Goal: Task Accomplishment & Management: Manage account settings

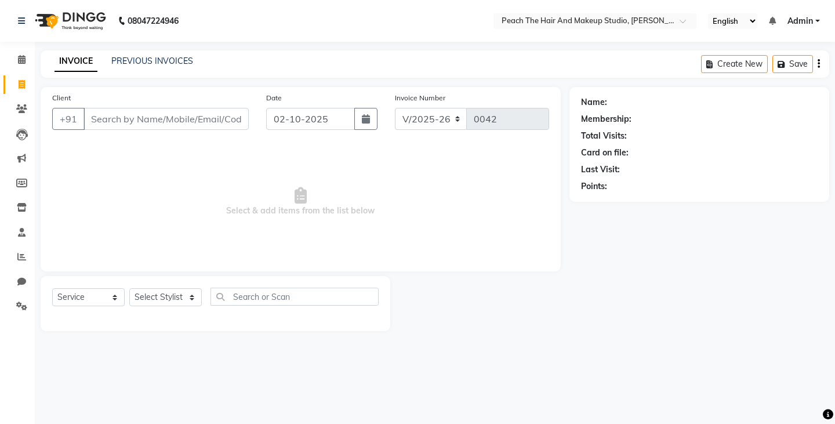
select select "9105"
select select "service"
click at [144, 295] on select "Select Stylist Ankit [PERSON_NAME] Danish Karan Krishna [PERSON_NAME] [PERSON_N…" at bounding box center [165, 297] width 72 height 18
select select "93108"
click at [129, 288] on select "Select Stylist Ankit Armaan Ayan Danish Karan Krishna Neha Rahul Ravi Ritik Sac…" at bounding box center [165, 297] width 72 height 18
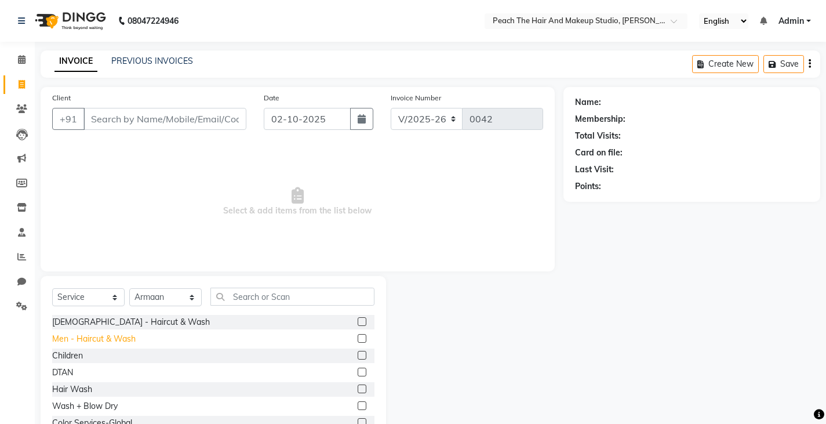
click at [103, 339] on div "Men - Haircut & Wash" at bounding box center [93, 339] width 83 height 12
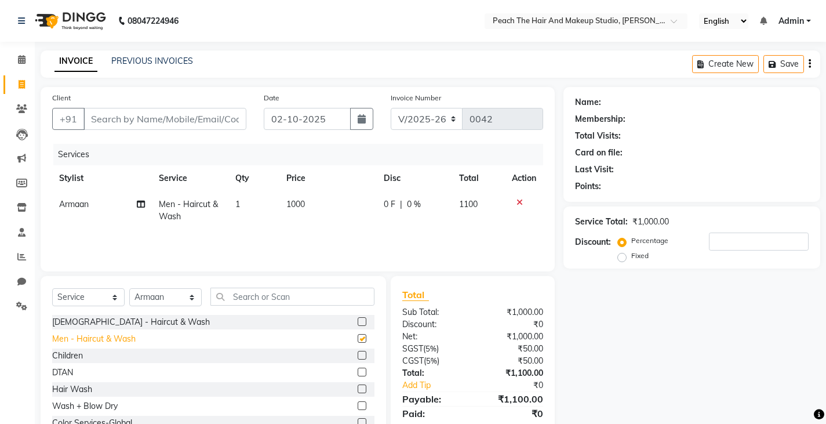
checkbox input "false"
click at [241, 296] on input "text" at bounding box center [292, 297] width 164 height 18
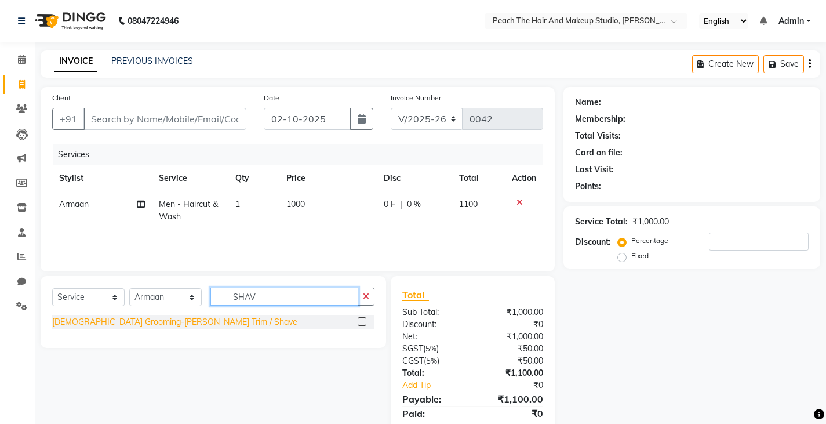
type input "SHAV"
click at [129, 322] on div "[DEMOGRAPHIC_DATA] Grooming-[PERSON_NAME] Trim / Shave" at bounding box center [174, 322] width 245 height 12
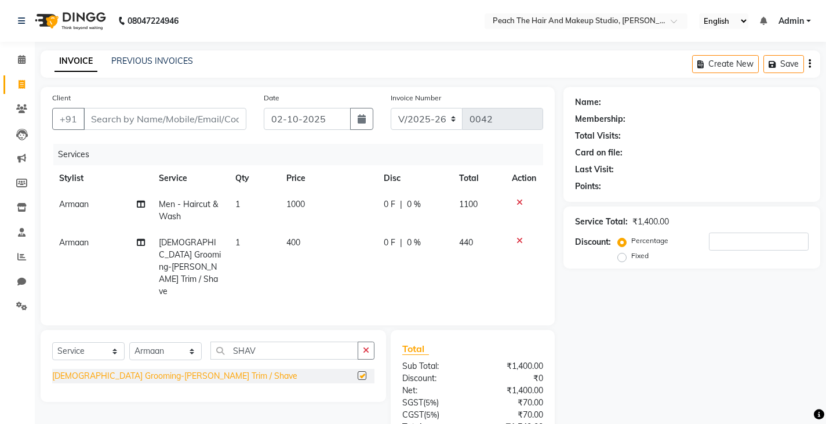
checkbox input "false"
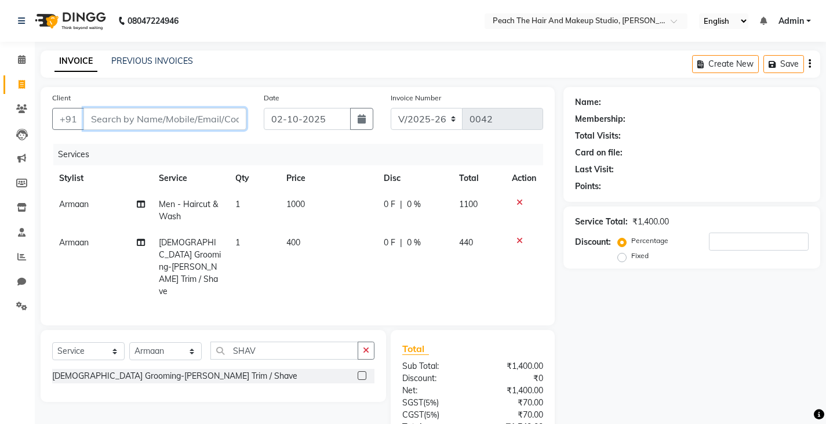
click at [101, 118] on input "Client" at bounding box center [164, 119] width 163 height 22
type input "9"
type input "0"
type input "9643859598"
click at [213, 113] on span "Add Client" at bounding box center [217, 119] width 46 height 12
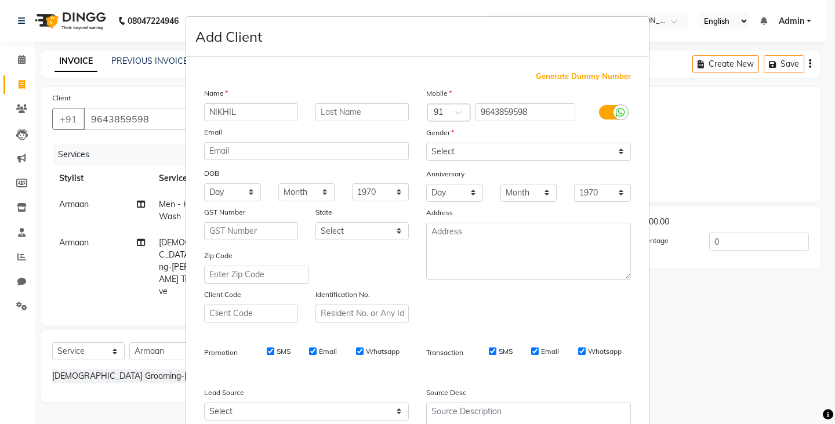
type input "NIKHIL"
click at [445, 148] on select "Select Male Female Other Prefer Not To Say" at bounding box center [528, 152] width 205 height 18
select select "male"
click at [426, 143] on select "Select Male Female Other Prefer Not To Say" at bounding box center [528, 152] width 205 height 18
click at [744, 348] on ngb-modal-window "Add Client Generate Dummy Number Name NIKHIL Email DOB Day 01 02 03 04 05 06 07…" at bounding box center [417, 212] width 835 height 424
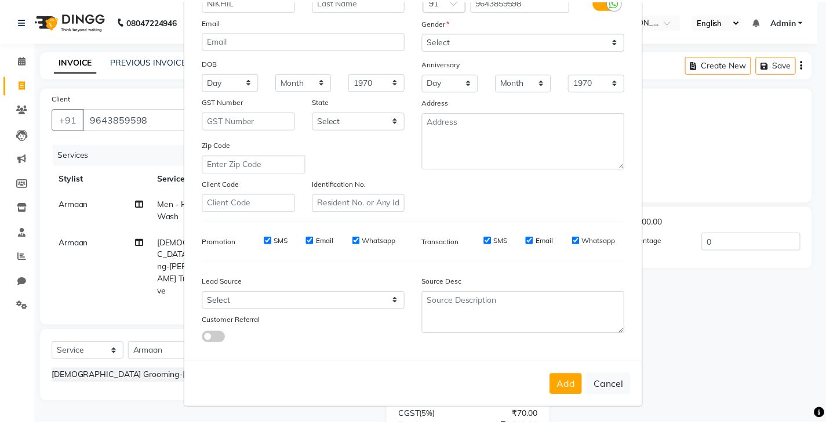
scroll to position [111, 0]
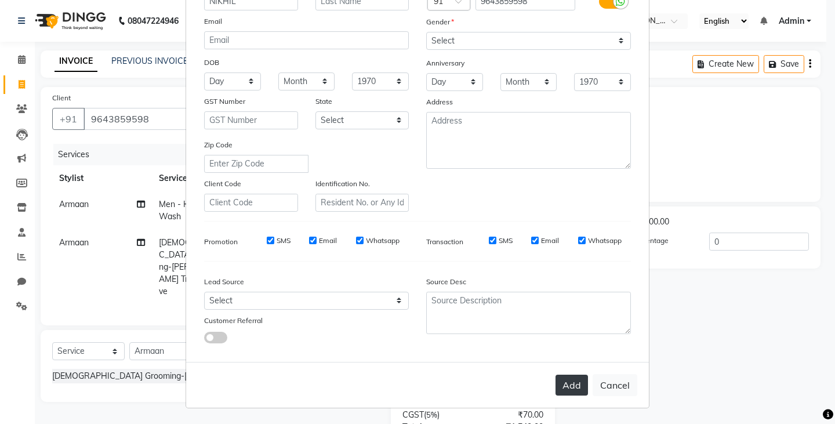
click at [572, 387] on button "Add" at bounding box center [571, 385] width 32 height 21
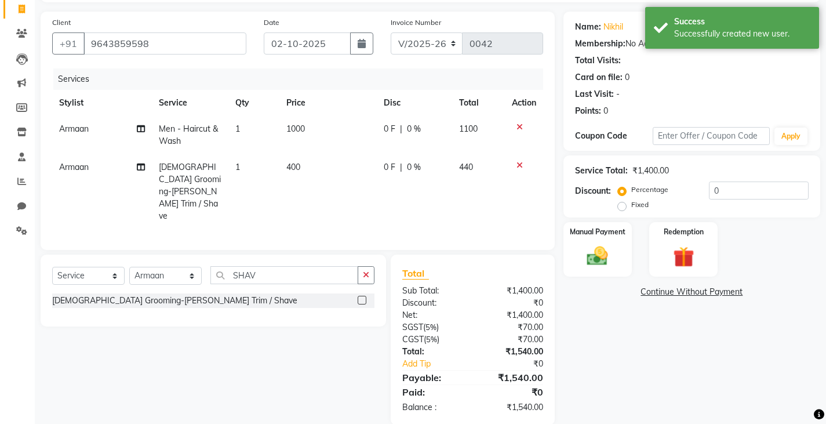
scroll to position [78, 0]
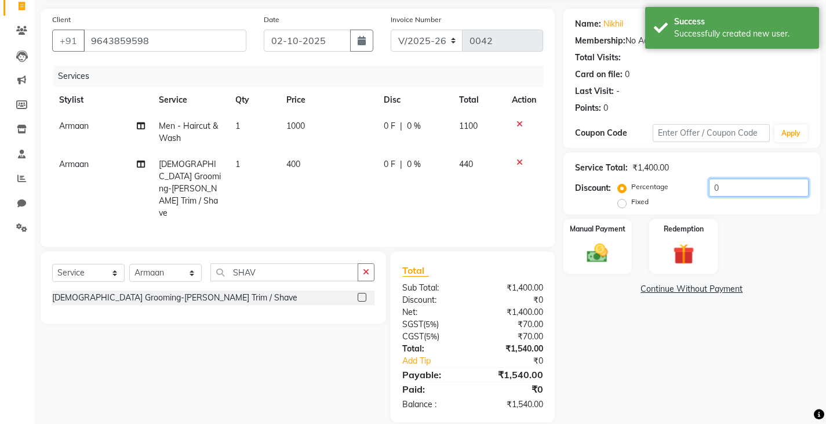
click at [760, 194] on input "0" at bounding box center [759, 188] width 100 height 18
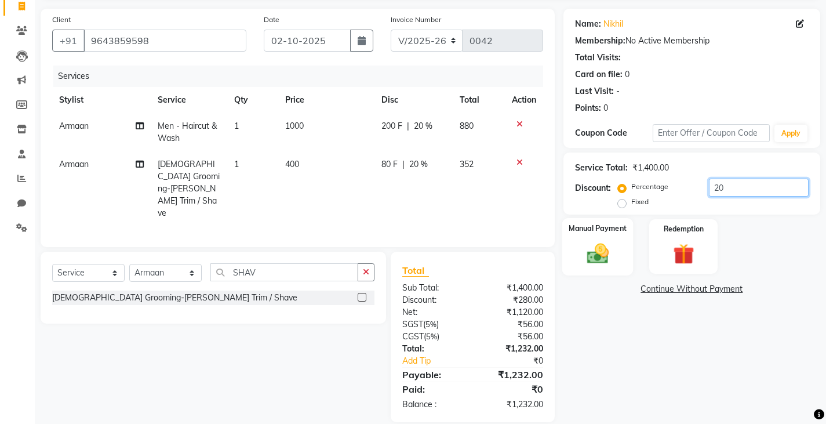
type input "20"
click at [595, 246] on img at bounding box center [597, 253] width 35 height 25
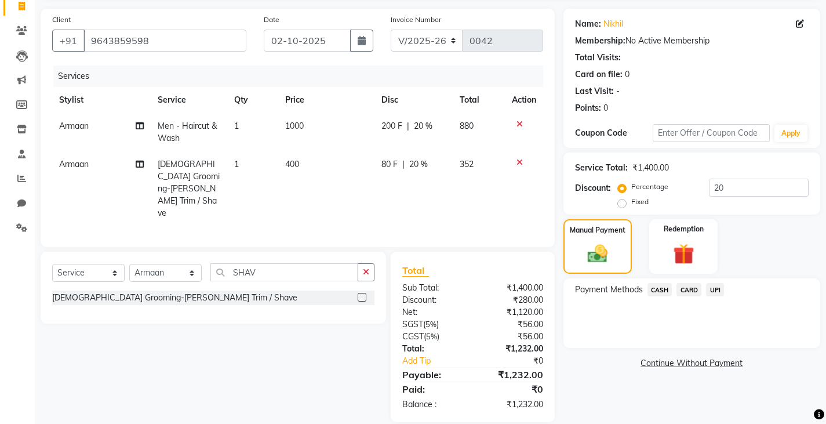
click at [717, 290] on span "UPI" at bounding box center [715, 289] width 18 height 13
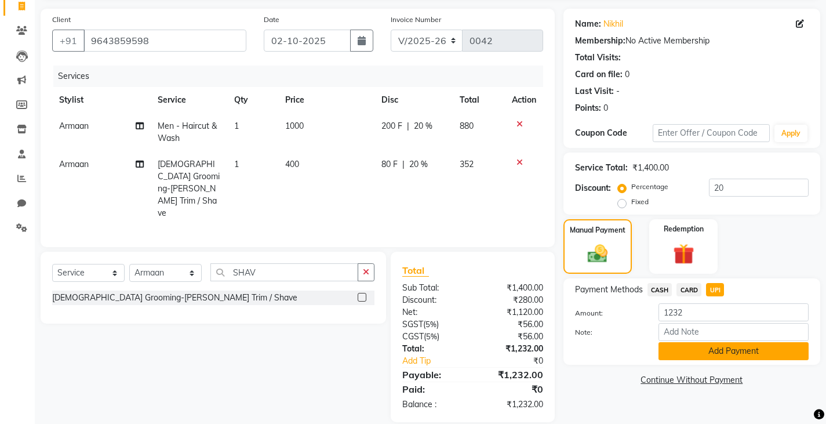
click at [676, 354] on button "Add Payment" at bounding box center [734, 351] width 150 height 18
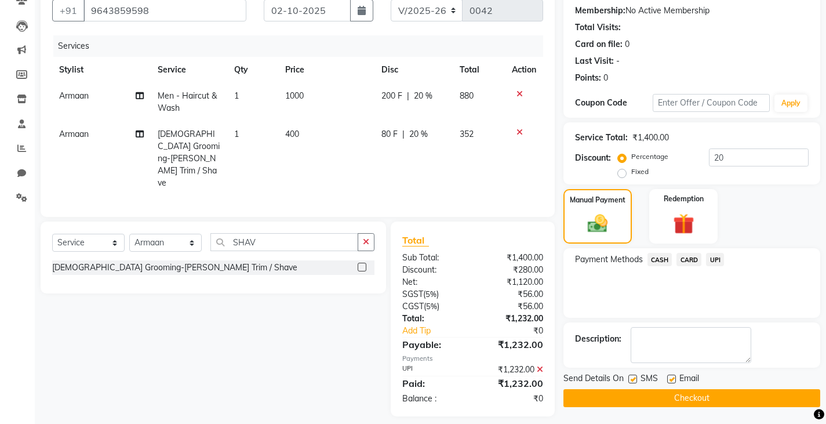
scroll to position [109, 0]
click at [633, 378] on label at bounding box center [633, 378] width 9 height 9
click at [633, 378] on input "checkbox" at bounding box center [633, 379] width 8 height 8
checkbox input "false"
click at [597, 391] on button "Checkout" at bounding box center [692, 397] width 257 height 18
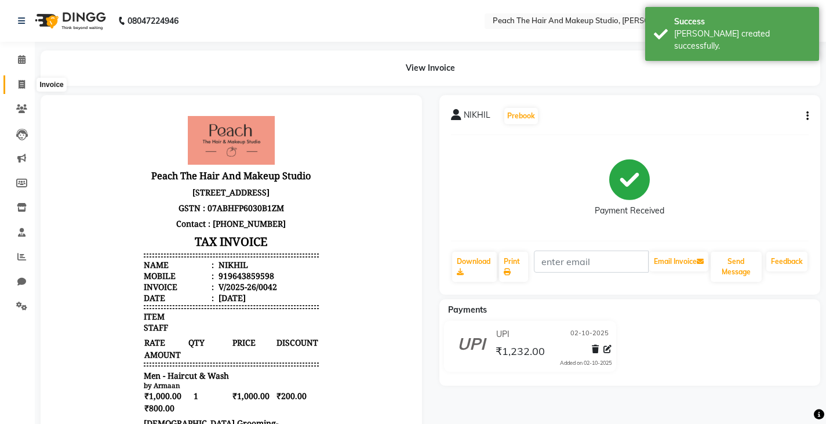
click at [23, 85] on icon at bounding box center [22, 84] width 6 height 9
select select "service"
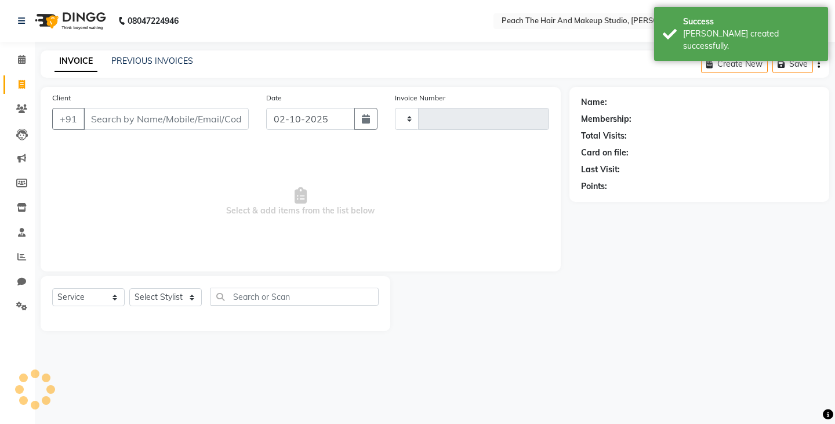
type input "0043"
select select "9105"
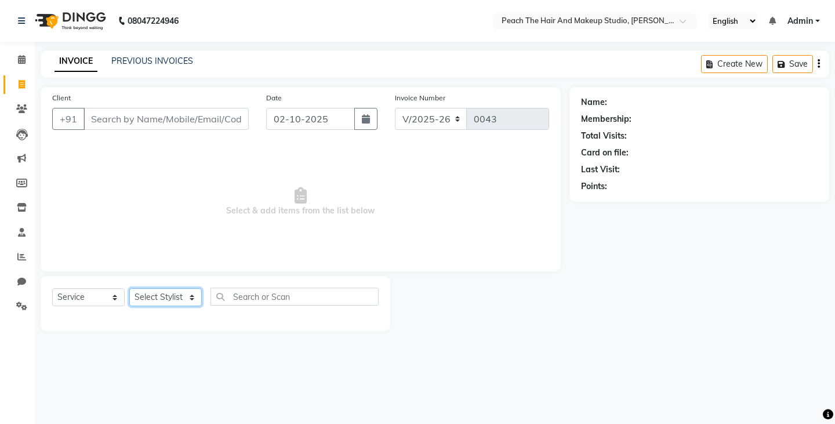
click at [140, 292] on select "Select Stylist Ankit Armaan Ayan Danish Karan Krishna Neha Rahul Ravi Ritik Sac…" at bounding box center [165, 297] width 72 height 18
select select "93113"
click at [129, 288] on select "Select Stylist Ankit Armaan Ayan Danish Karan Krishna Neha Rahul Ravi Ritik Sac…" at bounding box center [165, 297] width 72 height 18
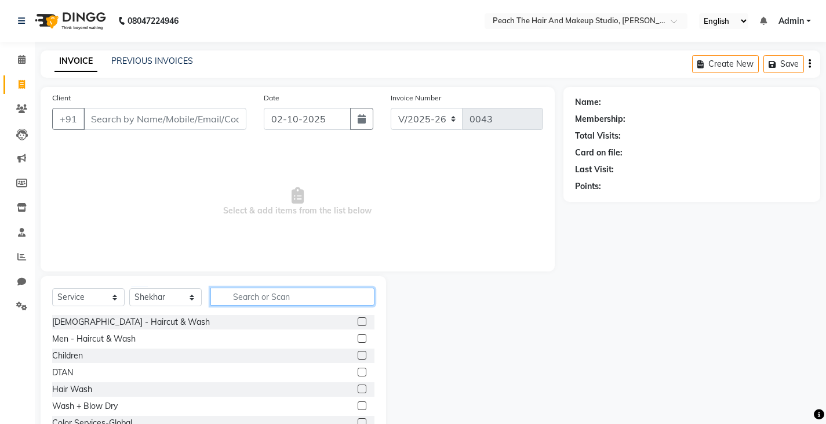
click at [255, 293] on input "text" at bounding box center [292, 297] width 164 height 18
type input "O"
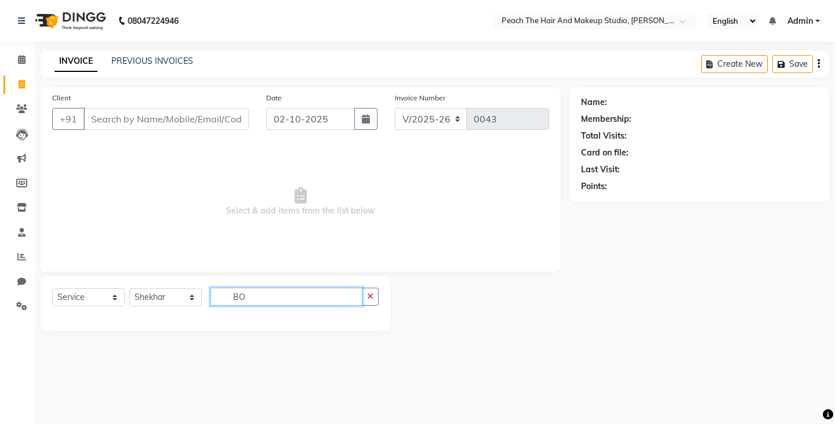
type input "B"
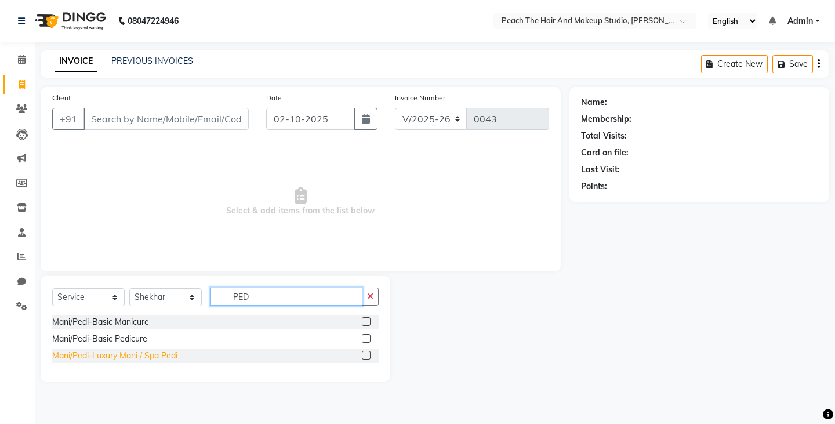
type input "PED"
click at [71, 355] on div "Mani/Pedi-Luxury Mani / Spa Pedi" at bounding box center [114, 356] width 125 height 12
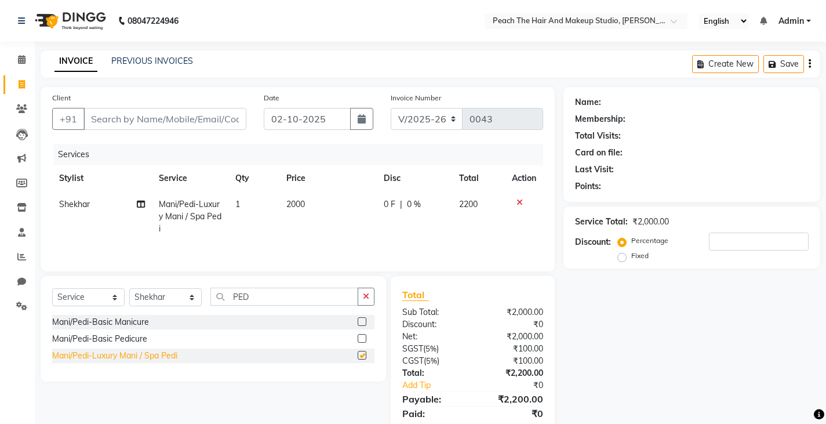
checkbox input "false"
click at [315, 202] on td "2000" at bounding box center [327, 216] width 97 height 50
select select "93113"
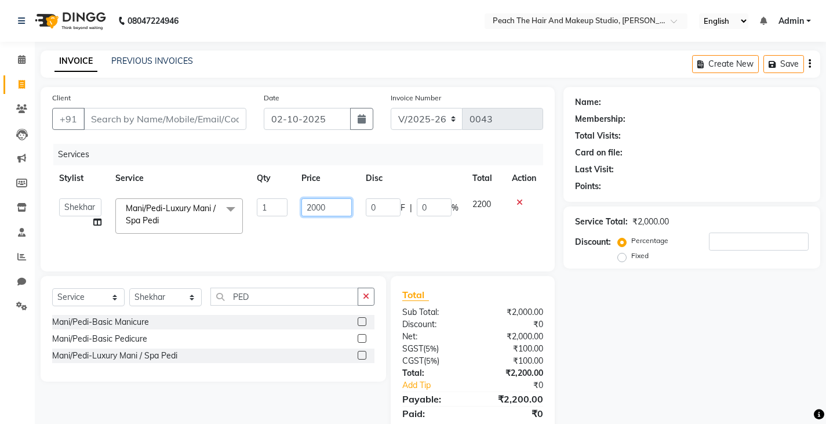
click at [334, 210] on input "2000" at bounding box center [327, 207] width 50 height 18
type input "1500"
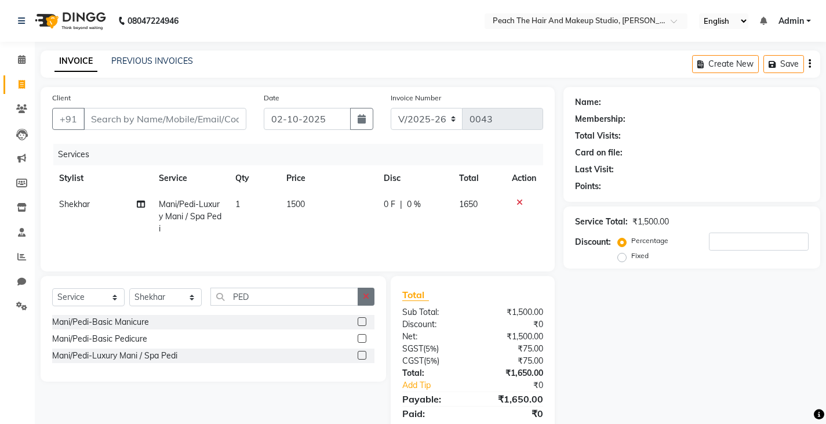
click at [368, 292] on button "button" at bounding box center [366, 297] width 17 height 18
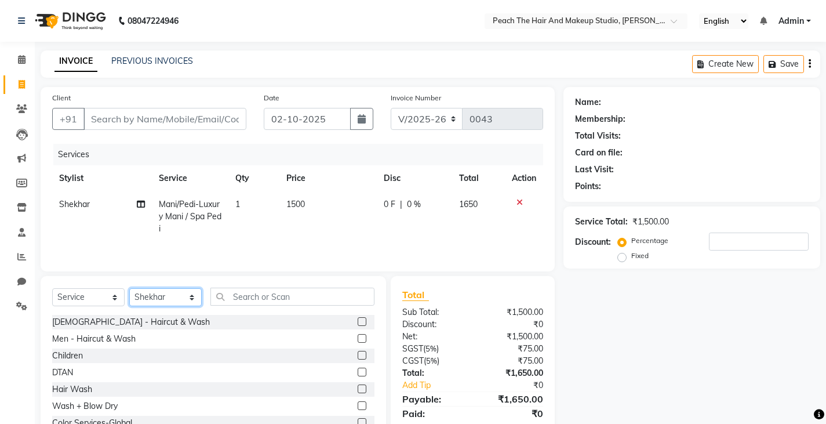
click at [181, 297] on select "Select Stylist Ankit Armaan Ayan Danish Karan Krishna Neha Rahul Ravi Ritik Sac…" at bounding box center [165, 297] width 72 height 18
select select "93106"
click at [129, 288] on select "Select Stylist Ankit Armaan Ayan Danish Karan Krishna Neha Rahul Ravi Ritik Sac…" at bounding box center [165, 297] width 72 height 18
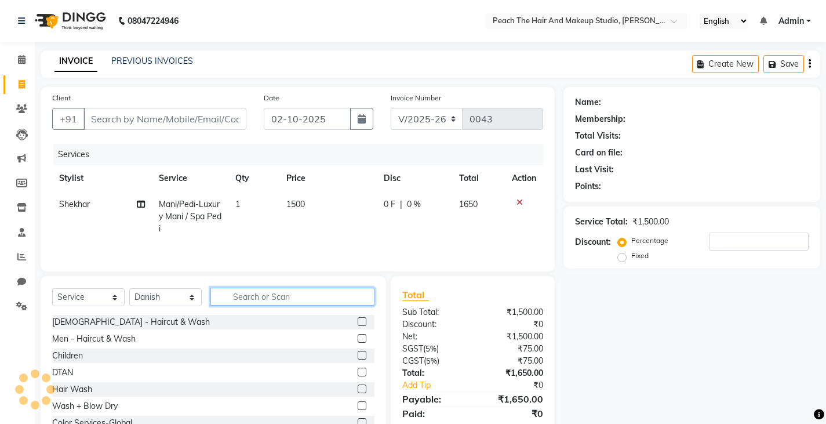
click at [235, 290] on input "text" at bounding box center [292, 297] width 164 height 18
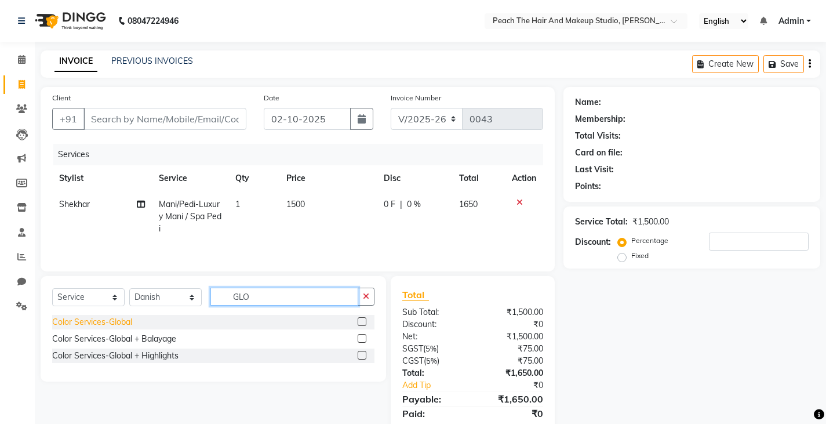
type input "GLO"
click at [123, 323] on div "Color Services-Global" at bounding box center [92, 322] width 80 height 12
checkbox input "false"
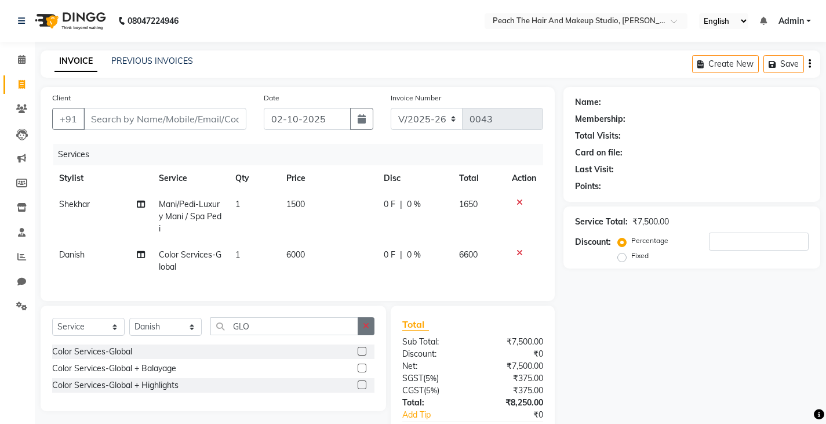
click at [366, 335] on button "button" at bounding box center [366, 326] width 17 height 18
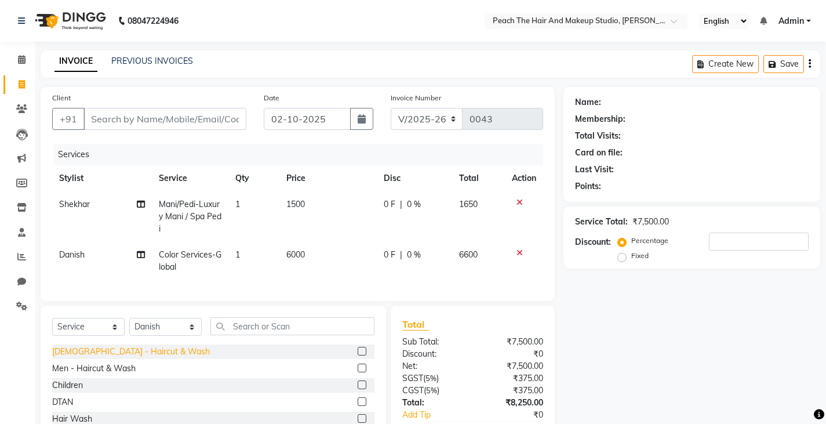
click at [129, 358] on div "Ladies - Haircut & Wash" at bounding box center [131, 352] width 158 height 12
checkbox input "false"
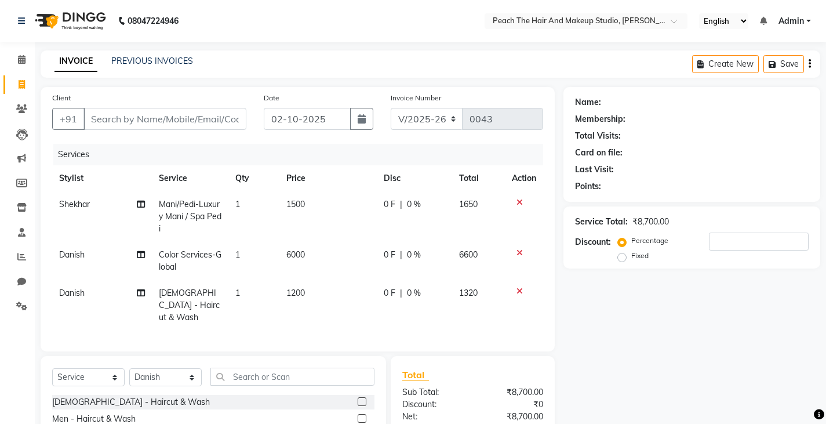
click at [327, 291] on td "1200" at bounding box center [327, 305] width 97 height 50
select select "93106"
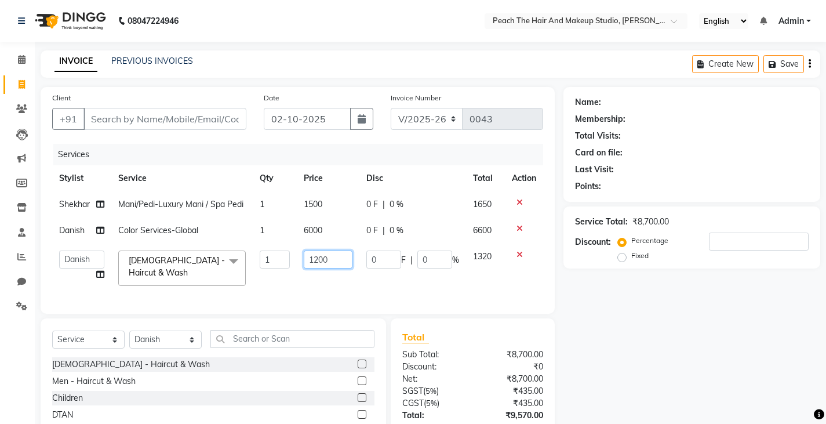
click at [341, 263] on input "1200" at bounding box center [328, 259] width 49 height 18
type input "1800"
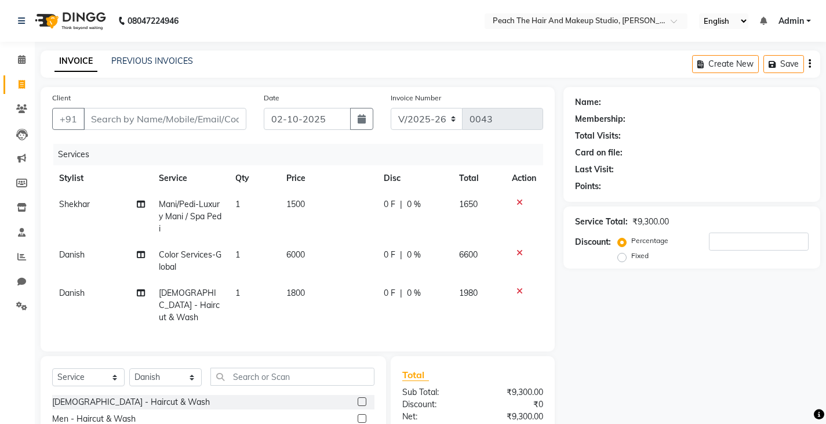
click at [593, 323] on div "Name: Membership: Total Visits: Card on file: Last Visit: Points: Service Total…" at bounding box center [697, 307] width 266 height 440
click at [316, 254] on td "6000" at bounding box center [327, 261] width 97 height 38
select select "93106"
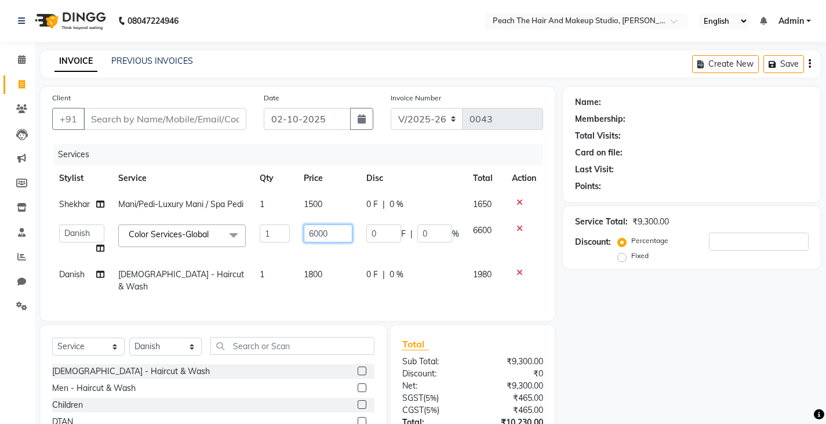
drag, startPoint x: 316, startPoint y: 254, endPoint x: 337, endPoint y: 237, distance: 27.3
click at [337, 237] on td "6000" at bounding box center [328, 239] width 63 height 44
click at [337, 237] on input "6000" at bounding box center [328, 233] width 49 height 18
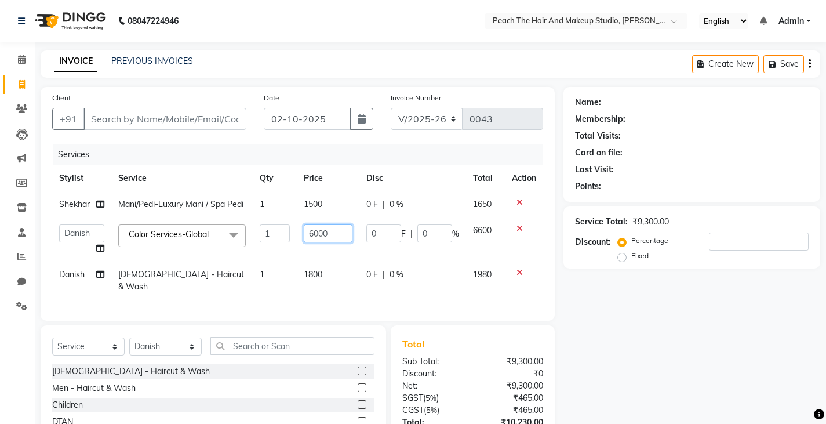
click at [337, 237] on input "6000" at bounding box center [328, 233] width 49 height 18
type input "6"
type input "8000"
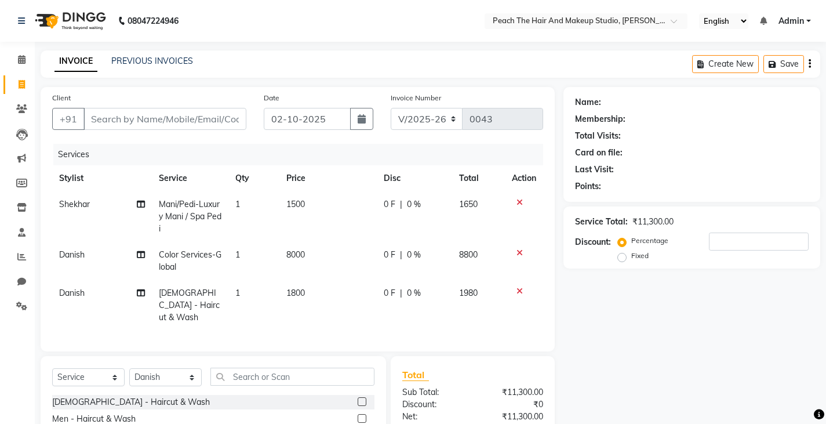
click at [716, 349] on div "Name: Membership: Total Visits: Card on file: Last Visit: Points: Service Total…" at bounding box center [697, 307] width 266 height 440
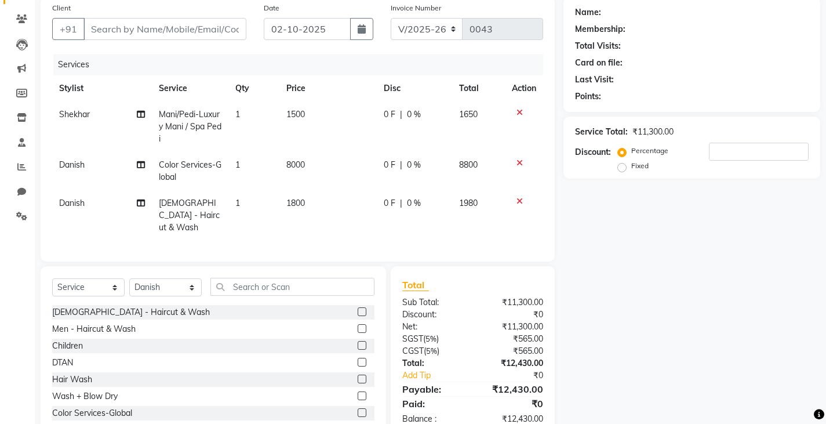
scroll to position [93, 0]
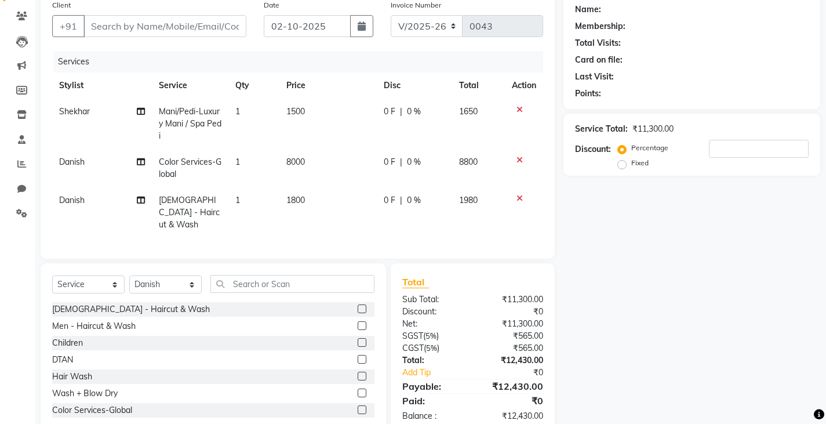
click at [325, 112] on td "1500" at bounding box center [327, 124] width 97 height 50
select select "93113"
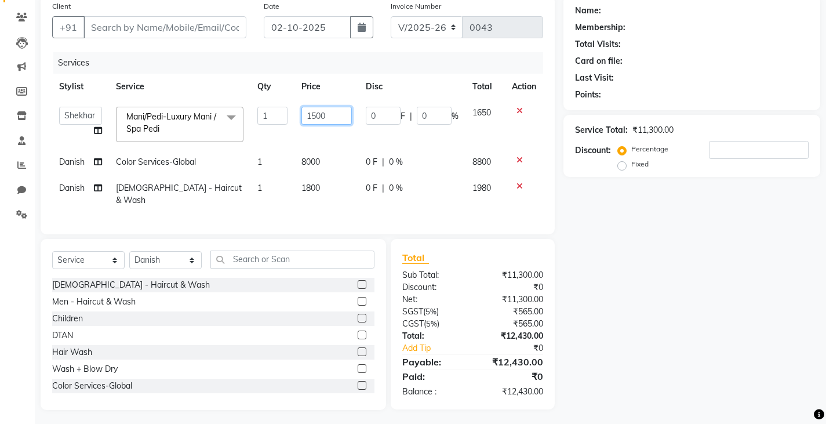
click at [335, 112] on input "1500" at bounding box center [327, 116] width 50 height 18
type input "1"
type input "1800"
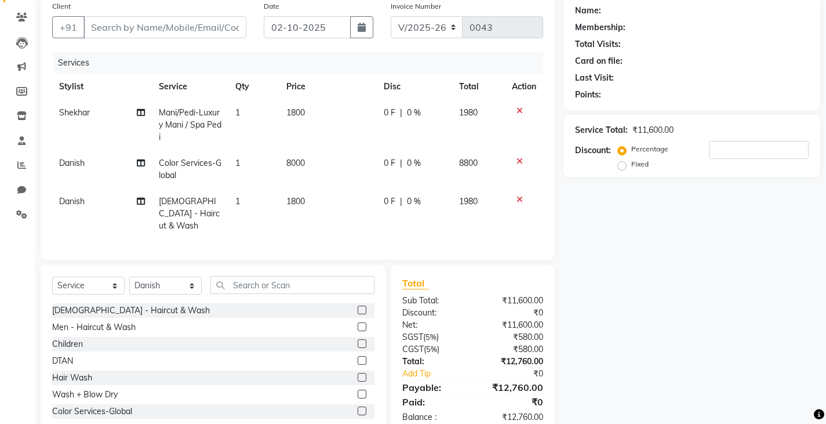
click at [325, 185] on tbody "Shekhar Mani/Pedi-Luxury Mani / Spa Pedi 1 1800 0 F | 0 % 1980 Danish Color Ser…" at bounding box center [297, 169] width 491 height 139
click at [311, 204] on td "1800" at bounding box center [327, 213] width 97 height 50
select select "93106"
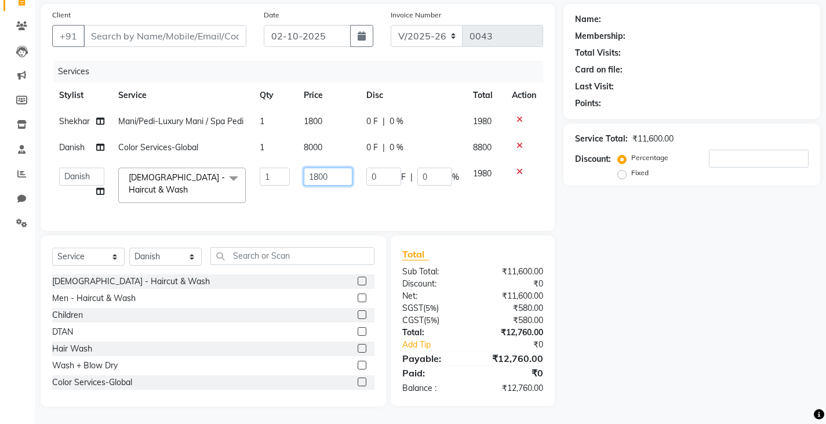
click at [335, 168] on input "1800" at bounding box center [328, 177] width 49 height 18
type input "1500"
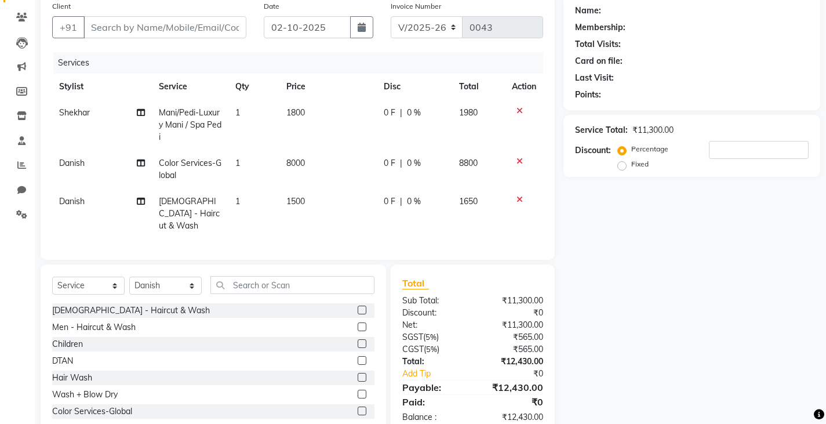
click at [601, 250] on div "Name: Membership: Total Visits: Card on file: Last Visit: Points: Service Total…" at bounding box center [697, 215] width 266 height 440
click at [726, 150] on input "number" at bounding box center [759, 150] width 100 height 18
type input "2"
type input "1"
type input "2"
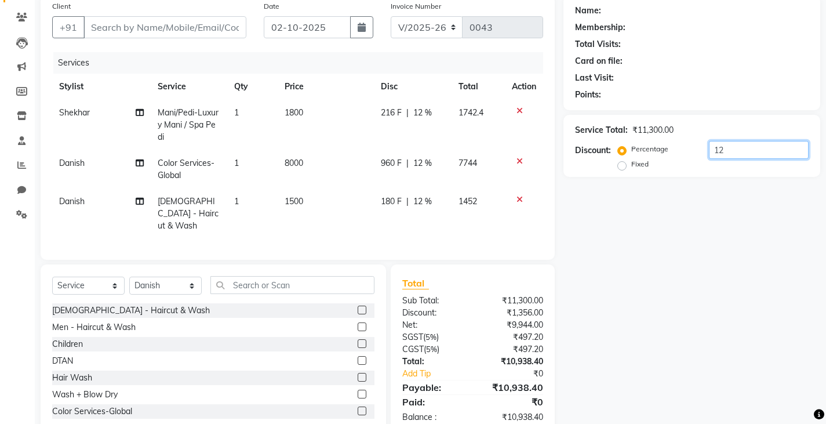
click at [726, 150] on input "12" at bounding box center [759, 150] width 100 height 18
click at [768, 154] on input "12" at bounding box center [759, 150] width 100 height 18
type input "1"
drag, startPoint x: 768, startPoint y: 154, endPoint x: 624, endPoint y: 168, distance: 143.9
click at [624, 168] on div "Percentage Fixed" at bounding box center [714, 156] width 188 height 31
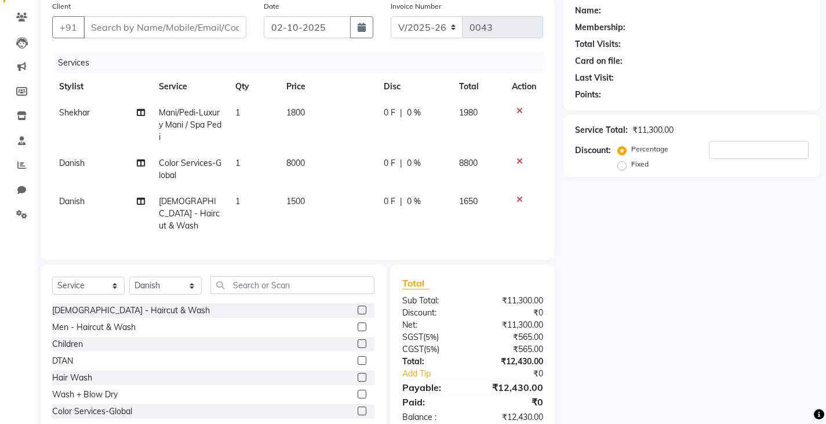
click at [631, 168] on label "Fixed" at bounding box center [639, 164] width 17 height 10
click at [624, 168] on input "Fixed" at bounding box center [624, 164] width 8 height 8
radio input "true"
click at [724, 148] on input "number" at bounding box center [759, 150] width 100 height 18
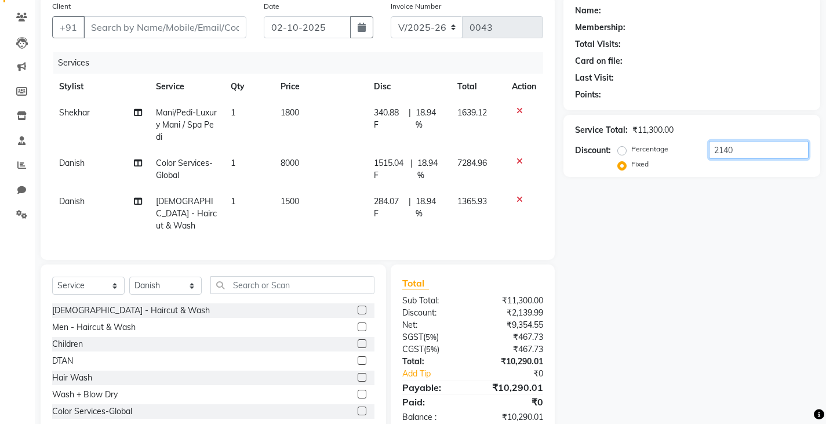
type input "2140"
click at [134, 26] on input "Client" at bounding box center [164, 27] width 163 height 22
type input "9"
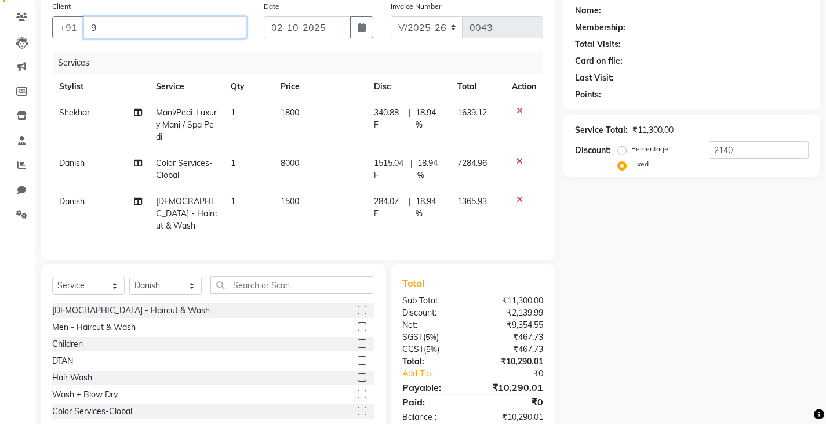
radio input "true"
type input "0"
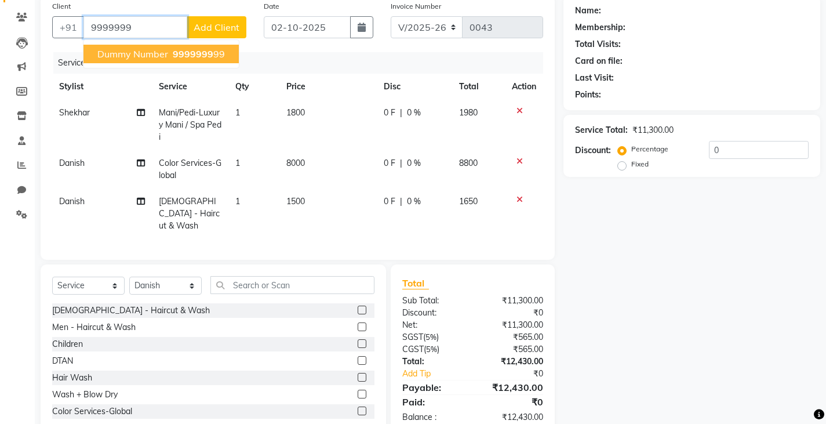
click at [141, 51] on span "dummy number" at bounding box center [132, 54] width 71 height 12
type input "999999999"
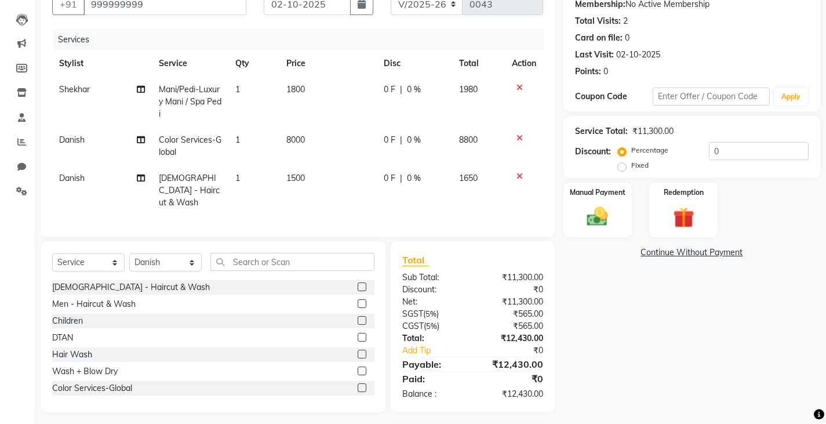
scroll to position [117, 0]
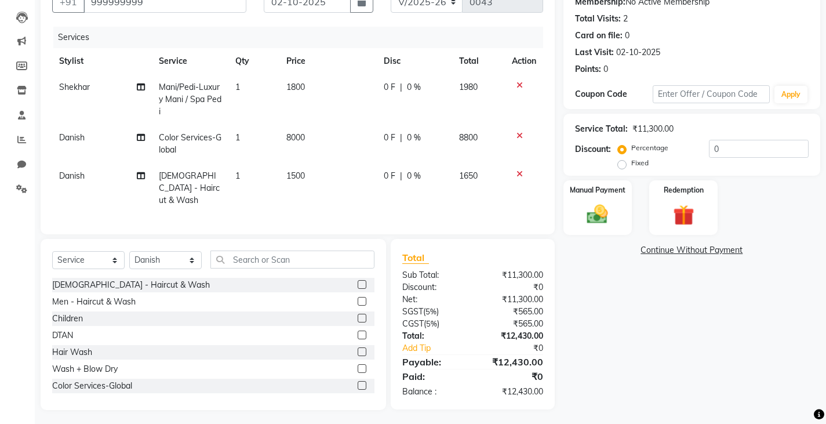
click at [619, 159] on div "Discount: Percentage Fixed 0" at bounding box center [692, 155] width 234 height 31
click at [631, 164] on label "Fixed" at bounding box center [639, 163] width 17 height 10
click at [625, 164] on input "Fixed" at bounding box center [624, 163] width 8 height 8
radio input "true"
click at [743, 150] on input "0" at bounding box center [759, 149] width 100 height 18
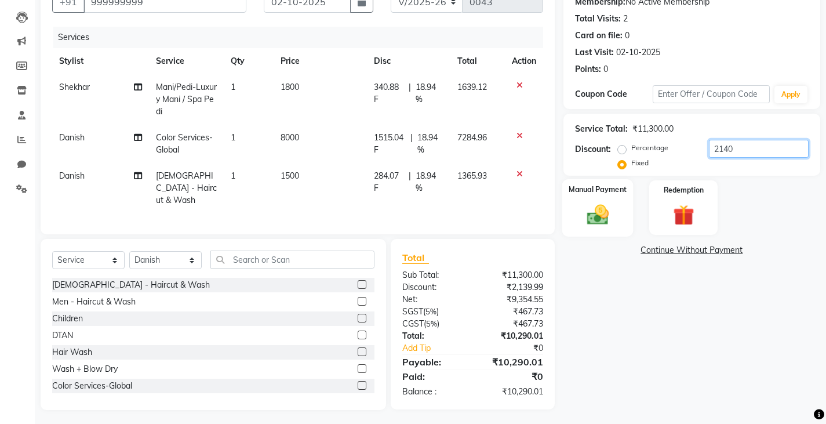
type input "2140"
click at [601, 207] on img at bounding box center [597, 214] width 35 height 25
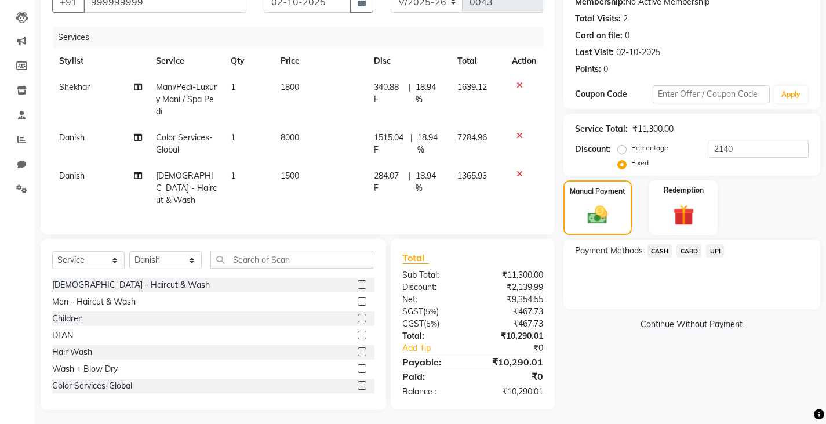
click at [715, 254] on span "UPI" at bounding box center [715, 250] width 18 height 13
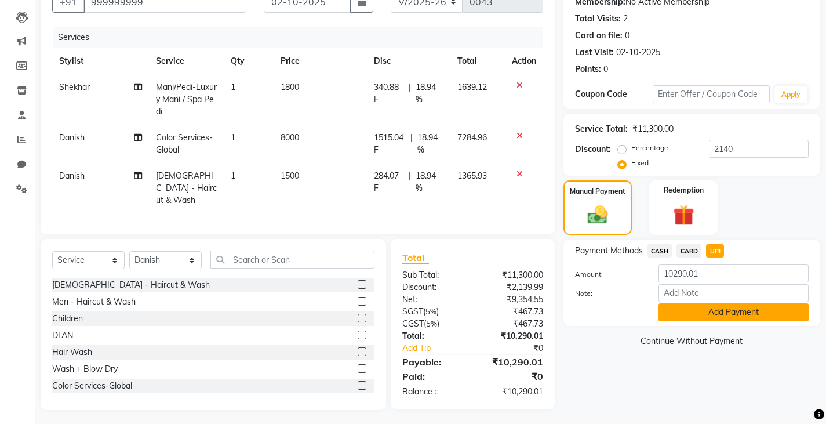
click at [671, 310] on button "Add Payment" at bounding box center [734, 312] width 150 height 18
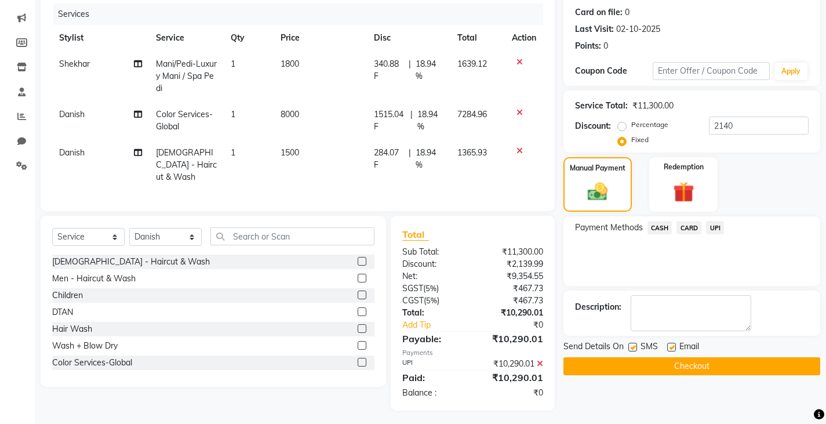
scroll to position [141, 0]
click at [634, 346] on label at bounding box center [633, 346] width 9 height 9
click at [634, 346] on input "checkbox" at bounding box center [633, 347] width 8 height 8
checkbox input "false"
click at [671, 348] on label at bounding box center [671, 346] width 9 height 9
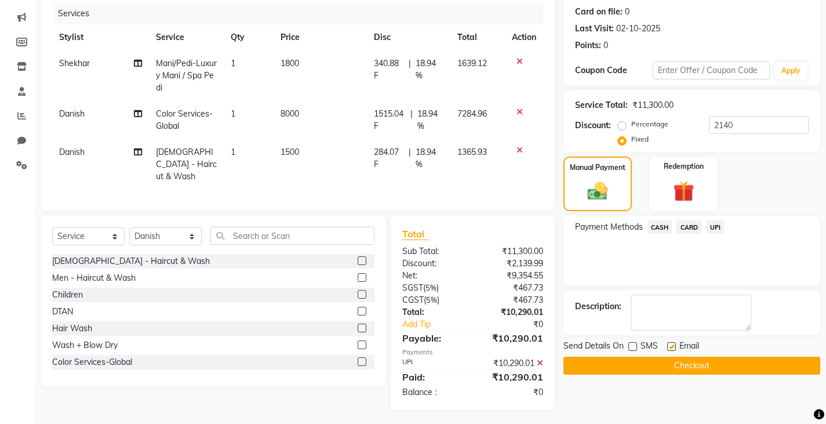
click at [671, 348] on input "checkbox" at bounding box center [671, 347] width 8 height 8
checkbox input "false"
click at [621, 364] on button "Checkout" at bounding box center [692, 366] width 257 height 18
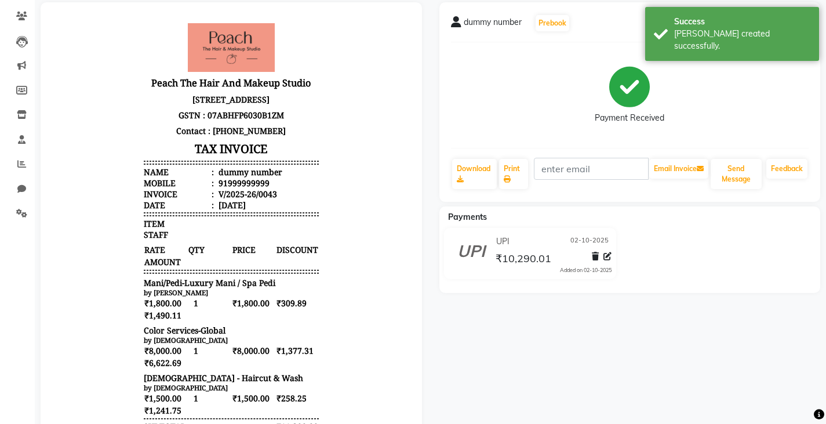
scroll to position [116, 0]
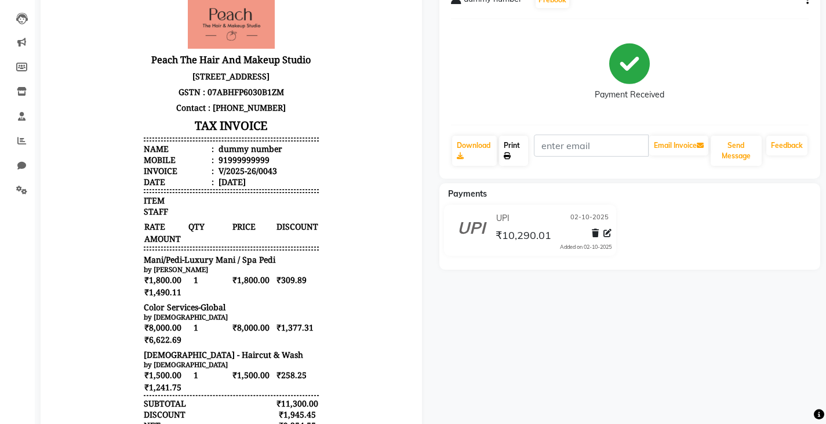
click at [507, 154] on icon at bounding box center [507, 155] width 7 height 7
click at [513, 143] on link "Print" at bounding box center [513, 151] width 29 height 30
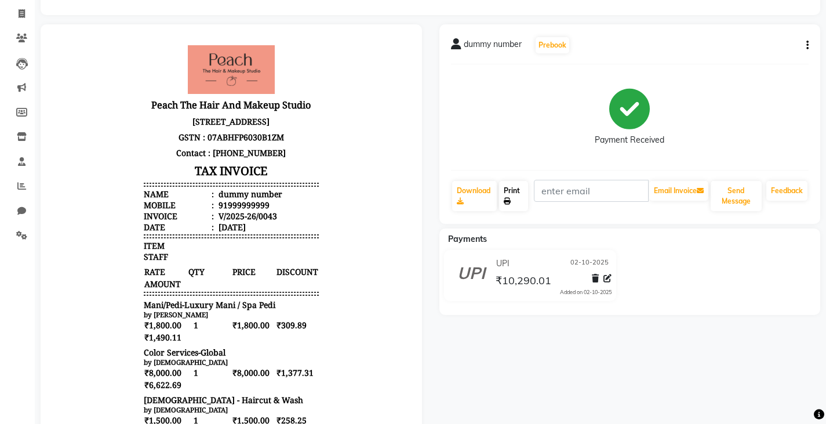
scroll to position [70, 0]
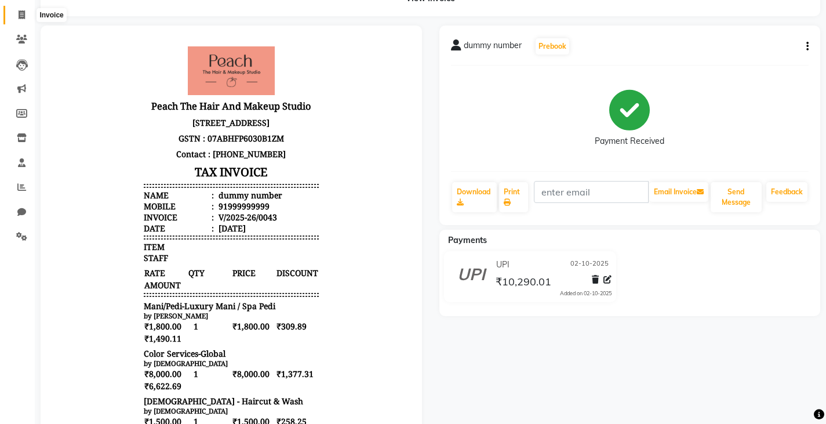
click at [21, 17] on icon at bounding box center [22, 14] width 6 height 9
select select "service"
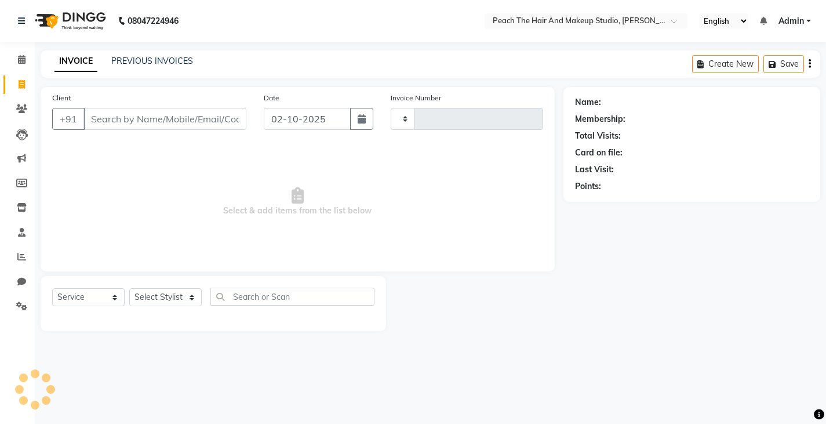
type input "0044"
select select "9105"
click at [125, 61] on link "PREVIOUS INVOICES" at bounding box center [152, 61] width 82 height 10
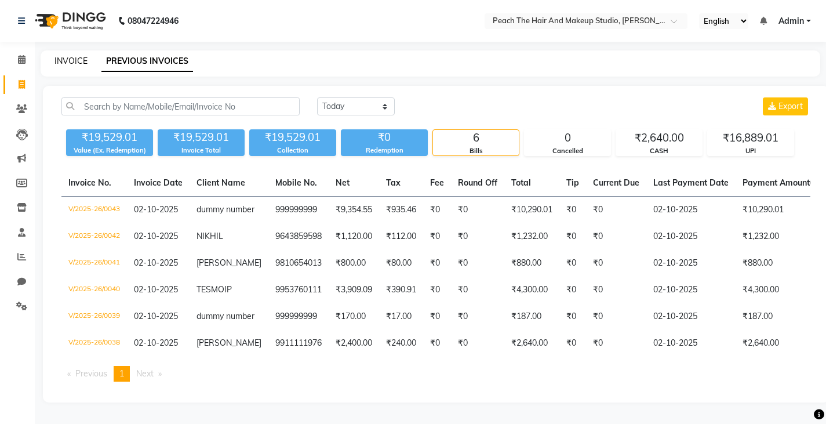
click at [60, 61] on link "INVOICE" at bounding box center [71, 61] width 33 height 10
select select "9105"
select select "service"
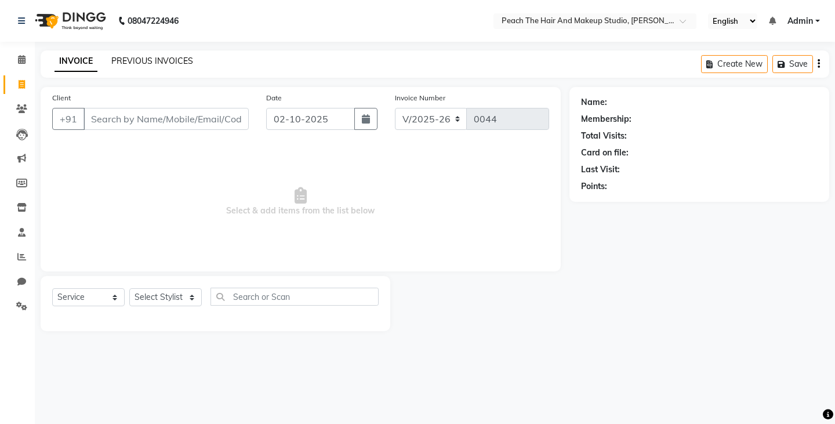
click at [151, 60] on link "PREVIOUS INVOICES" at bounding box center [152, 61] width 82 height 10
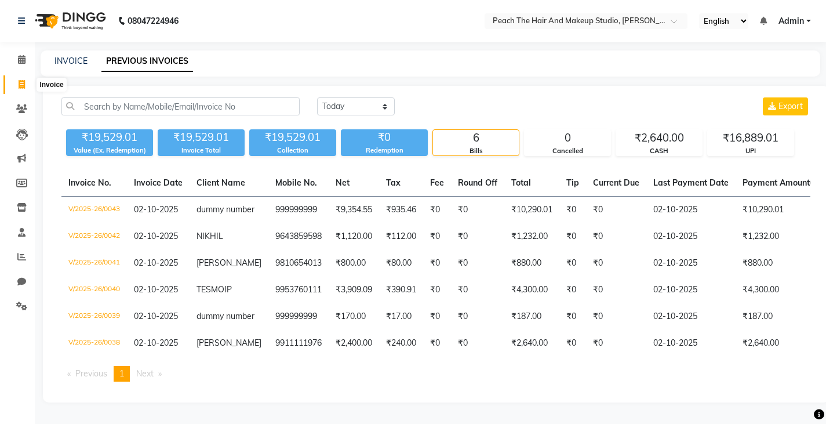
click at [25, 90] on span at bounding box center [22, 84] width 20 height 13
select select "service"
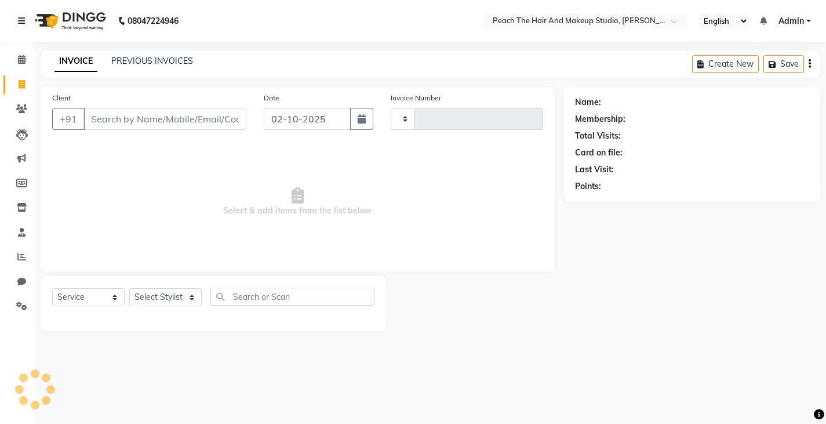
type input "0044"
select select "9105"
click at [25, 90] on span at bounding box center [22, 84] width 20 height 13
select select "service"
type input "0044"
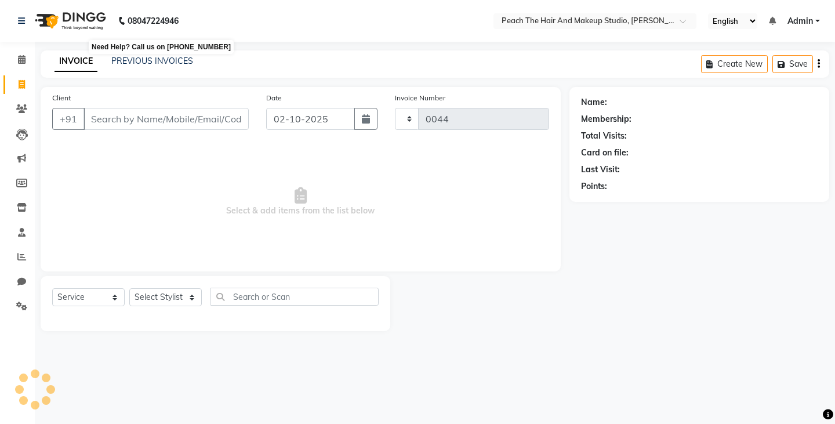
select select "9105"
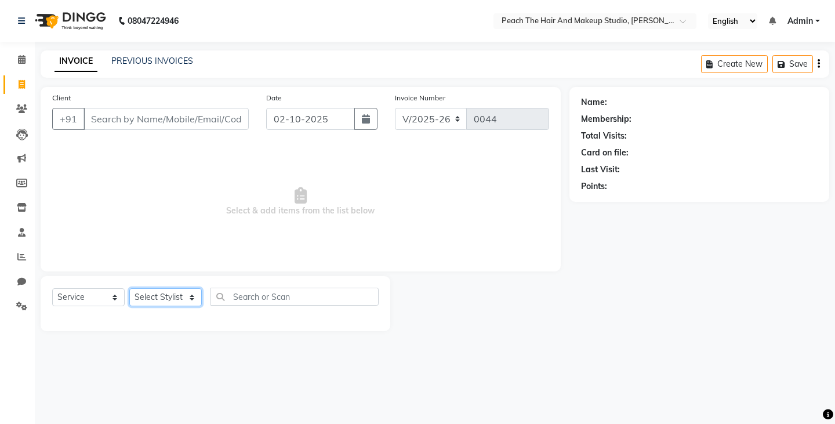
click at [152, 293] on select "Select Stylist Ankit Armaan Ayan Danish Karan Krishna Neha Rahul Ravi Ritik Sac…" at bounding box center [165, 297] width 72 height 18
select select "93106"
click at [129, 288] on select "Select Stylist Ankit Armaan Ayan Danish Karan Krishna Neha Rahul Ravi Ritik Sac…" at bounding box center [165, 297] width 72 height 18
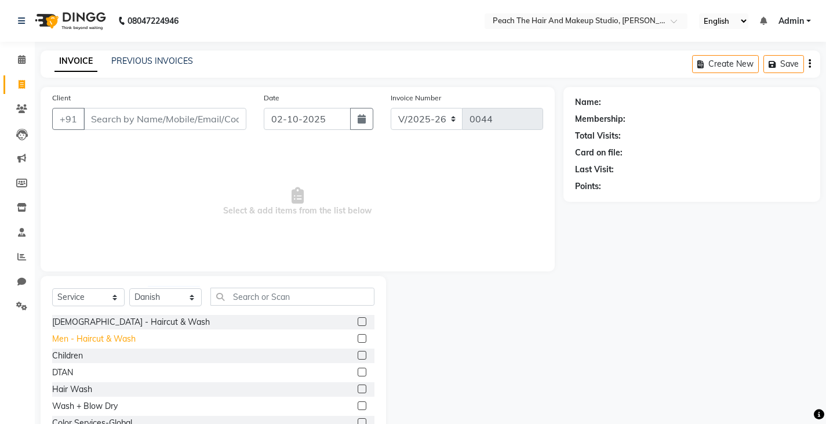
click at [82, 339] on div "Men - Haircut & Wash" at bounding box center [93, 339] width 83 height 12
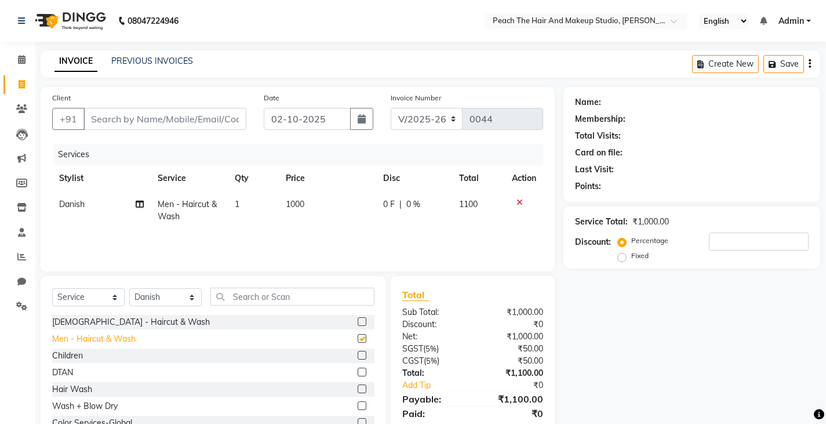
checkbox input "false"
click at [326, 196] on td "1000" at bounding box center [327, 210] width 97 height 38
select select "93106"
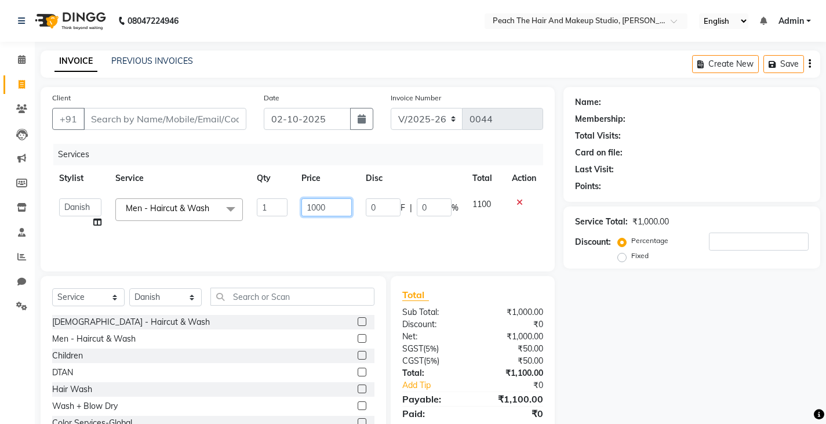
click at [331, 213] on input "1000" at bounding box center [327, 207] width 50 height 18
type input "1050"
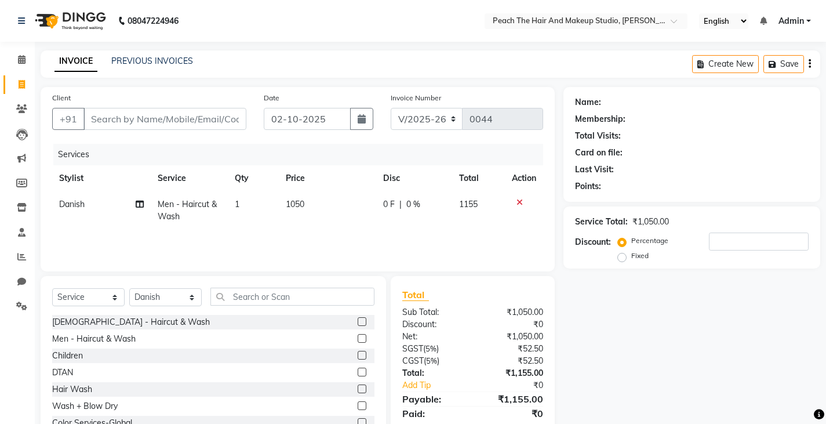
click at [735, 195] on div "Name: Membership: Total Visits: Card on file: Last Visit: Points:" at bounding box center [692, 144] width 257 height 115
click at [314, 208] on td "1050" at bounding box center [327, 210] width 97 height 38
select select "93106"
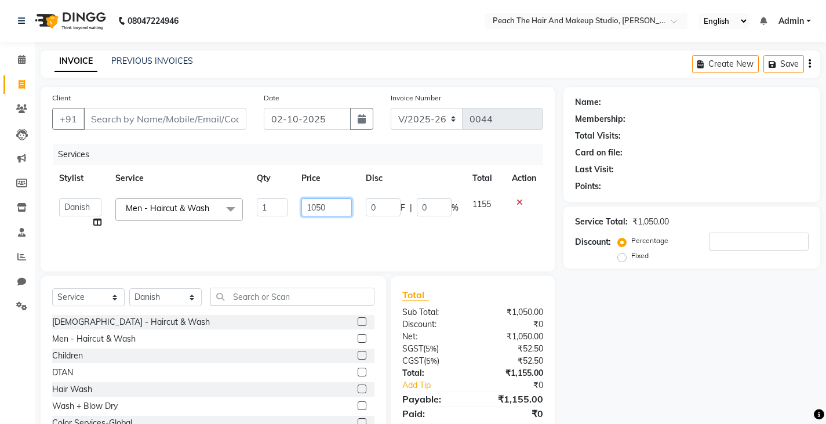
click at [340, 204] on input "1050" at bounding box center [327, 207] width 50 height 18
type input "1200"
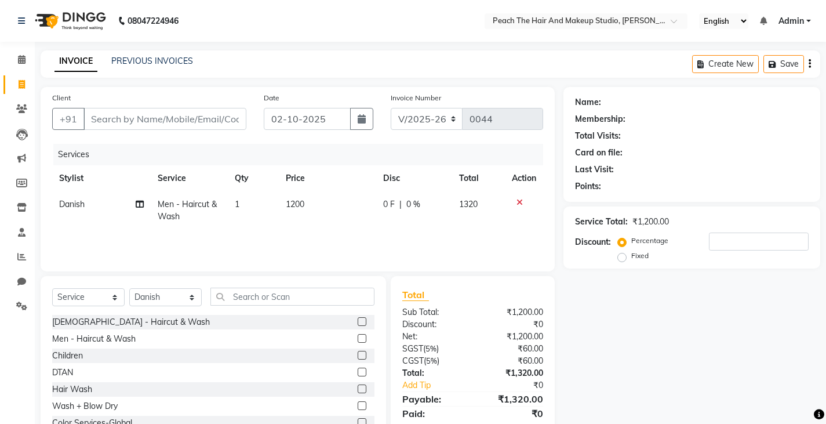
click at [657, 303] on div "Name: Membership: Total Visits: Card on file: Last Visit: Points: Service Total…" at bounding box center [697, 267] width 266 height 360
click at [175, 122] on input "Client" at bounding box center [164, 119] width 163 height 22
type input "9"
type input "0"
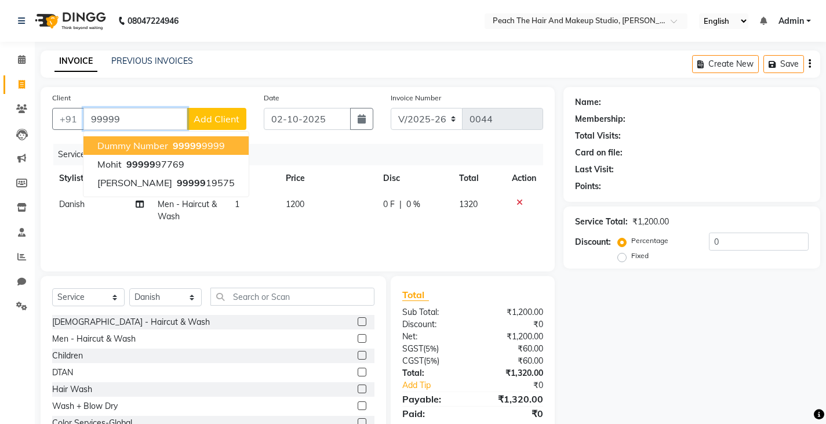
click at [111, 150] on span "dummy number" at bounding box center [132, 146] width 71 height 12
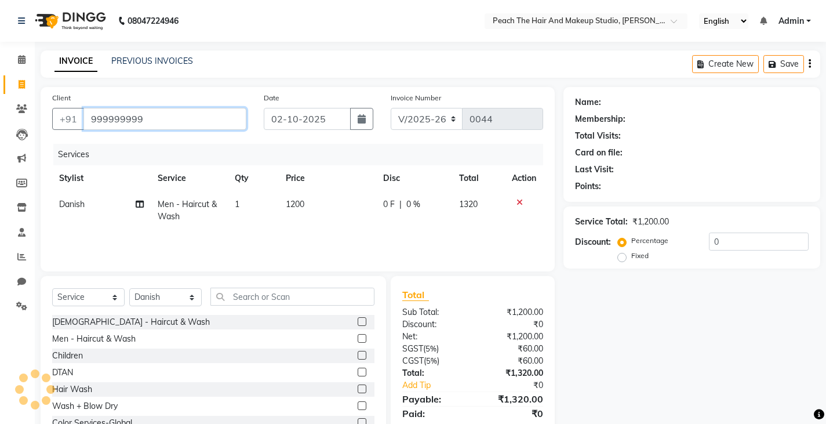
type input "999999999"
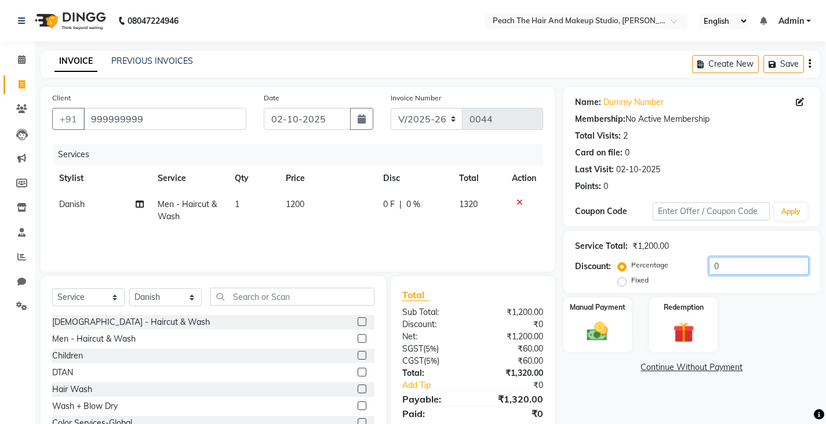
click at [748, 271] on input "0" at bounding box center [759, 266] width 100 height 18
type input "1"
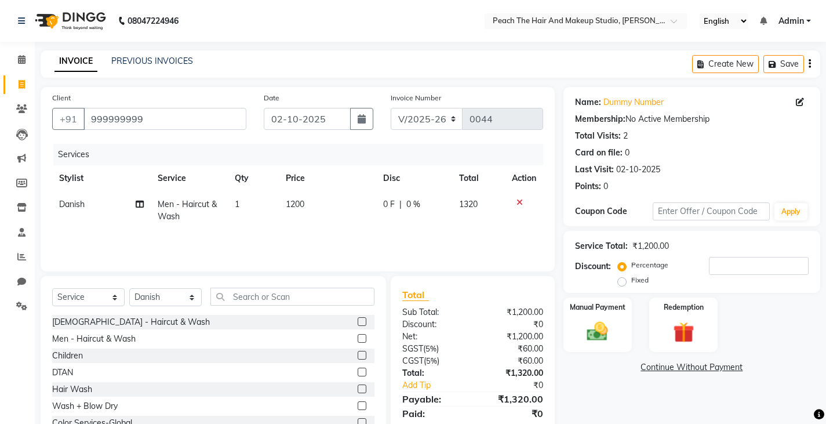
click at [631, 281] on label "Fixed" at bounding box center [639, 280] width 17 height 10
click at [623, 281] on input "Fixed" at bounding box center [624, 280] width 8 height 8
radio input "true"
click at [733, 264] on input "number" at bounding box center [759, 266] width 100 height 18
type input "120"
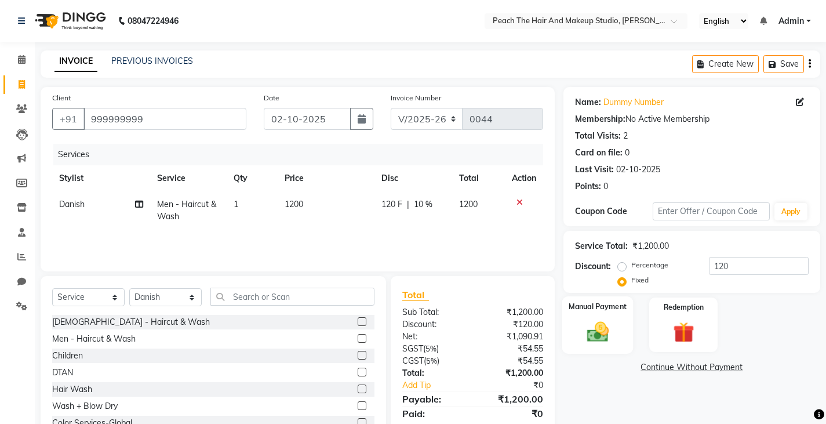
click at [597, 331] on img at bounding box center [597, 331] width 35 height 25
click at [660, 371] on span "CASH" at bounding box center [660, 367] width 25 height 13
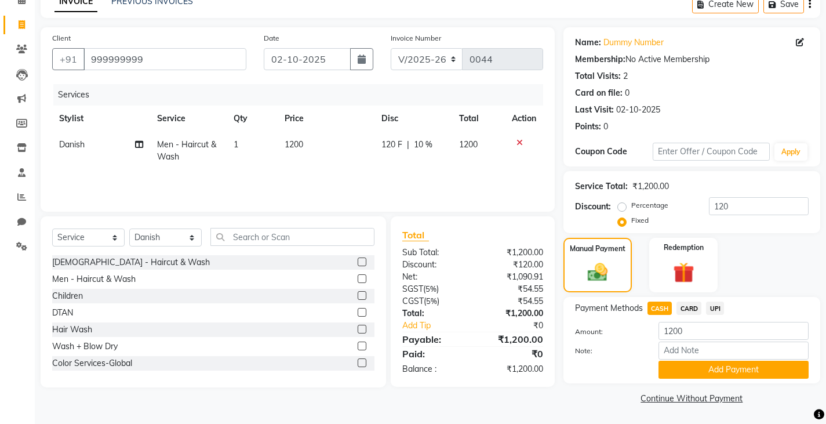
scroll to position [60, 0]
click at [682, 368] on button "Add Payment" at bounding box center [734, 369] width 150 height 18
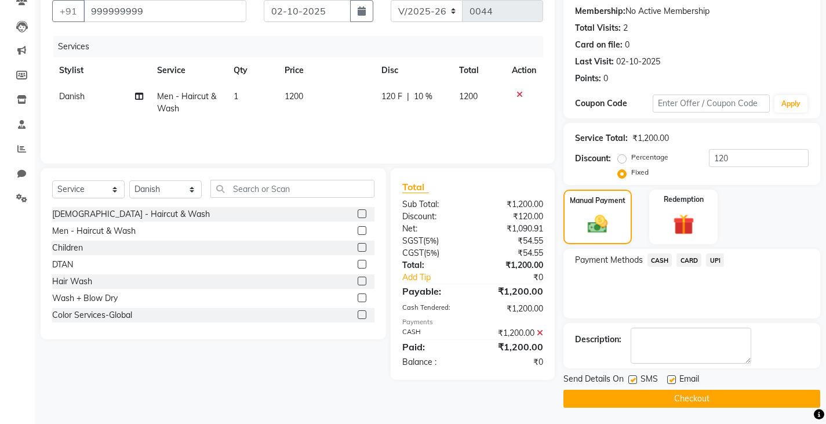
scroll to position [109, 0]
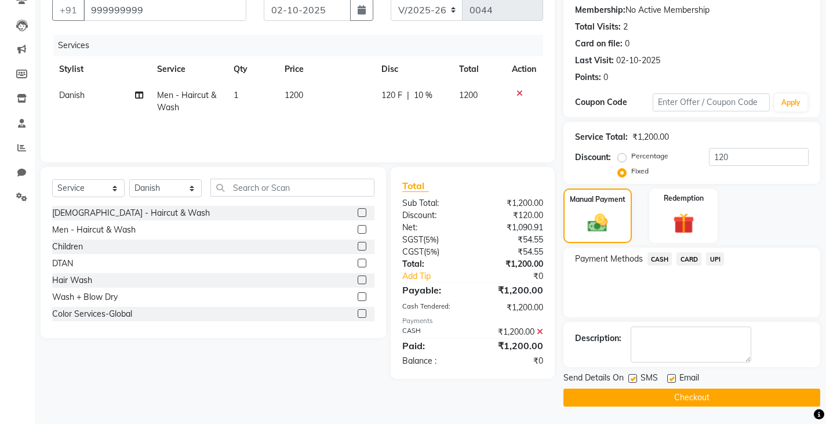
click at [630, 378] on label at bounding box center [633, 378] width 9 height 9
click at [630, 378] on input "checkbox" at bounding box center [633, 379] width 8 height 8
checkbox input "false"
click at [625, 397] on button "Checkout" at bounding box center [692, 397] width 257 height 18
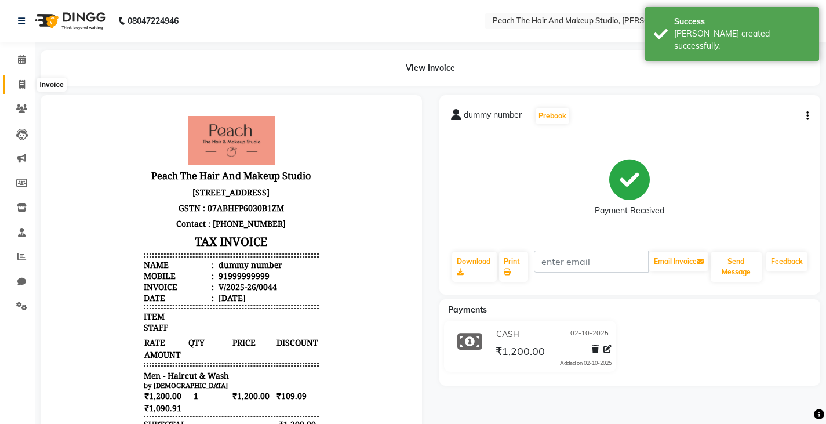
click at [20, 83] on icon at bounding box center [22, 84] width 6 height 9
select select "service"
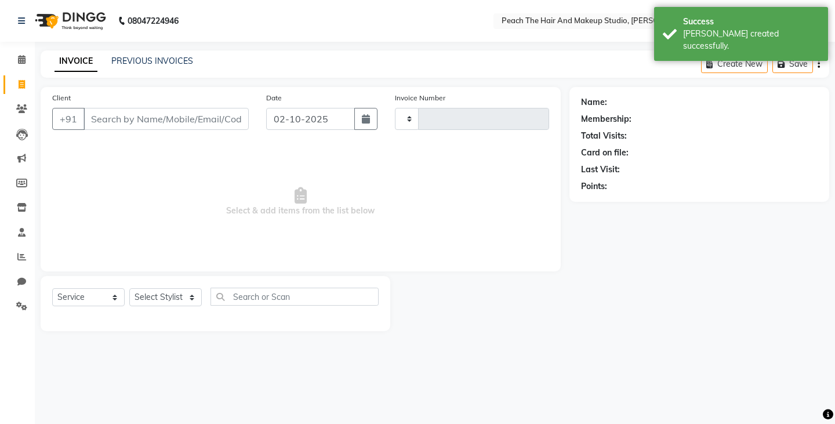
type input "0045"
select select "9105"
click at [16, 62] on span at bounding box center [22, 59] width 20 height 13
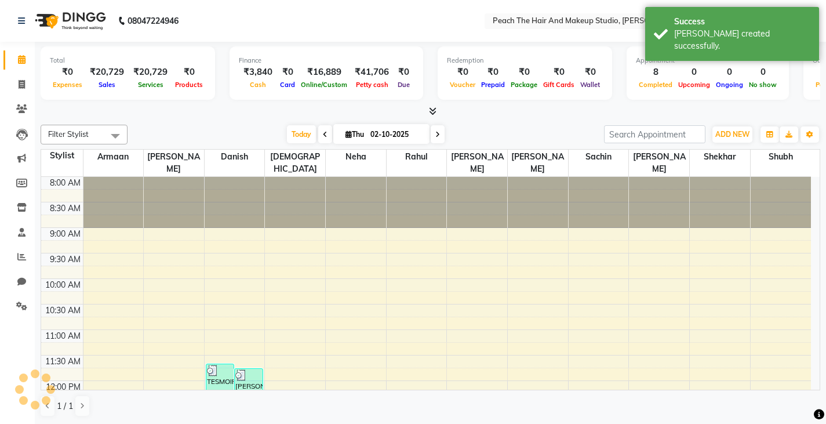
scroll to position [409, 0]
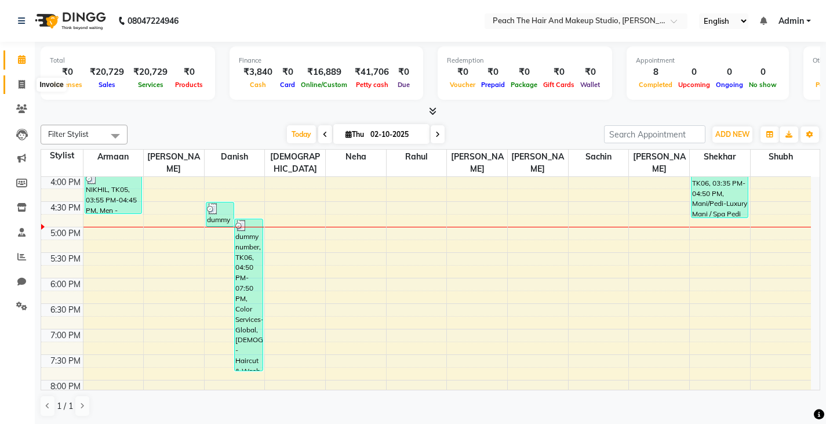
click at [21, 85] on icon at bounding box center [22, 84] width 6 height 9
select select "service"
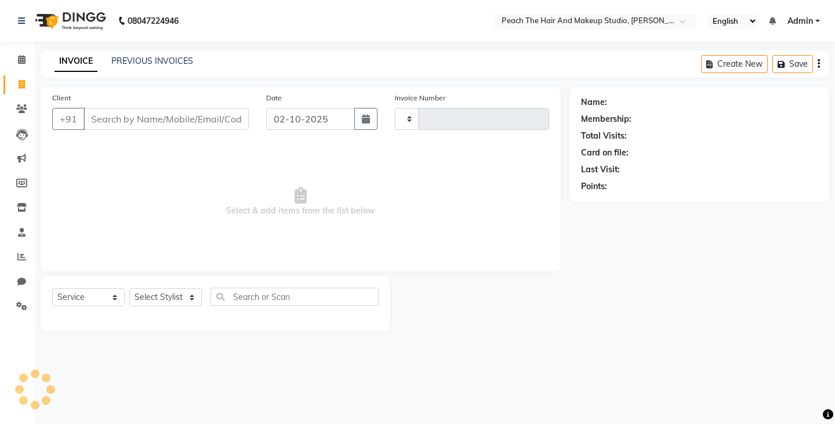
type input "0045"
select select "9105"
click at [175, 54] on div "INVOICE PREVIOUS INVOICES Create New Save" at bounding box center [435, 63] width 789 height 27
click at [133, 59] on link "PREVIOUS INVOICES" at bounding box center [152, 61] width 82 height 10
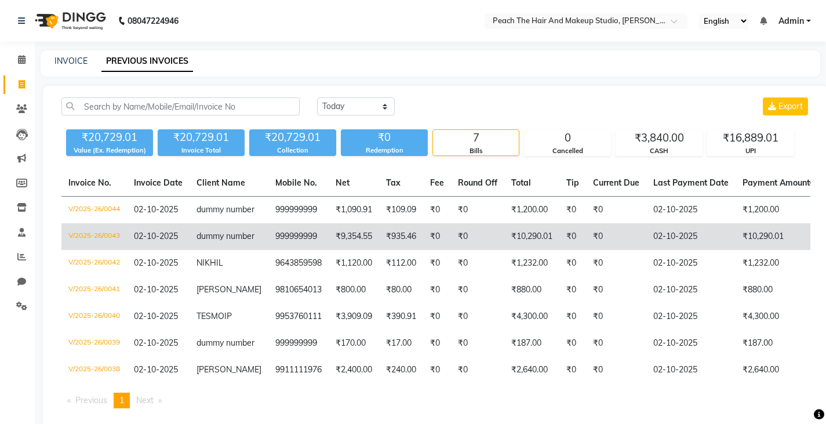
click at [224, 241] on td "dummy number" at bounding box center [229, 236] width 79 height 27
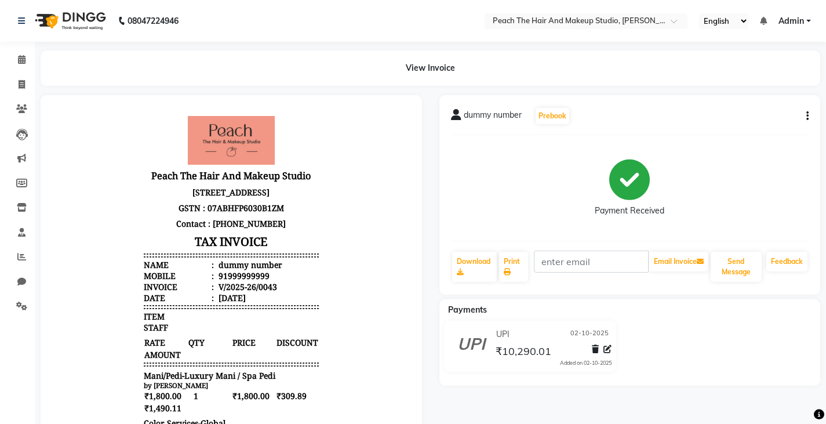
click at [811, 115] on div "dummy number Prebook Payment Received Download Print Email Invoice Send Message…" at bounding box center [631, 194] width 382 height 199
click at [805, 115] on button "button" at bounding box center [805, 116] width 7 height 12
click at [720, 128] on div "Edit Invoice" at bounding box center [749, 131] width 79 height 14
select select "service"
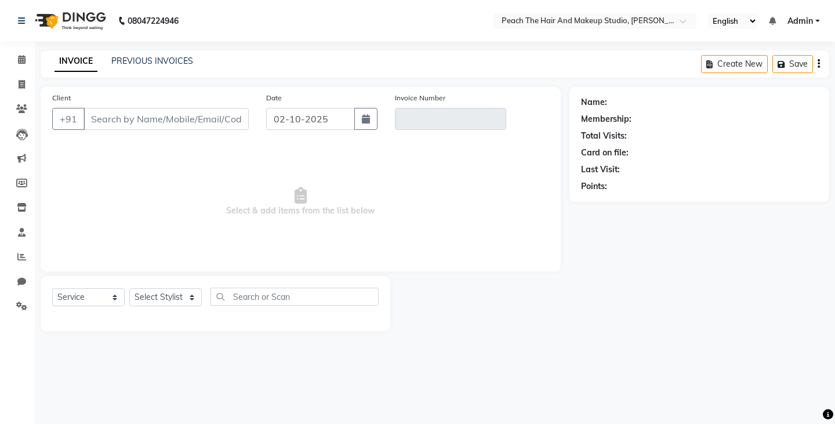
type input "999999999"
type input "V/2025-26/0043"
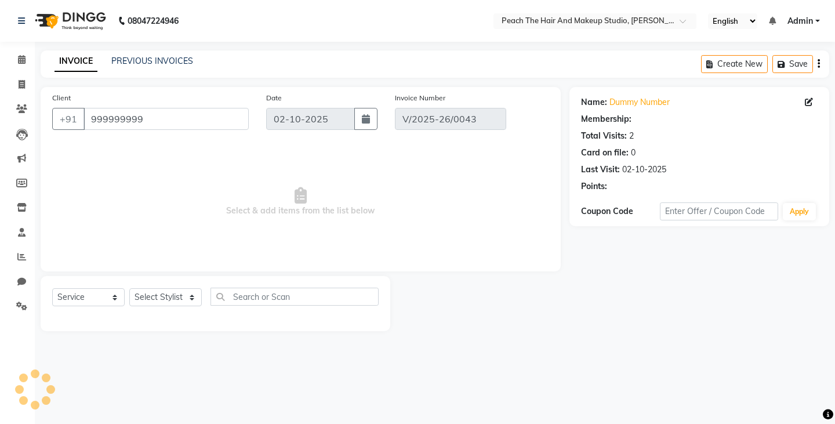
select select "select"
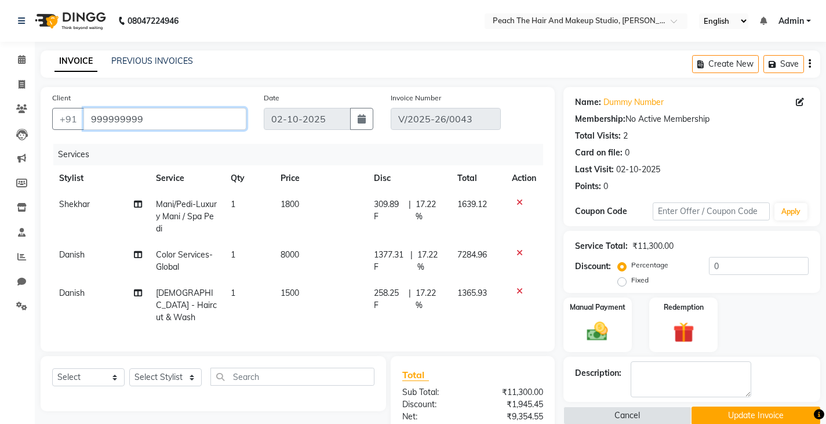
click at [180, 121] on input "999999999" at bounding box center [164, 119] width 163 height 22
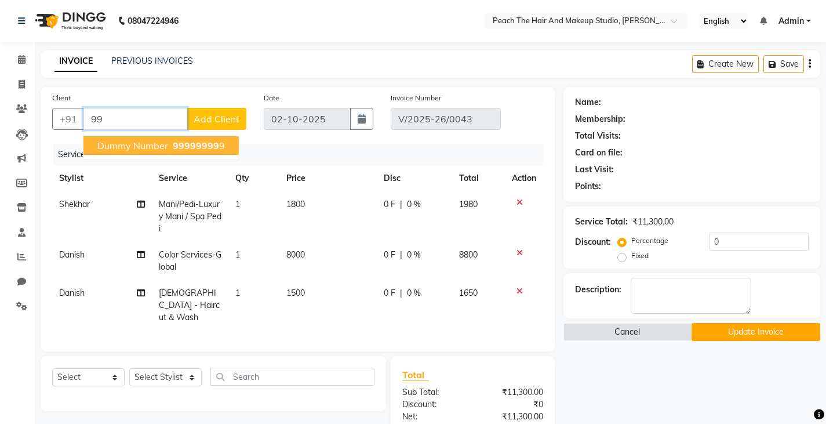
type input "9"
type input "SHUBH"
click at [718, 326] on button "Update Invoice" at bounding box center [756, 332] width 129 height 18
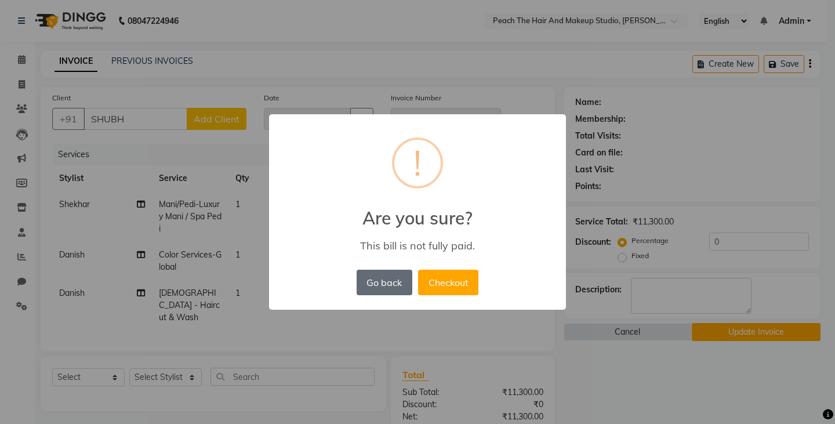
click at [387, 286] on button "Go back" at bounding box center [385, 283] width 56 height 26
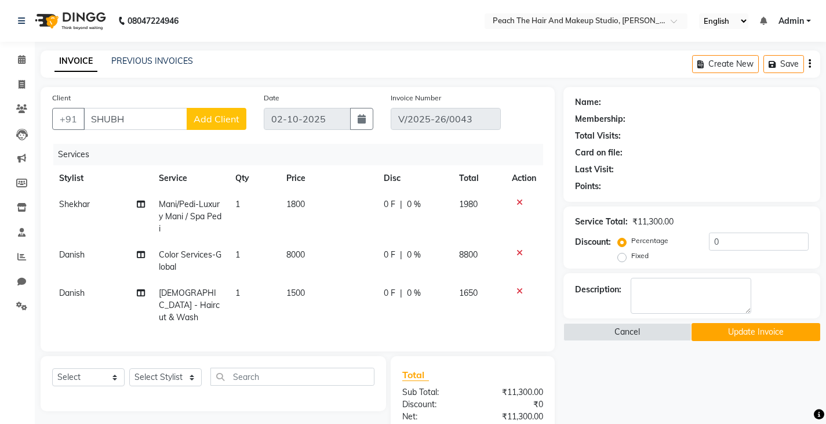
click at [213, 118] on span "Add Client" at bounding box center [217, 119] width 46 height 12
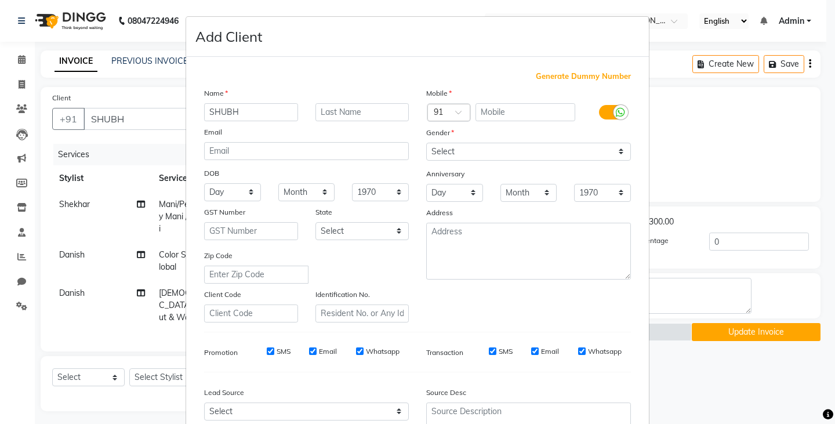
click at [711, 383] on ngb-modal-window "Add Client Generate Dummy Number Name SHUBH Email DOB Day 01 02 03 04 05 06 07 …" at bounding box center [417, 212] width 835 height 424
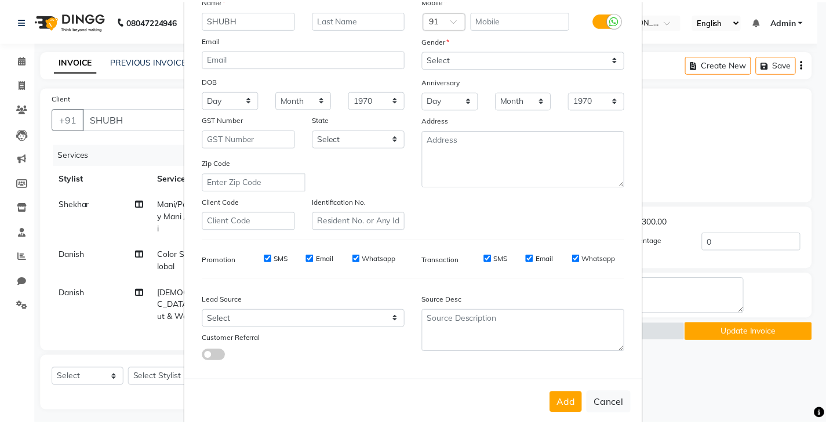
scroll to position [111, 0]
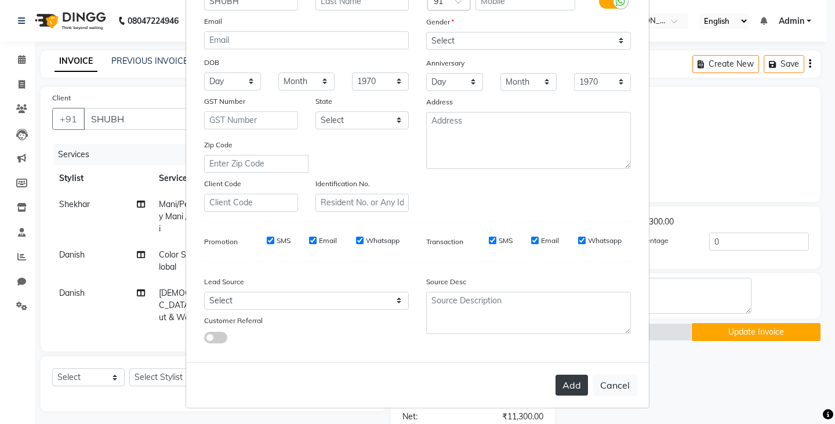
click at [565, 387] on button "Add" at bounding box center [571, 385] width 32 height 21
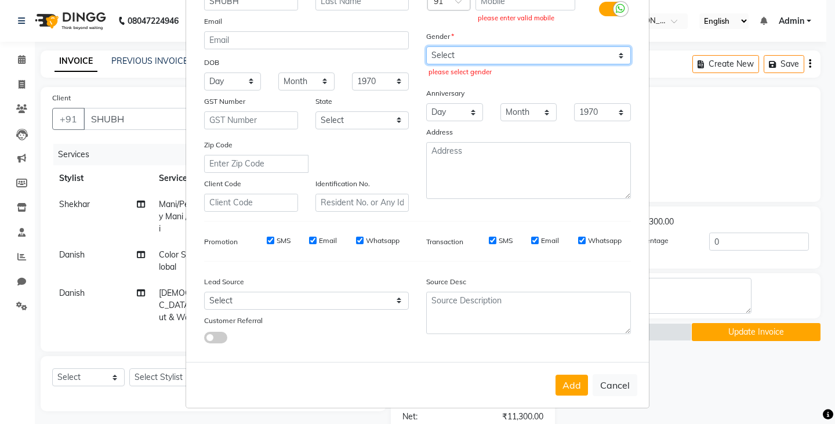
click at [442, 57] on select "Select Male Female Other Prefer Not To Say" at bounding box center [528, 55] width 205 height 18
click at [426, 46] on select "Select Male Female Other Prefer Not To Say" at bounding box center [528, 55] width 205 height 18
click at [521, 55] on select "Select Male Female Other Prefer Not To Say" at bounding box center [528, 55] width 205 height 18
select select "female"
click at [426, 46] on select "Select Male Female Other Prefer Not To Say" at bounding box center [528, 55] width 205 height 18
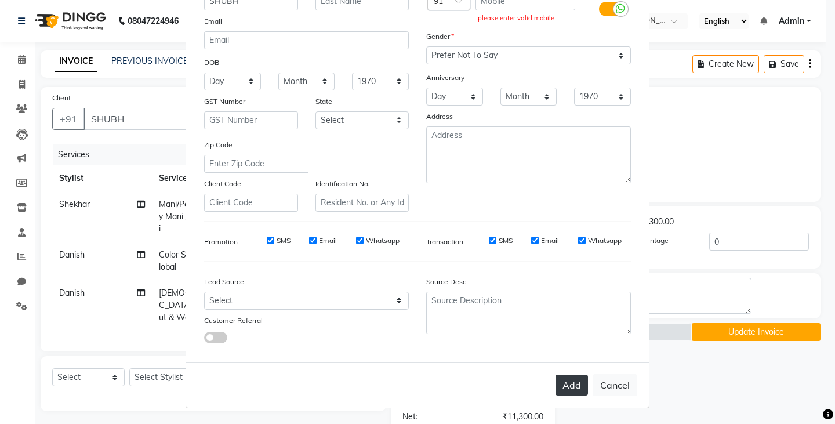
click at [568, 384] on button "Add" at bounding box center [571, 385] width 32 height 21
click at [615, 383] on button "Cancel" at bounding box center [615, 385] width 45 height 22
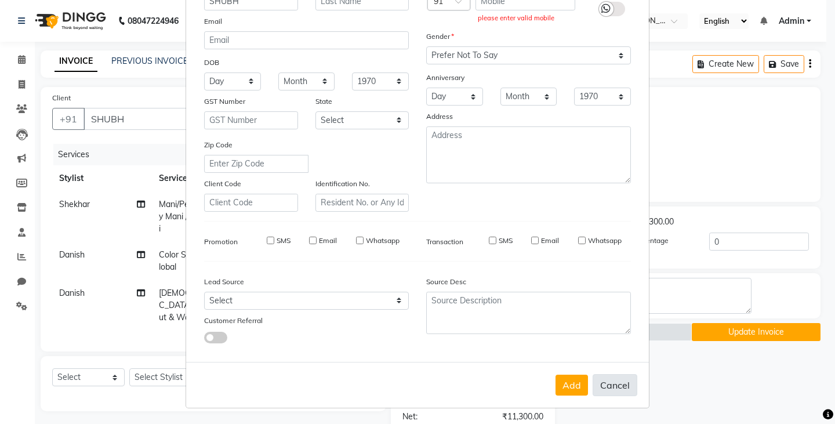
select select
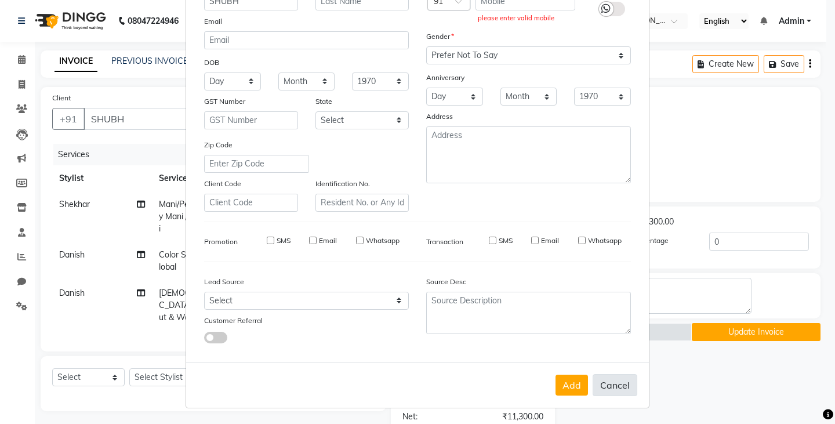
select select
checkbox input "false"
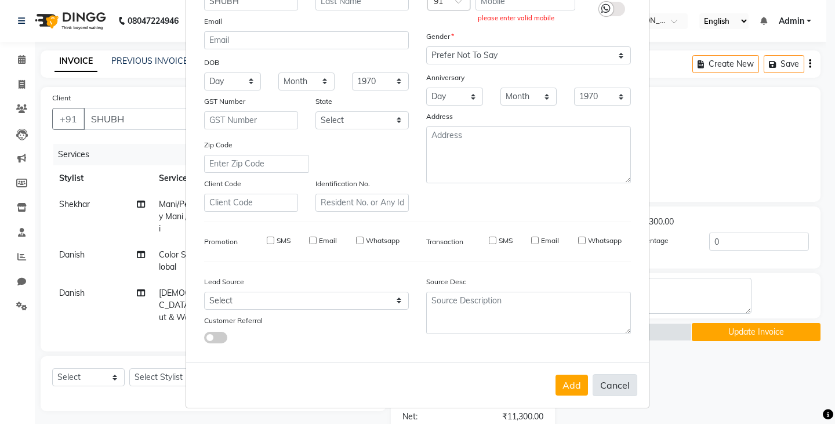
checkbox input "false"
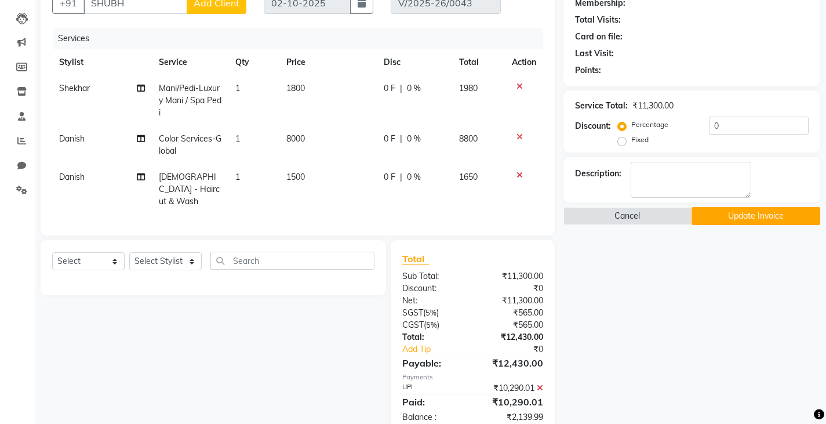
scroll to position [139, 0]
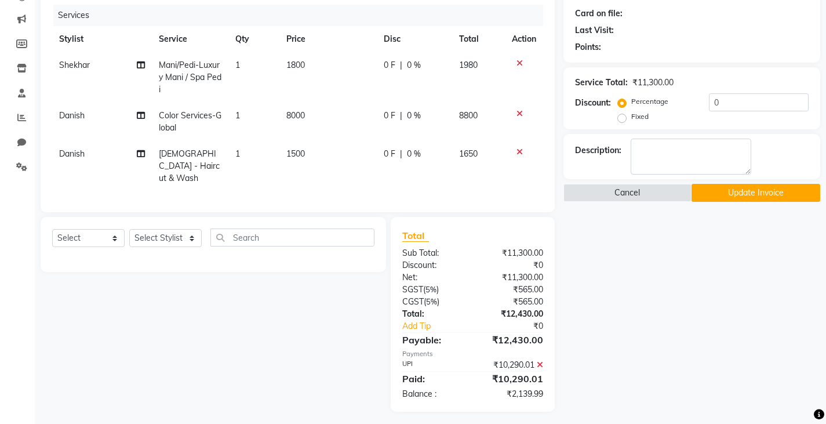
click at [733, 188] on button "Update Invoice" at bounding box center [756, 193] width 129 height 18
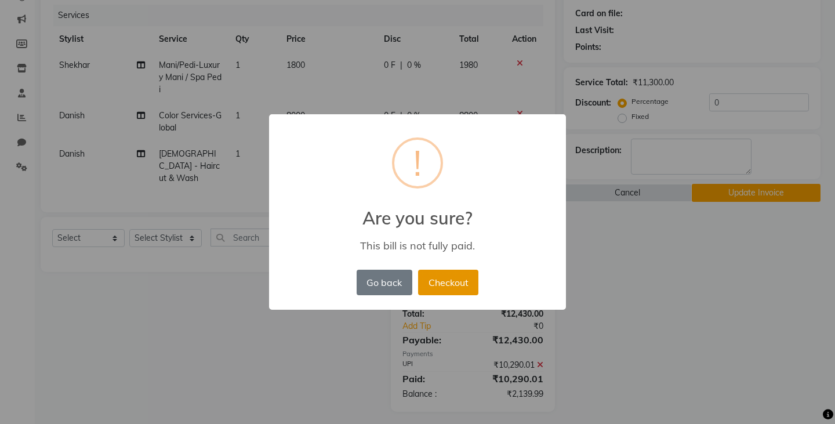
click at [453, 289] on button "Checkout" at bounding box center [448, 283] width 60 height 26
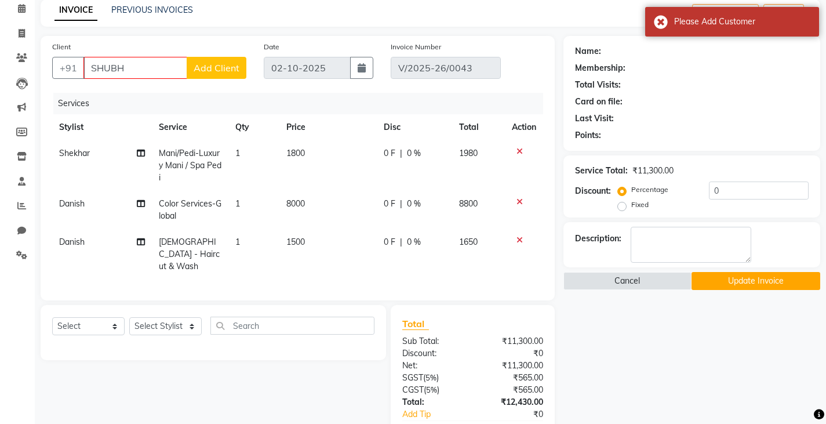
scroll to position [0, 0]
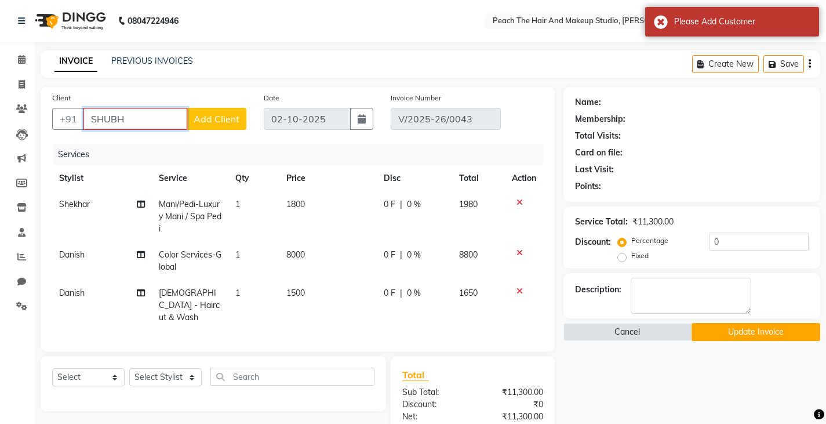
click at [148, 120] on input "SHUBH" at bounding box center [135, 119] width 104 height 22
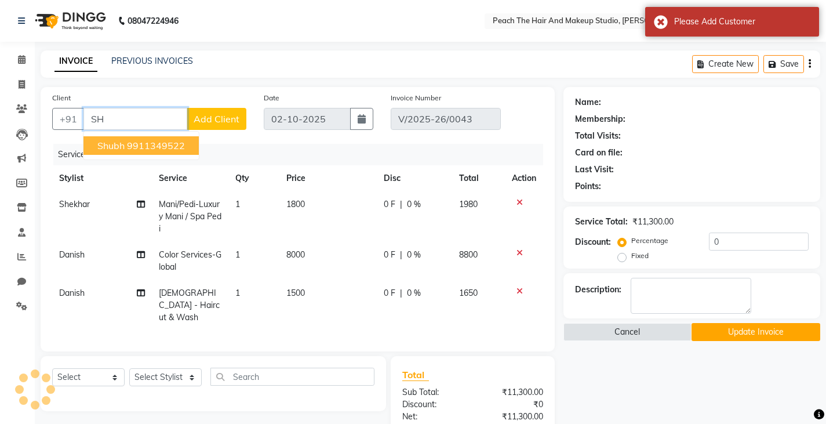
type input "S"
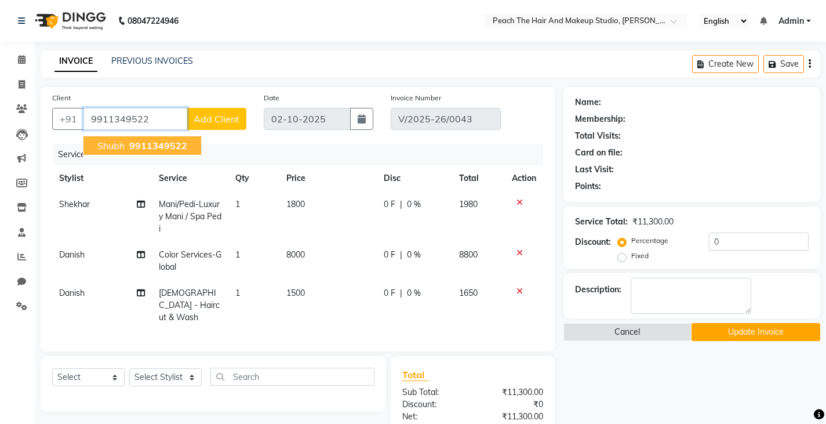
type input "9911349522"
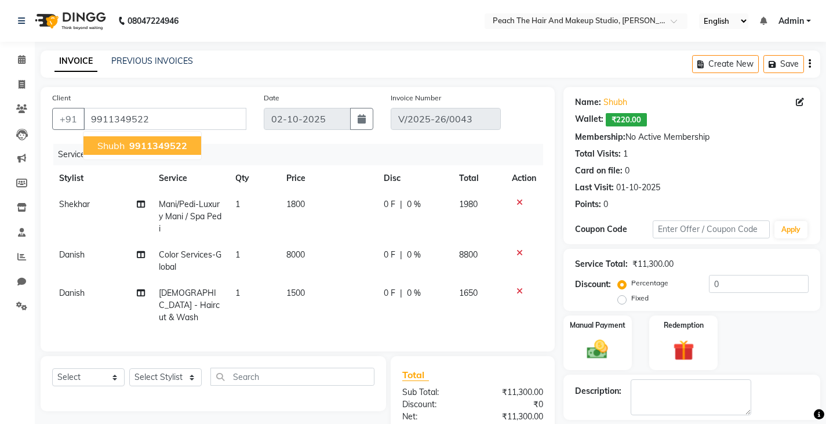
click at [96, 141] on button "shubh 9911349522" at bounding box center [142, 145] width 118 height 19
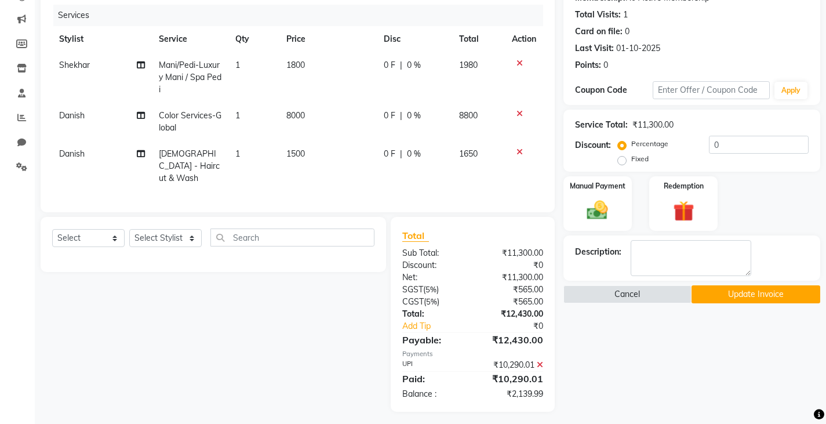
scroll to position [141, 0]
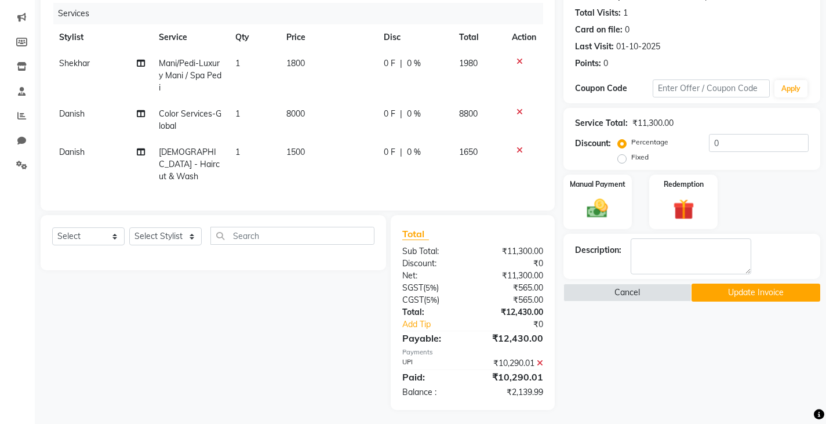
click at [760, 293] on button "Update Invoice" at bounding box center [756, 293] width 129 height 18
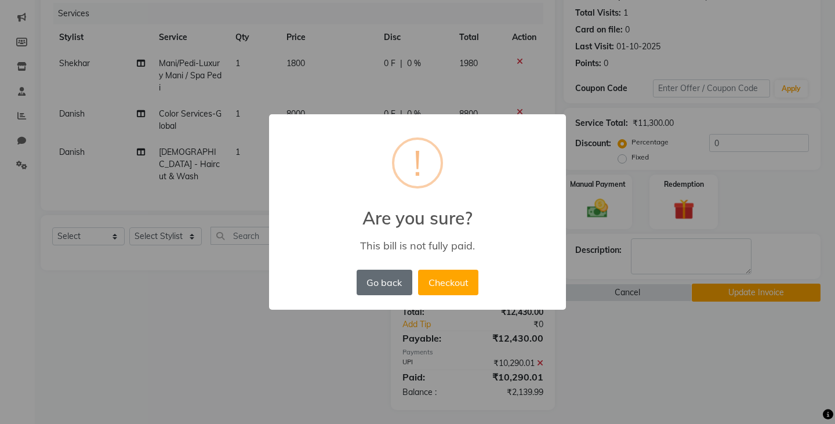
click at [374, 287] on button "Go back" at bounding box center [385, 283] width 56 height 26
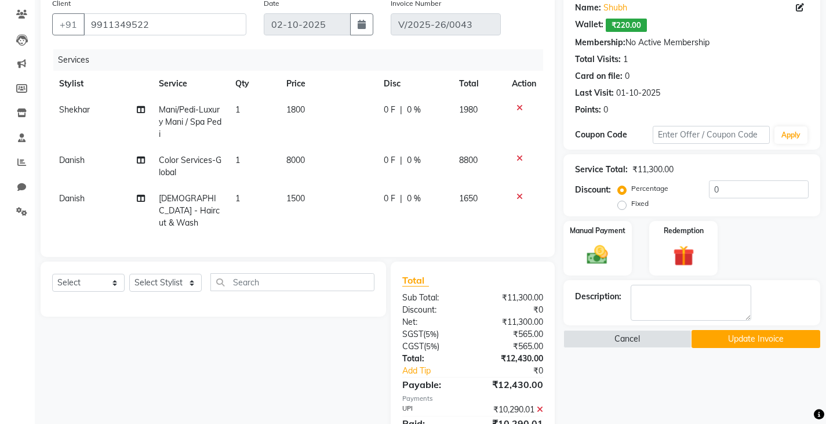
scroll to position [71, 0]
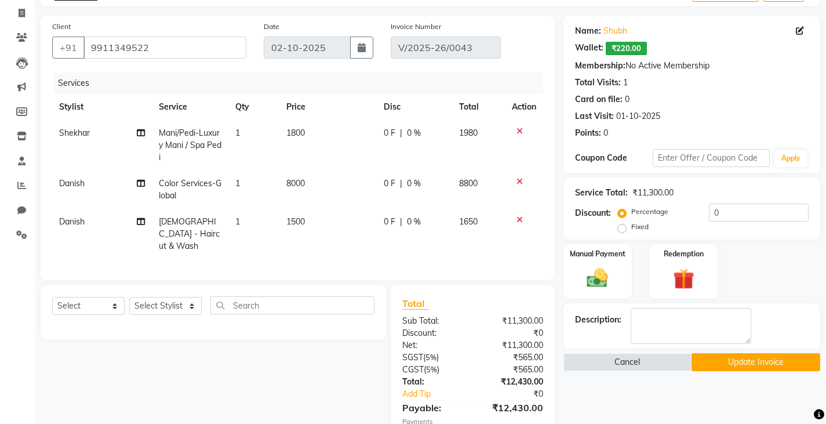
click at [619, 43] on span "₹220.00" at bounding box center [626, 48] width 41 height 13
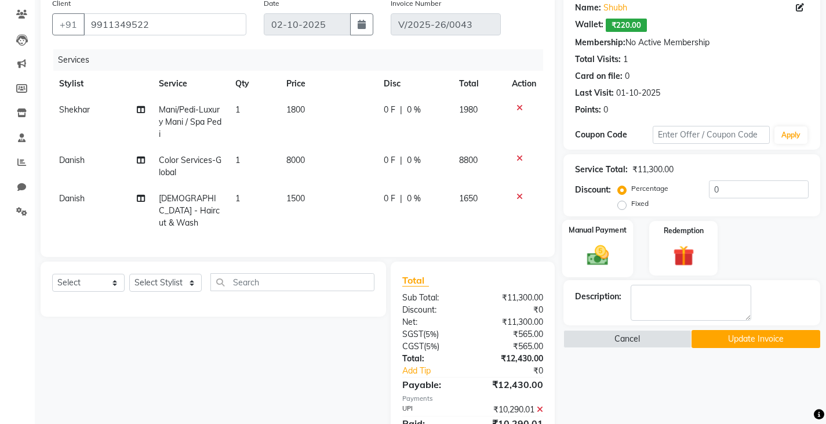
scroll to position [141, 0]
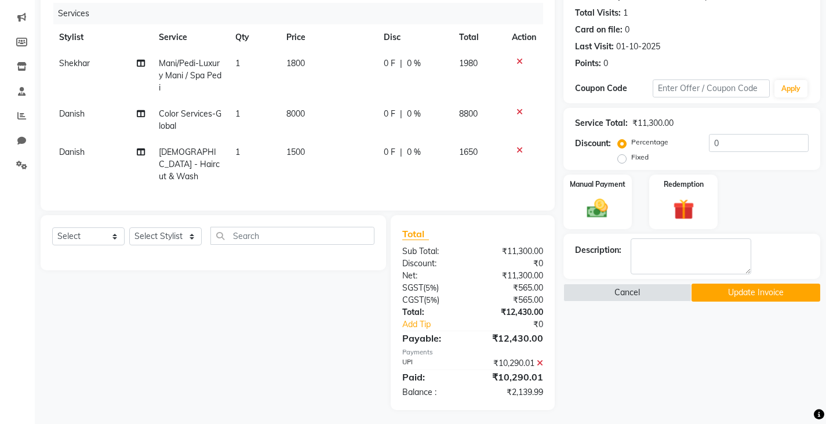
click at [631, 159] on label "Fixed" at bounding box center [639, 157] width 17 height 10
click at [620, 159] on input "Fixed" at bounding box center [624, 157] width 8 height 8
radio input "true"
click at [747, 290] on button "Update Invoice" at bounding box center [756, 293] width 129 height 18
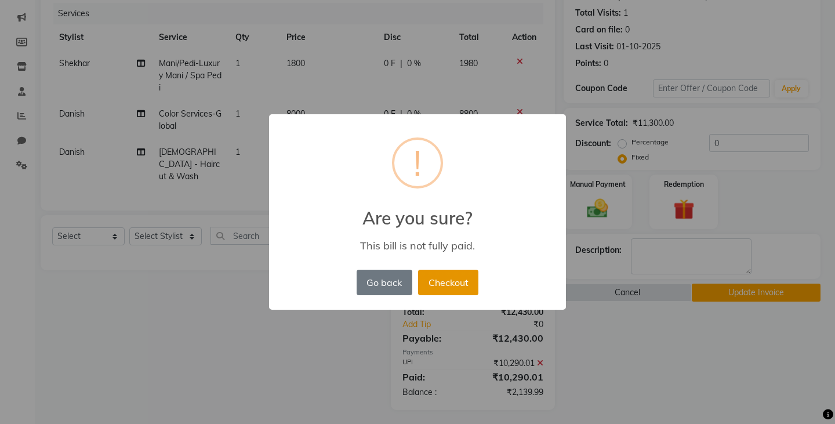
click at [448, 274] on button "Checkout" at bounding box center [448, 283] width 60 height 26
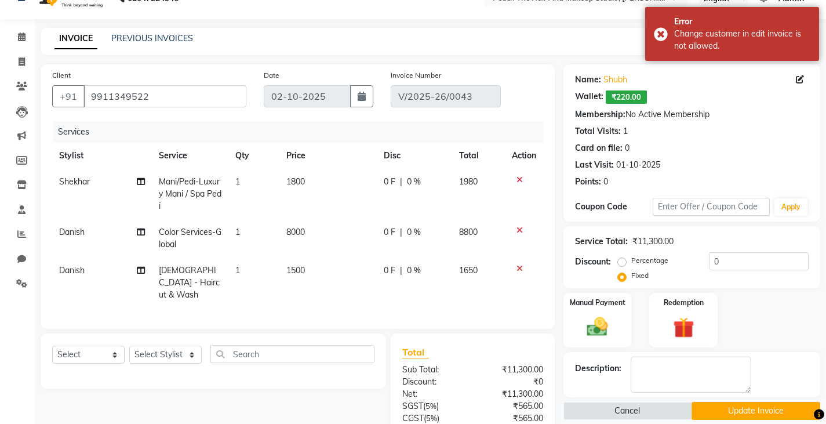
scroll to position [0, 0]
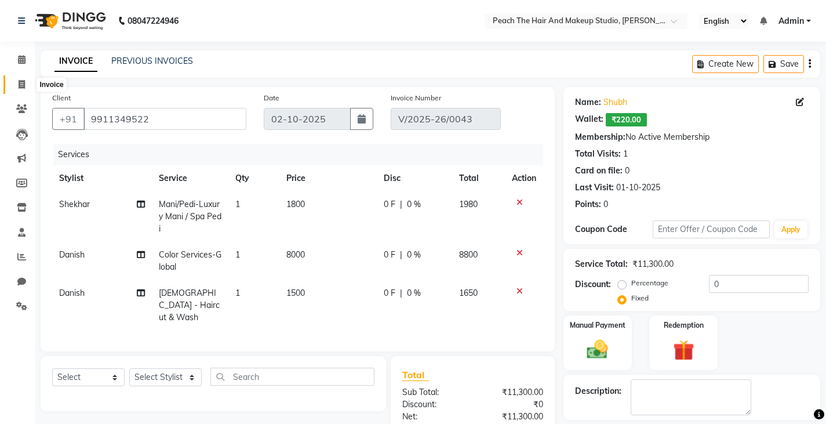
click at [22, 85] on icon at bounding box center [22, 84] width 6 height 9
select select "service"
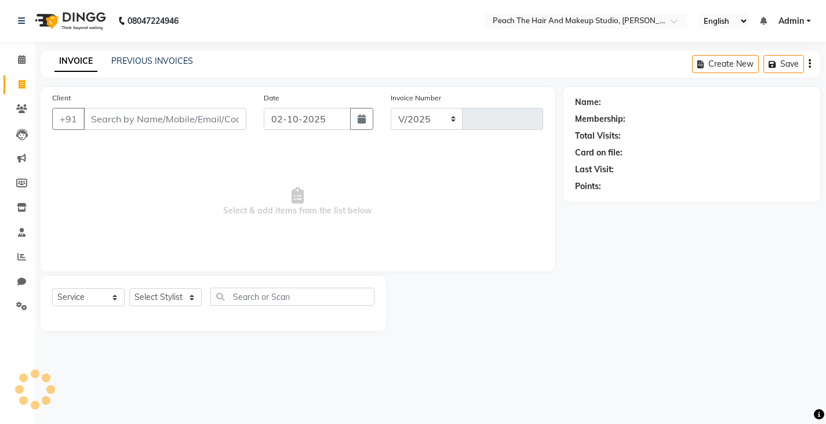
select select "9105"
type input "0045"
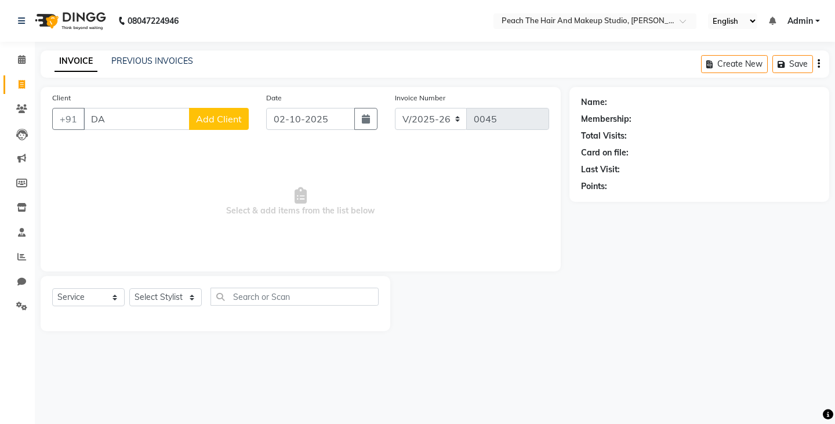
type input "D"
type input "s"
type input "g"
type input "`"
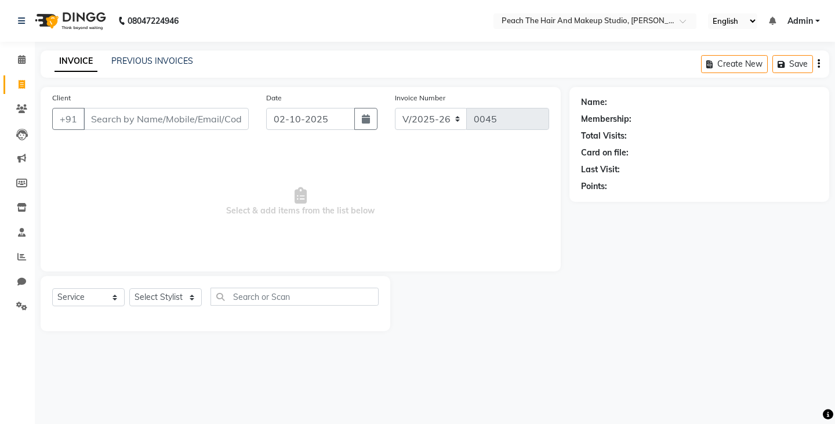
click at [435, 246] on span "Select & add items from the list below" at bounding box center [300, 202] width 497 height 116
click at [500, 274] on div "Client +91 Date 02-10-2025 Invoice Number V/2025 V/2025-26 0045 Select & add it…" at bounding box center [301, 209] width 538 height 244
click at [161, 58] on link "PREVIOUS INVOICES" at bounding box center [152, 61] width 82 height 10
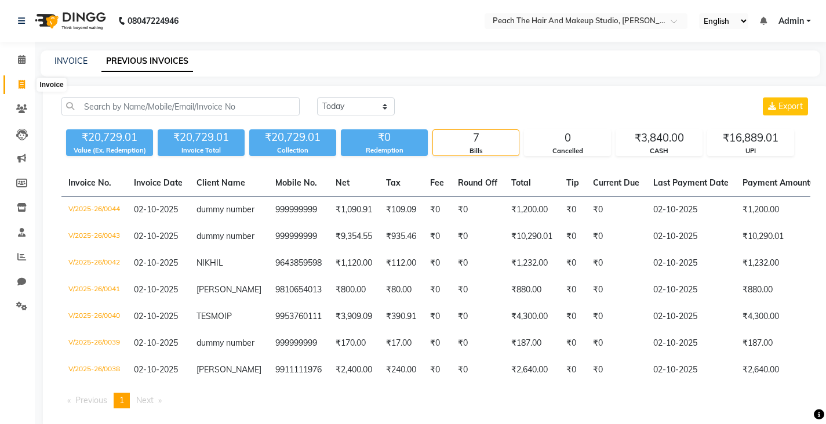
click at [17, 85] on span at bounding box center [22, 84] width 20 height 13
select select "service"
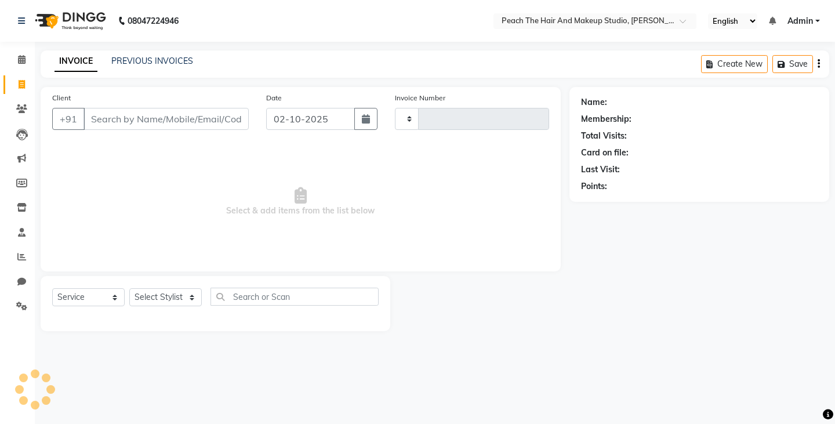
type input "0045"
select select "9105"
click at [20, 56] on icon at bounding box center [22, 59] width 8 height 9
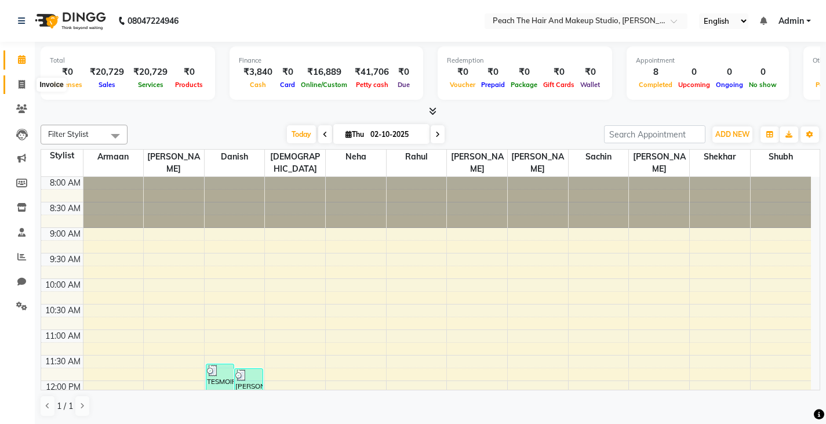
click at [19, 86] on icon at bounding box center [22, 84] width 6 height 9
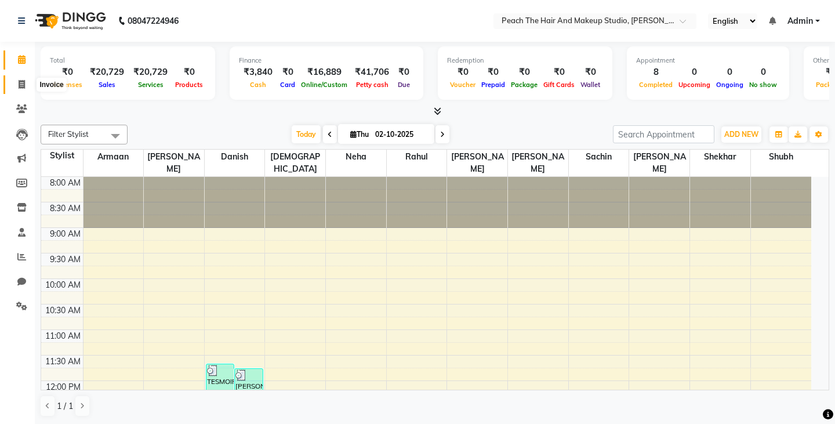
select select "9105"
select select "service"
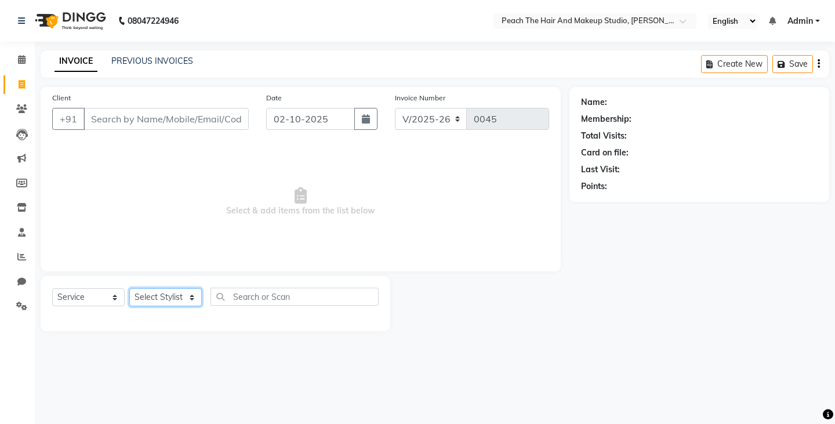
click at [162, 296] on select "Select Stylist Ankit Armaan Ayan Danish Karan Krishna Neha Rahul Ravi Ritik Sac…" at bounding box center [165, 297] width 72 height 18
click at [93, 166] on span "Select & add items from the list below" at bounding box center [300, 202] width 497 height 116
click at [108, 123] on input "Client" at bounding box center [165, 119] width 165 height 22
click at [154, 290] on select "Select Stylist Ankit Armaan Ayan Danish Karan Krishna Neha Rahul Ravi Ritik Sac…" at bounding box center [165, 297] width 72 height 18
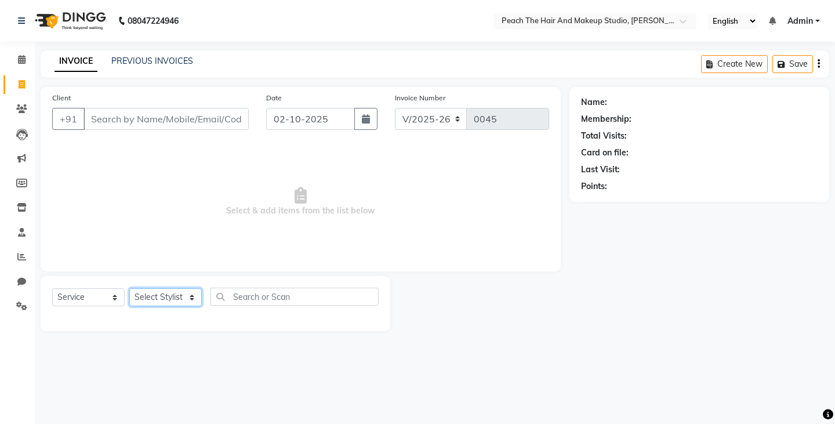
select select "93106"
click at [129, 288] on select "Select Stylist Ankit Armaan Ayan Danish Karan Krishna Neha Rahul Ravi Ritik Sac…" at bounding box center [165, 297] width 72 height 18
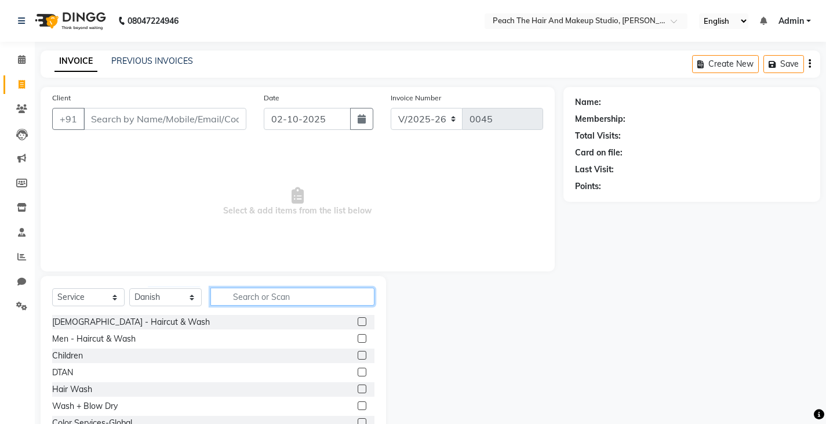
click at [241, 292] on input "text" at bounding box center [292, 297] width 164 height 18
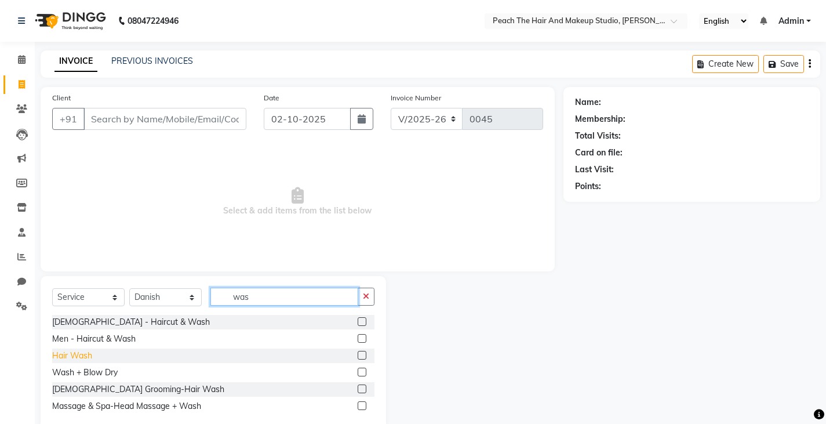
type input "was"
click at [78, 357] on div "Hair Wash" at bounding box center [72, 356] width 40 height 12
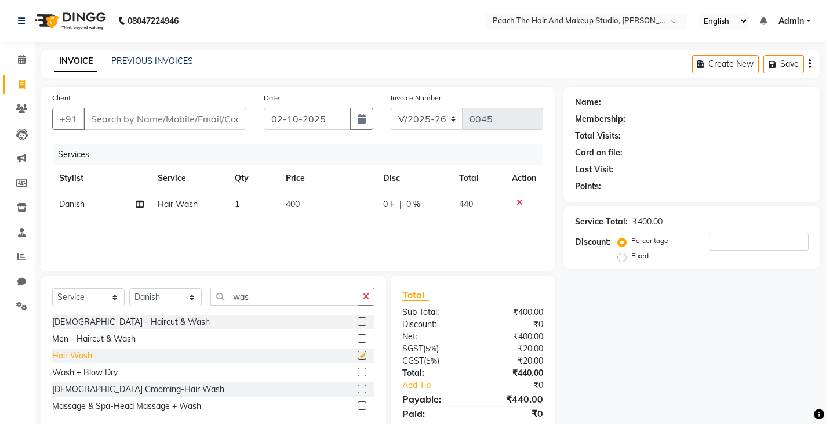
checkbox input "false"
click at [328, 197] on td "400" at bounding box center [327, 204] width 97 height 26
select select "93106"
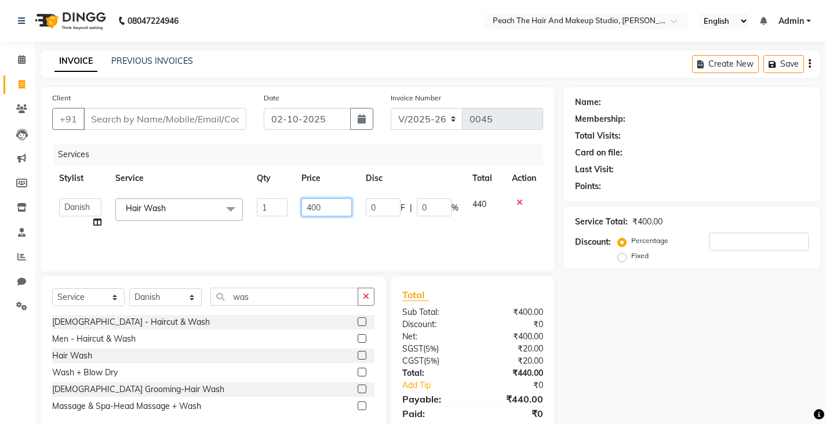
click at [328, 202] on input "400" at bounding box center [327, 207] width 50 height 18
type input "300"
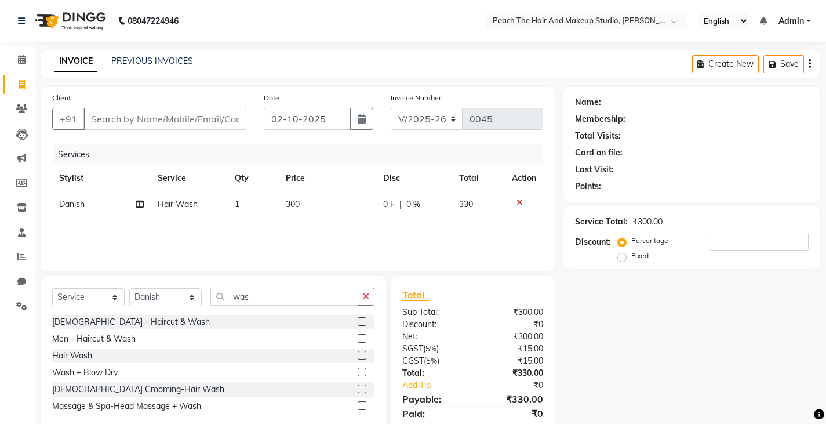
click at [633, 325] on div "Name: Membership: Total Visits: Card on file: Last Visit: Points: Service Total…" at bounding box center [697, 266] width 266 height 359
click at [338, 212] on td "300" at bounding box center [327, 204] width 97 height 26
select select "93106"
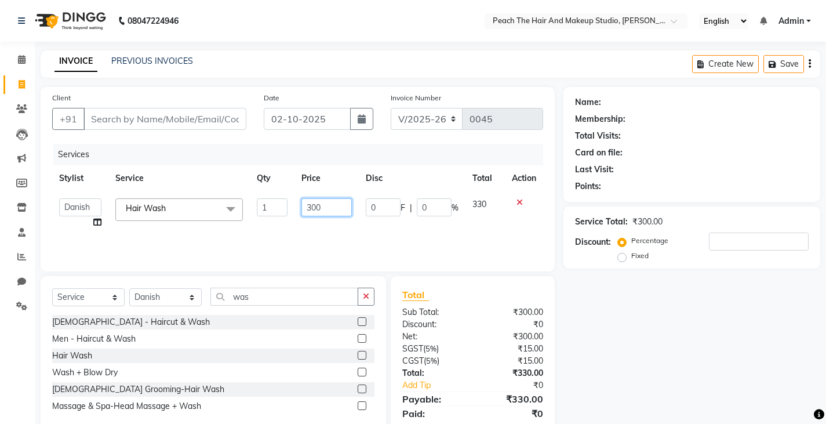
click at [338, 212] on input "300" at bounding box center [327, 207] width 50 height 18
type input "320"
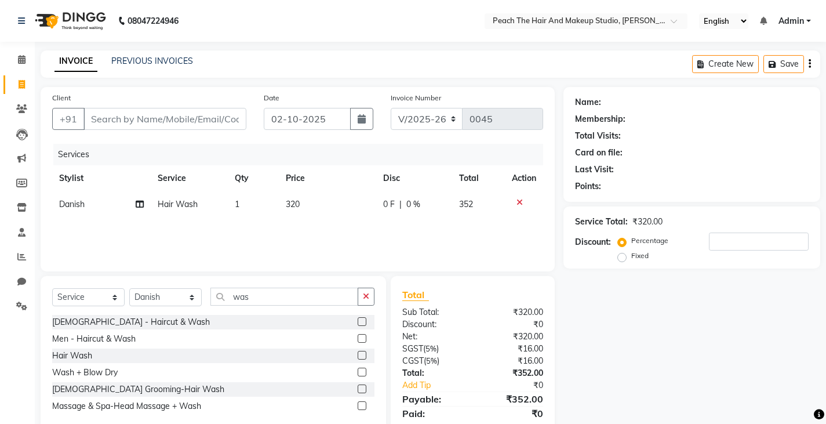
click at [664, 305] on div "Name: Membership: Total Visits: Card on file: Last Visit: Points: Service Total…" at bounding box center [697, 266] width 266 height 359
click at [631, 257] on label "Fixed" at bounding box center [639, 255] width 17 height 10
click at [620, 257] on input "Fixed" at bounding box center [624, 256] width 8 height 8
radio input "true"
click at [775, 244] on input "number" at bounding box center [759, 242] width 100 height 18
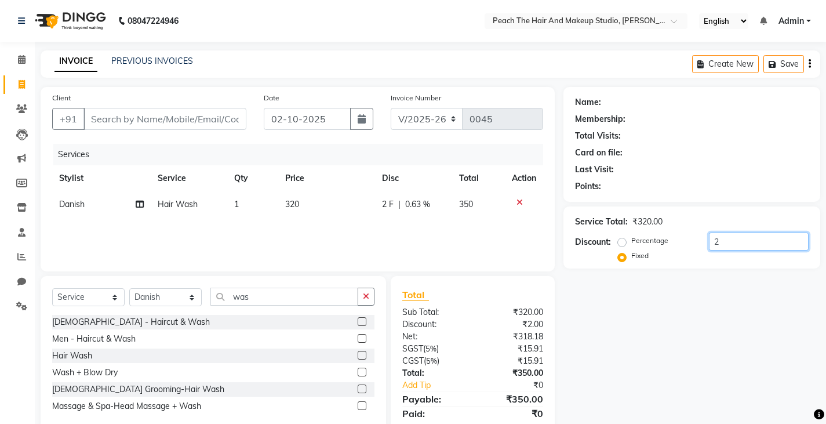
type input "2"
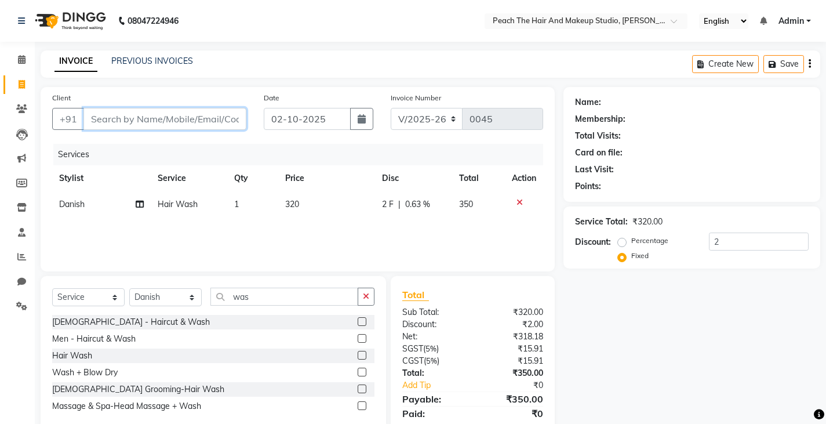
click at [116, 120] on input "Client" at bounding box center [164, 119] width 163 height 22
type input "9"
radio input "true"
type input "0"
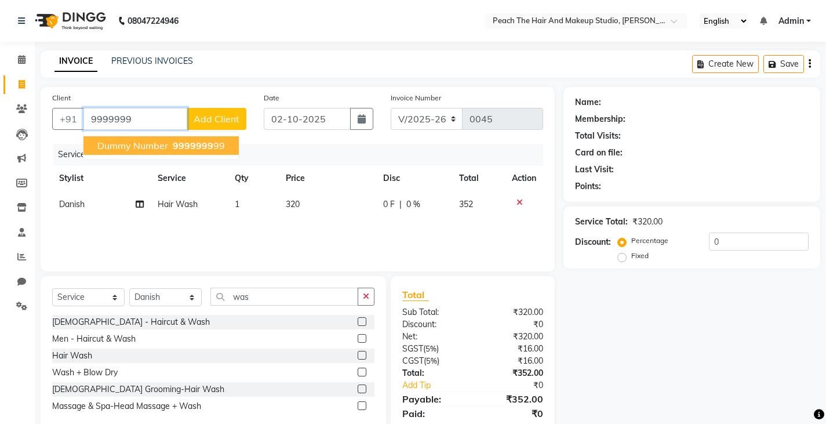
type input "9999999"
click at [724, 239] on input "0" at bounding box center [759, 242] width 100 height 18
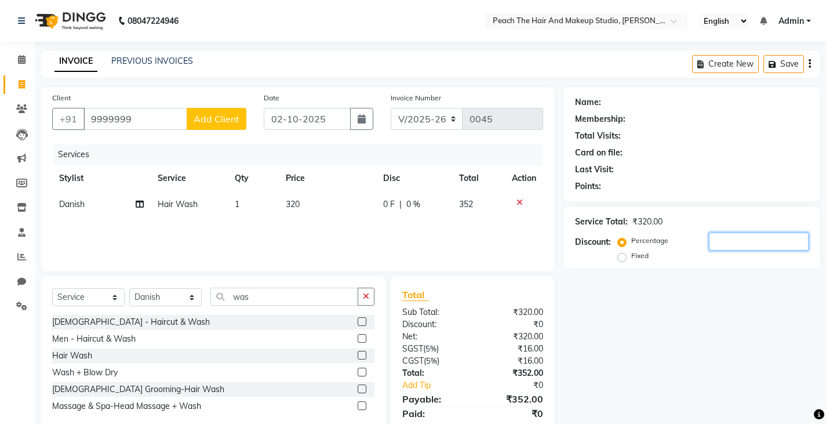
type input "2"
click at [631, 257] on label "Fixed" at bounding box center [639, 255] width 17 height 10
click at [621, 257] on input "Fixed" at bounding box center [624, 256] width 8 height 8
radio input "true"
click at [739, 246] on input "number" at bounding box center [759, 242] width 100 height 18
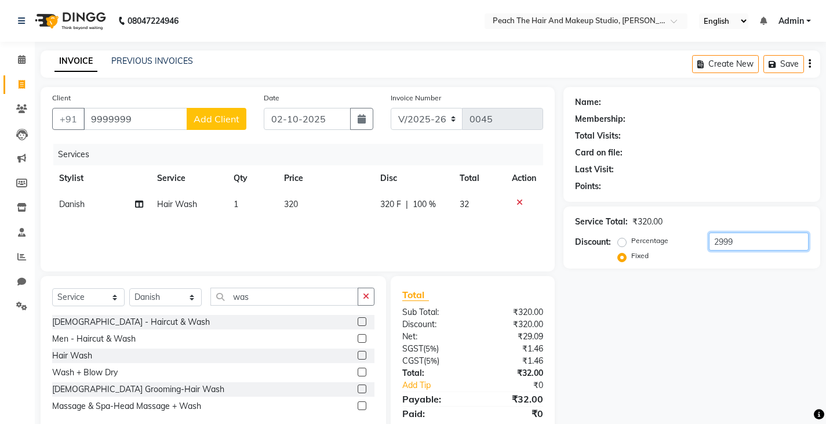
type input "2999"
click at [135, 121] on input "9999999" at bounding box center [135, 119] width 104 height 22
type input "99999999"
radio input "true"
type input "0"
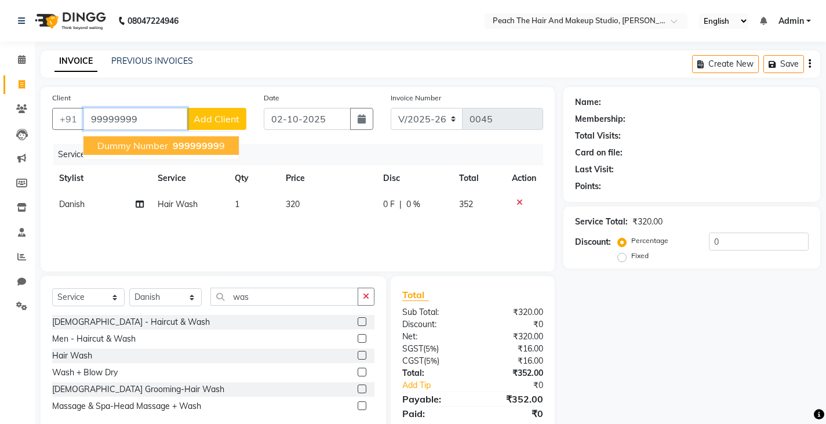
click at [100, 143] on span "dummy number" at bounding box center [132, 146] width 71 height 12
type input "999999999"
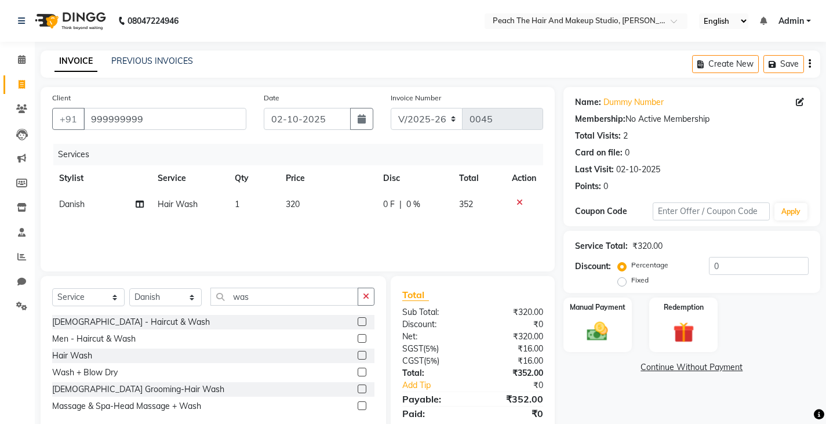
click at [631, 278] on label "Fixed" at bounding box center [639, 280] width 17 height 10
click at [623, 278] on input "Fixed" at bounding box center [624, 280] width 8 height 8
radio input "true"
click at [753, 266] on input "0" at bounding box center [759, 266] width 100 height 18
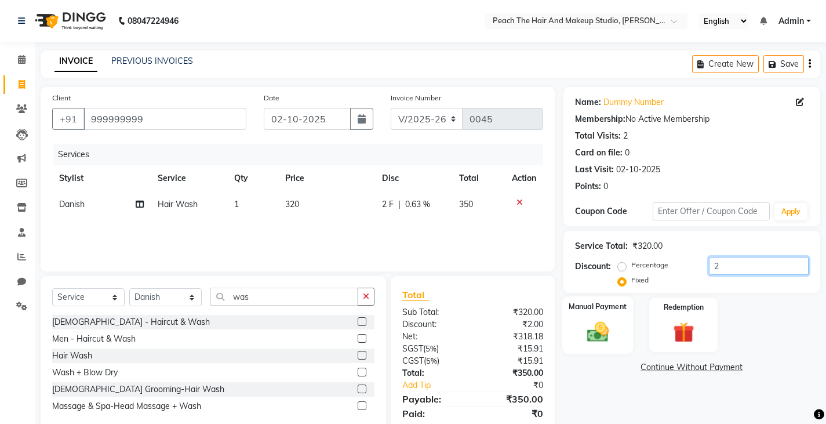
type input "2"
click at [590, 319] on img at bounding box center [597, 331] width 35 height 25
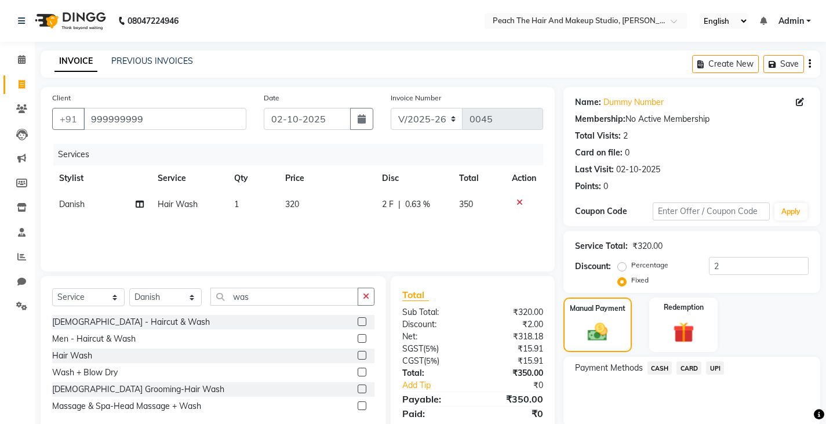
click at [662, 372] on span "CASH" at bounding box center [660, 367] width 25 height 13
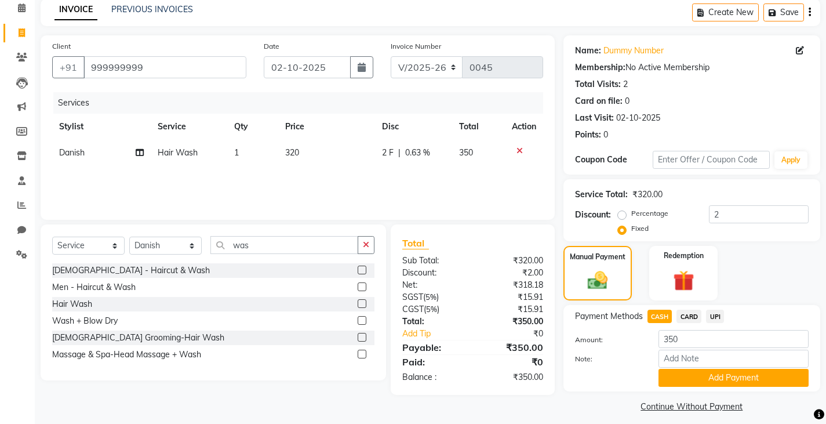
scroll to position [60, 0]
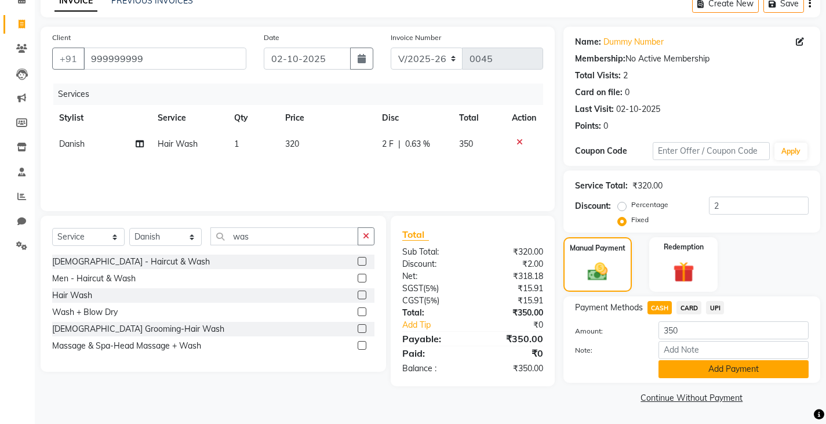
click at [667, 370] on button "Add Payment" at bounding box center [734, 369] width 150 height 18
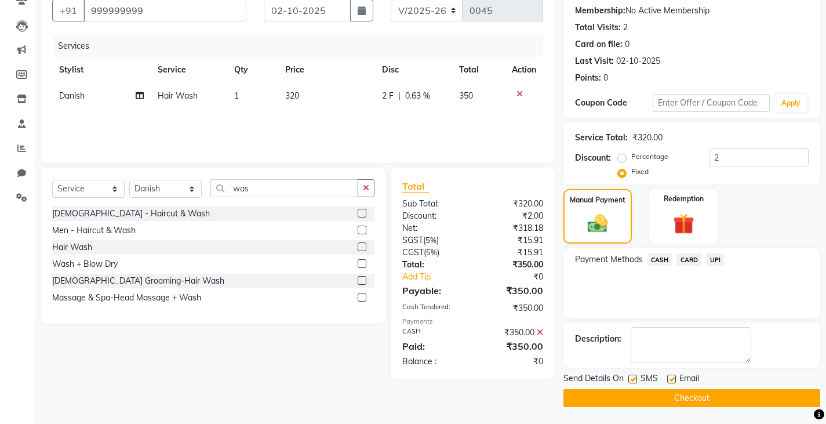
scroll to position [109, 0]
click at [632, 379] on label at bounding box center [633, 378] width 9 height 9
click at [632, 379] on input "checkbox" at bounding box center [633, 379] width 8 height 8
checkbox input "false"
click at [585, 396] on button "Checkout" at bounding box center [692, 397] width 257 height 18
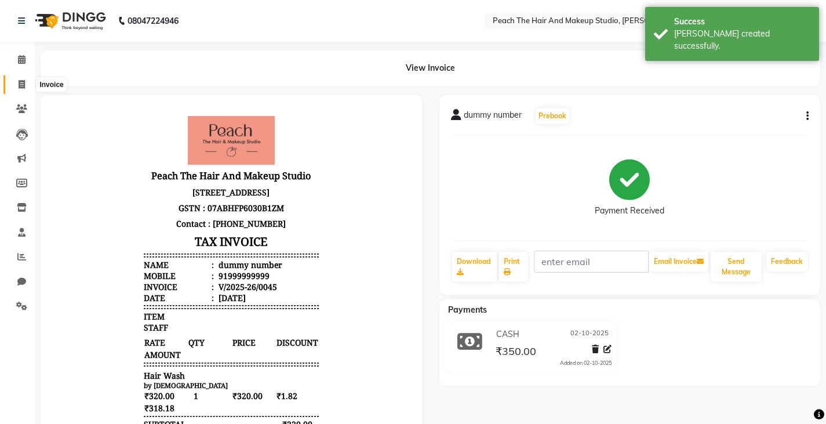
click at [24, 84] on icon at bounding box center [22, 84] width 6 height 9
select select "service"
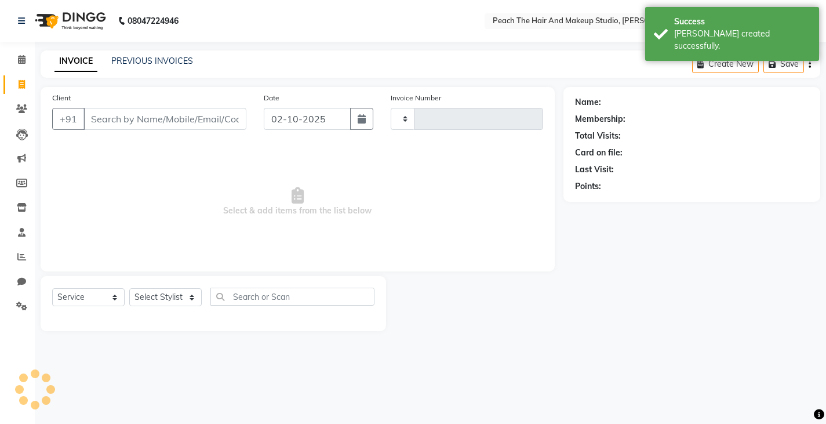
type input "0046"
select select "9105"
click at [160, 57] on link "PREVIOUS INVOICES" at bounding box center [152, 61] width 82 height 10
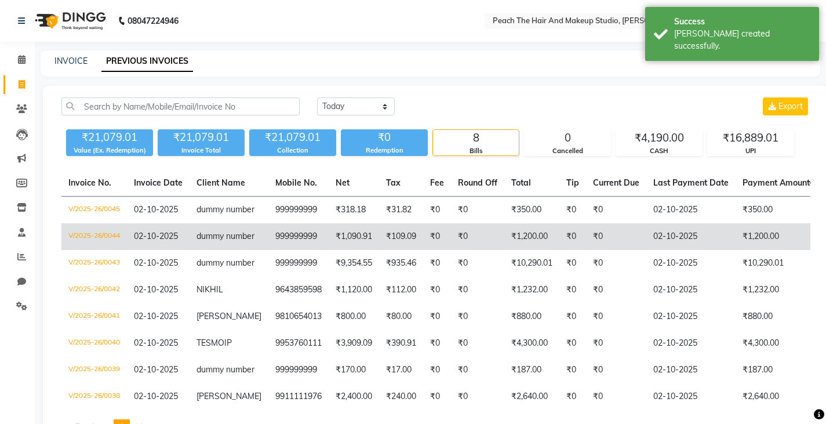
click at [303, 243] on td "999999999" at bounding box center [298, 236] width 60 height 27
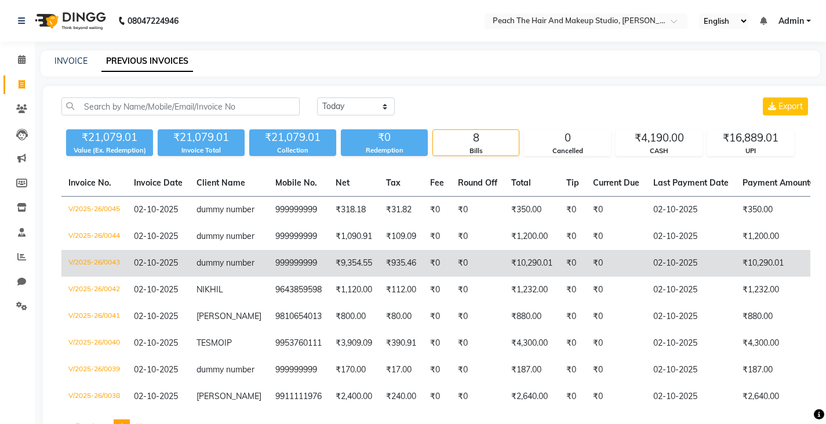
click at [275, 277] on td "999999999" at bounding box center [298, 263] width 60 height 27
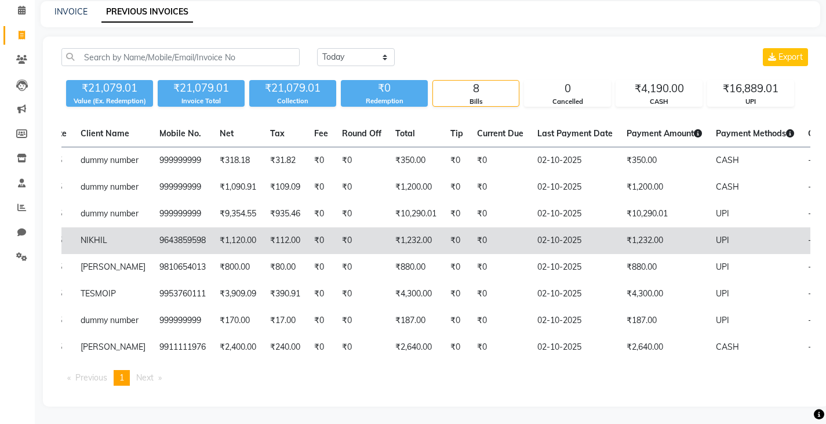
scroll to position [35, 0]
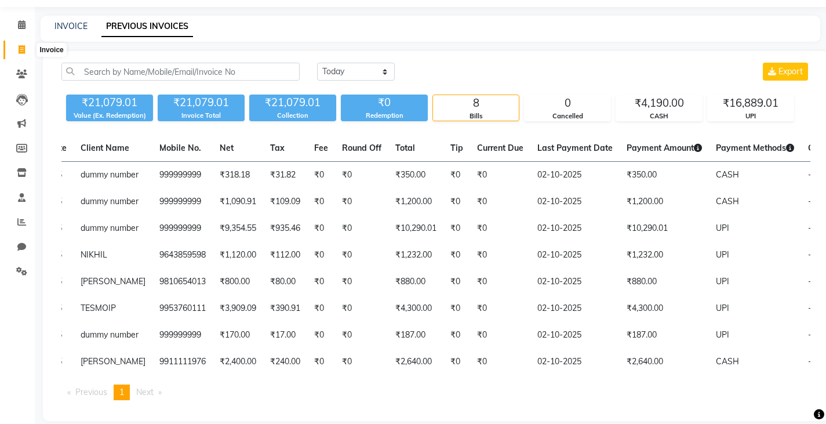
click at [20, 53] on icon at bounding box center [22, 49] width 6 height 9
select select "service"
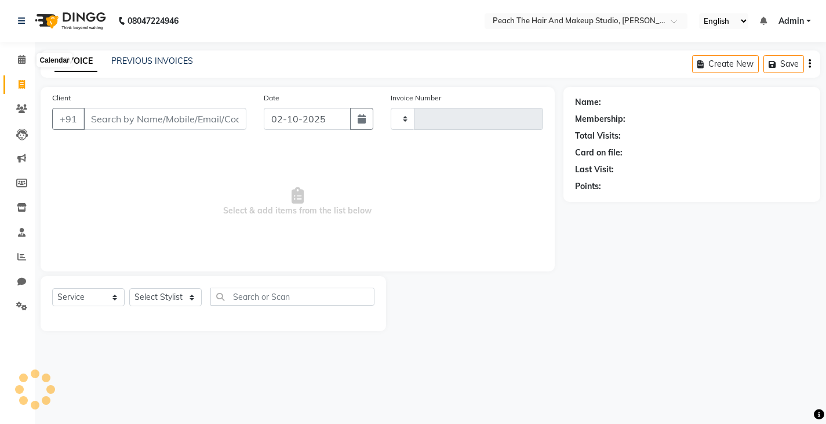
type input "0048"
select select "9105"
click at [22, 86] on icon at bounding box center [22, 84] width 6 height 9
select select "9105"
select select "service"
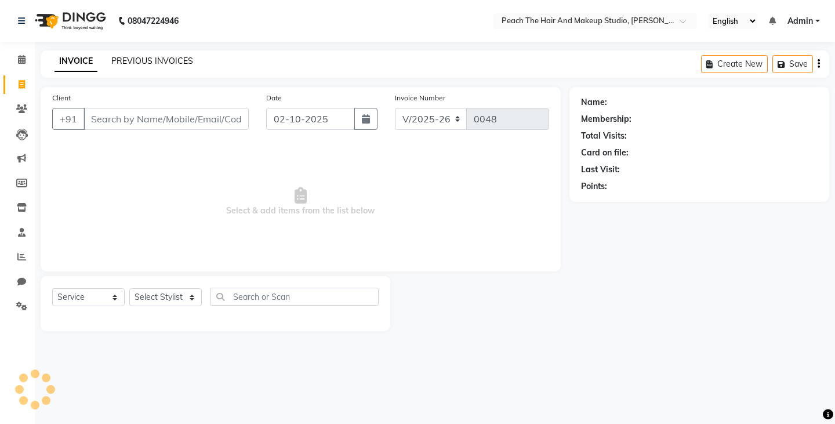
click at [113, 59] on link "PREVIOUS INVOICES" at bounding box center [152, 61] width 82 height 10
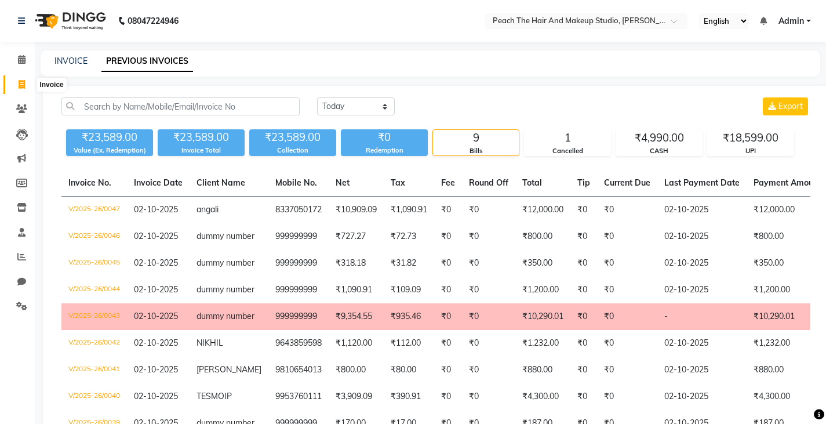
click at [23, 81] on icon at bounding box center [22, 84] width 6 height 9
select select "service"
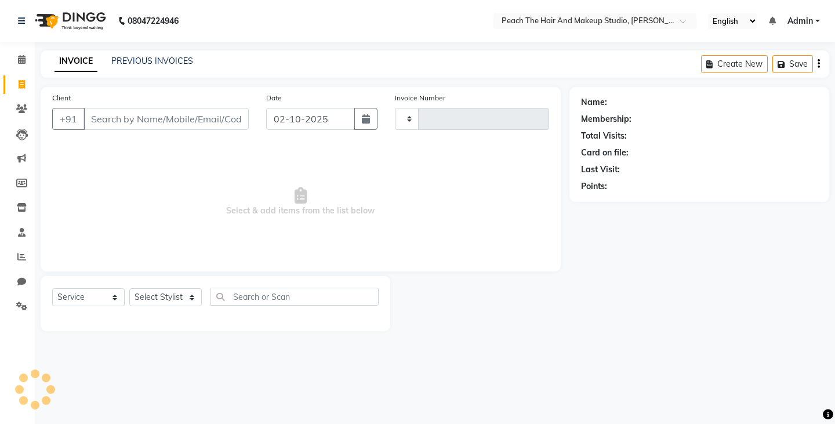
type input "0048"
select select "9105"
click at [158, 290] on select "Select Stylist Ankit Armaan Ayan Danish Karan Krishna Neha Rahul Ravi Ritik Sac…" at bounding box center [165, 297] width 72 height 18
click at [129, 288] on select "Select Stylist Ankit Armaan Ayan Danish Karan Krishna Neha Rahul Ravi Ritik Sac…" at bounding box center [165, 297] width 72 height 18
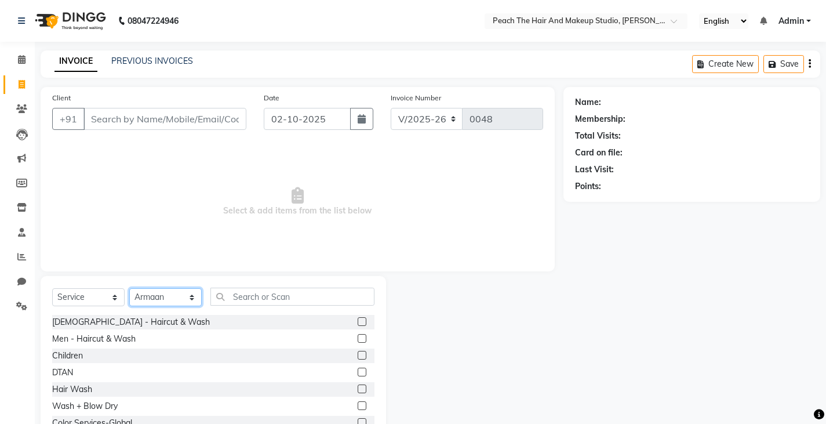
click at [149, 297] on select "Select Stylist Ankit Armaan Ayan Danish Karan Krishna Neha Rahul Ravi Ritik Sac…" at bounding box center [165, 297] width 72 height 18
select select "93106"
click at [129, 288] on select "Select Stylist Ankit Armaan Ayan Danish Karan Krishna Neha Rahul Ravi Ritik Sac…" at bounding box center [165, 297] width 72 height 18
click at [92, 343] on div "Men - Haircut & Wash" at bounding box center [93, 339] width 83 height 12
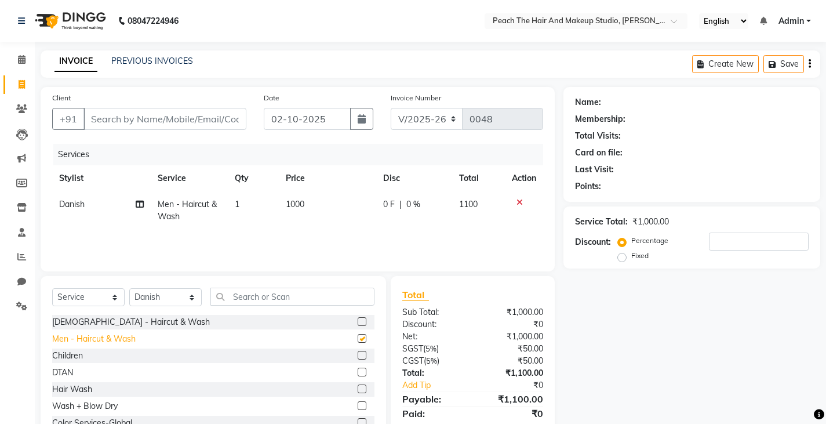
checkbox input "false"
click at [137, 133] on div "Client +91" at bounding box center [149, 116] width 212 height 48
click at [132, 124] on input "Client" at bounding box center [164, 119] width 163 height 22
click at [14, 86] on span at bounding box center [22, 84] width 20 height 13
select select "service"
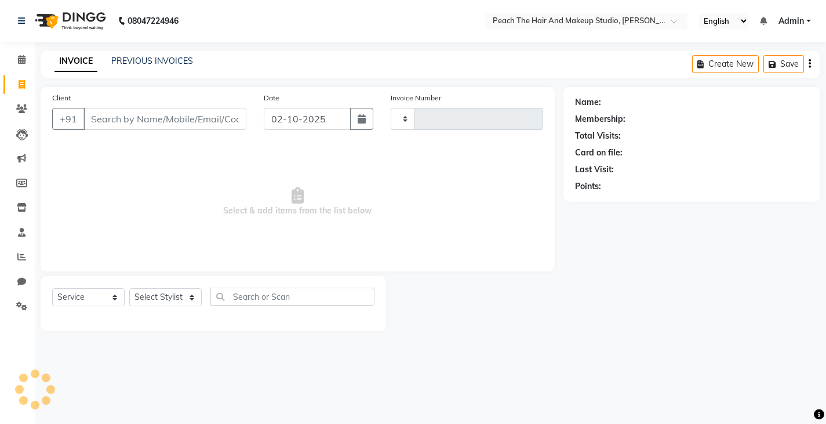
type input "0048"
select select "9105"
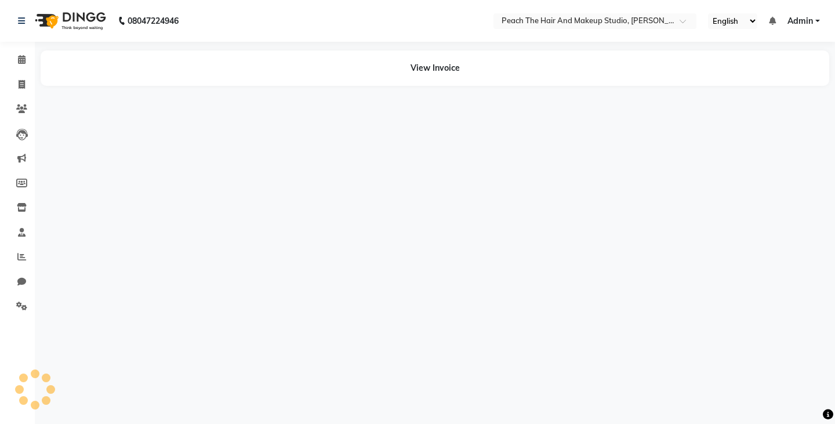
select select "en"
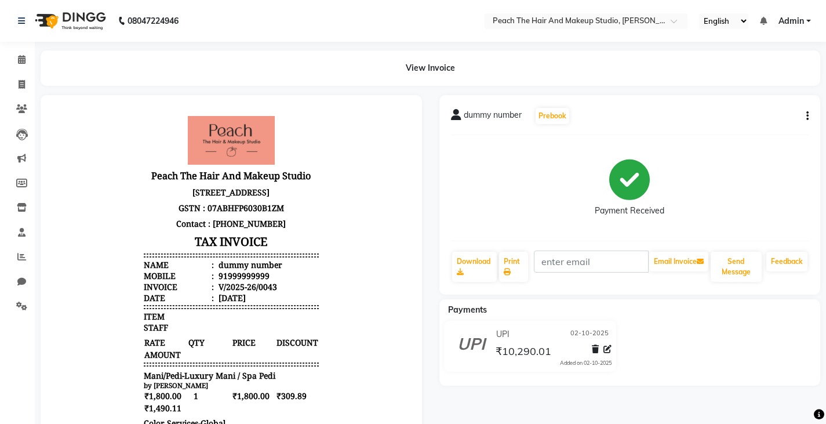
click at [807, 117] on icon "button" at bounding box center [808, 116] width 2 height 1
click at [738, 133] on div "Edit Invoice" at bounding box center [749, 131] width 79 height 14
select select "service"
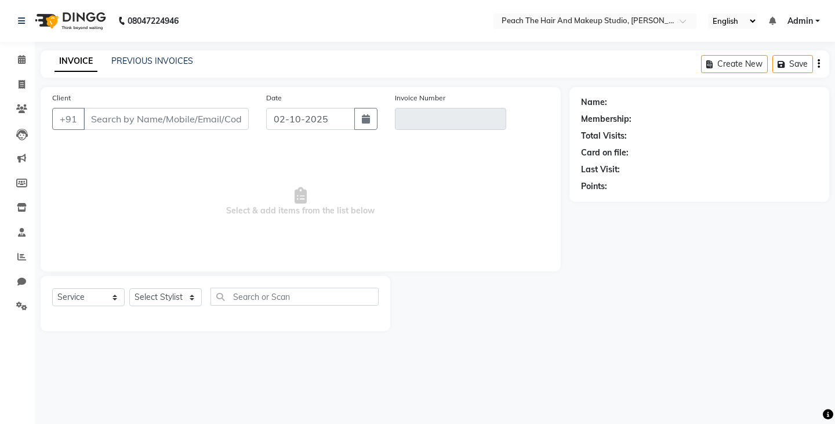
type input "999999999"
type input "V/2025-26/0043"
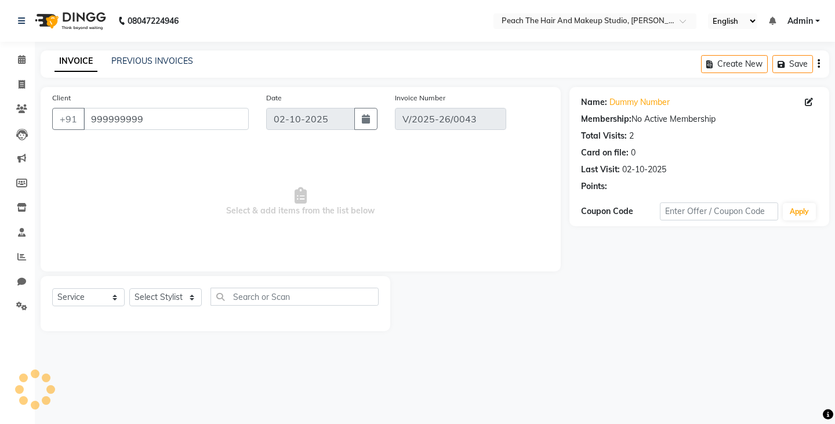
select select "select"
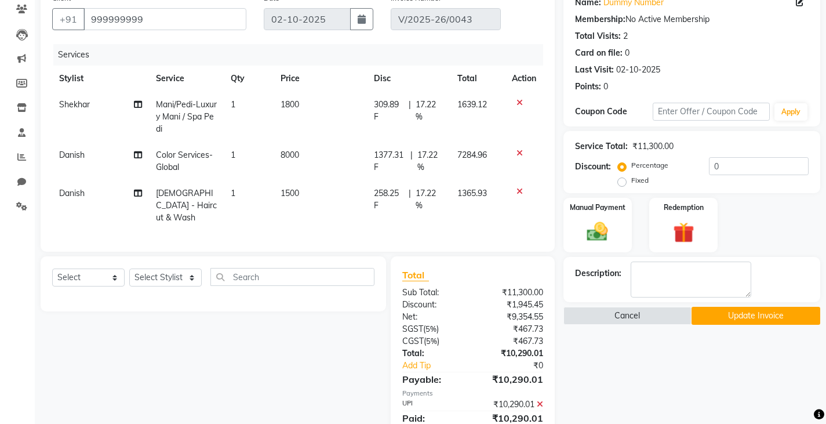
scroll to position [107, 0]
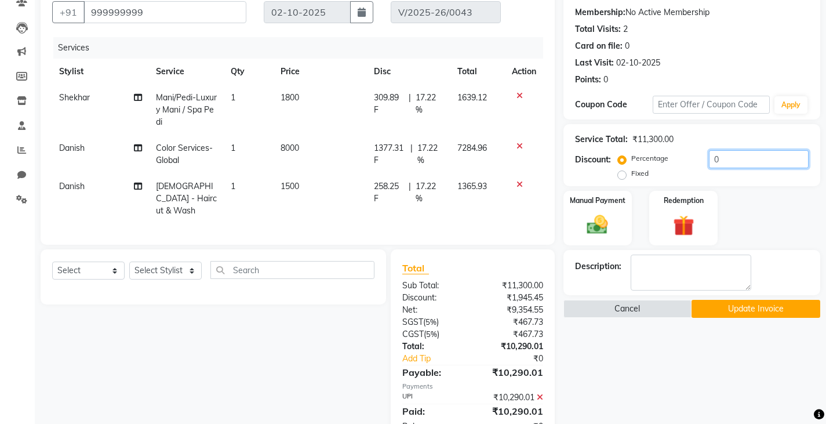
click at [738, 156] on input "0" at bounding box center [759, 159] width 100 height 18
type input "20"
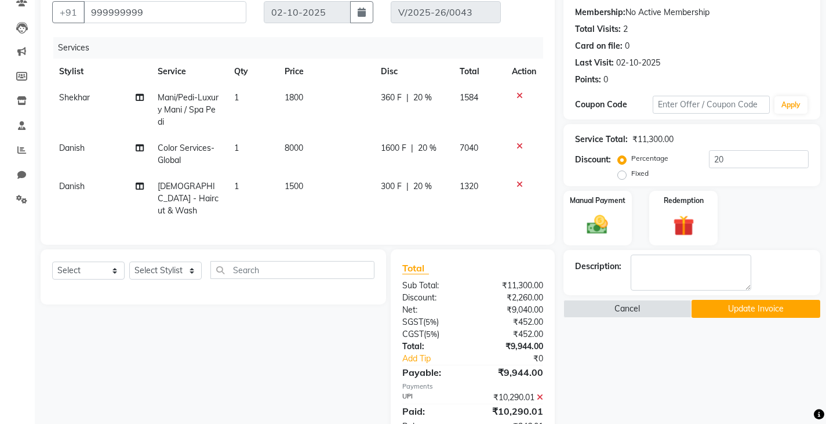
click at [743, 311] on button "Update Invoice" at bounding box center [756, 309] width 129 height 18
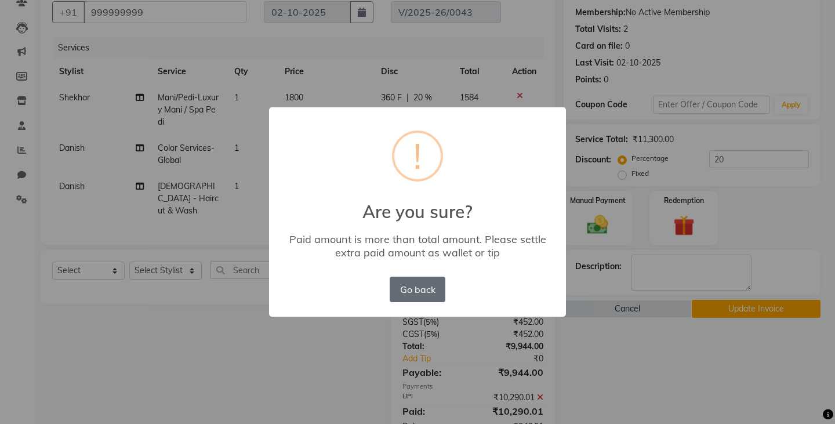
click at [422, 282] on button "Go back" at bounding box center [418, 290] width 56 height 26
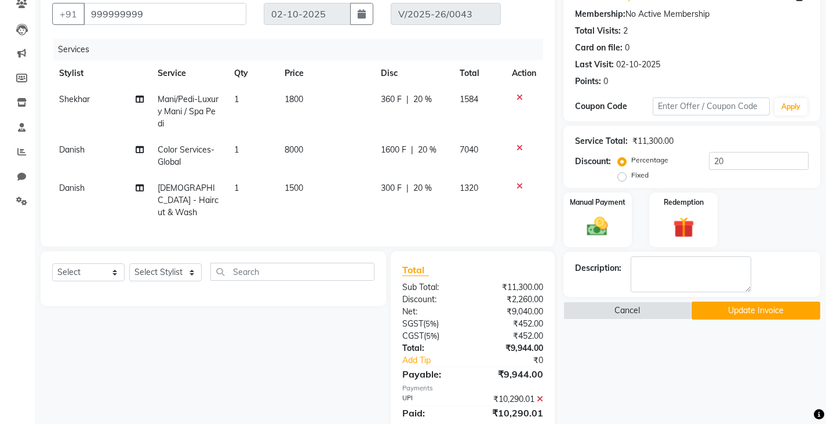
scroll to position [150, 0]
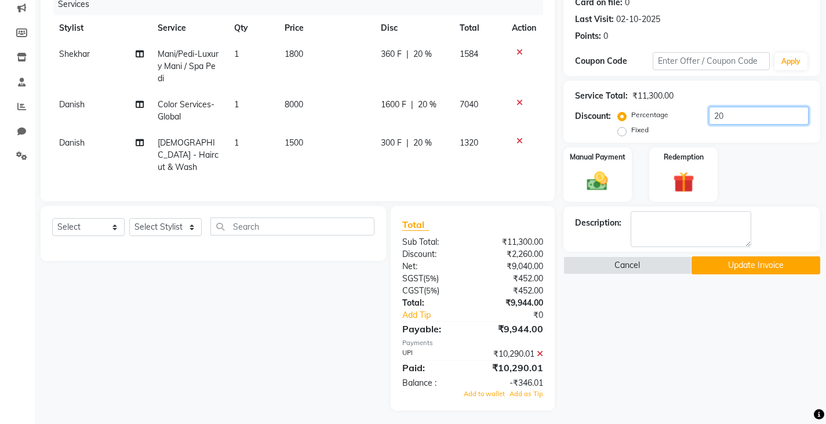
click at [738, 114] on input "20" at bounding box center [759, 116] width 100 height 18
type input "2"
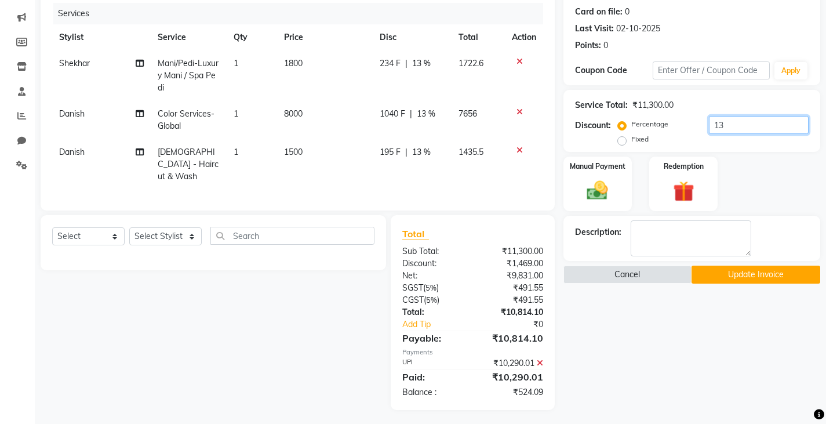
type input "1"
click at [311, 316] on div "Select Service Product Membership Package Voucher Prepaid Gift Card Select Styl…" at bounding box center [209, 312] width 354 height 195
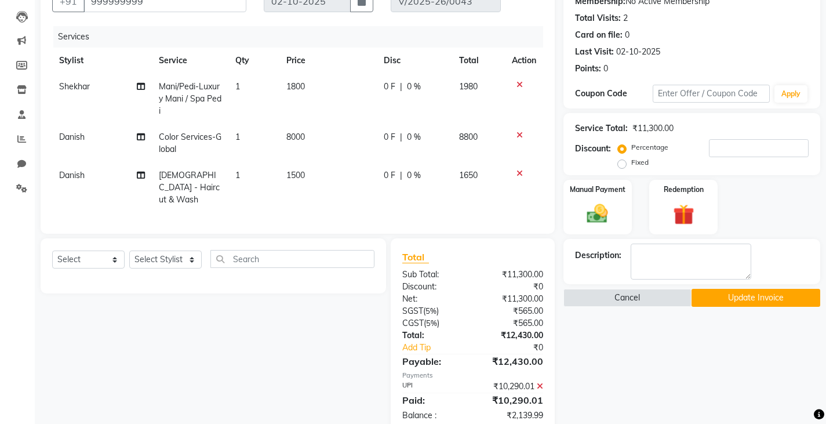
scroll to position [95, 0]
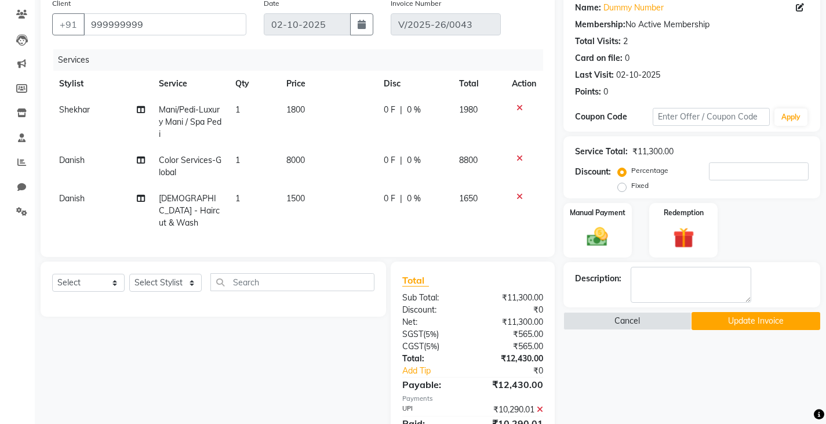
click at [321, 190] on td "1500" at bounding box center [327, 211] width 97 height 50
select select "93106"
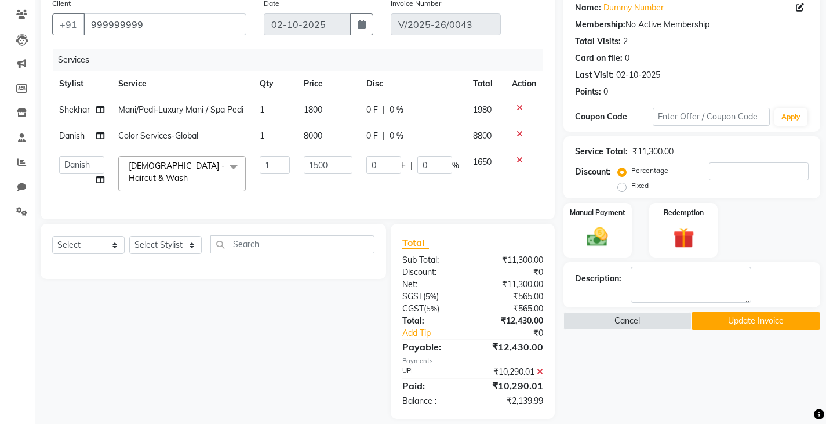
click at [321, 190] on td "1500" at bounding box center [328, 173] width 63 height 49
click at [339, 158] on input "1500" at bounding box center [328, 165] width 49 height 18
type input "1000"
click at [255, 380] on div "Select Service Product Membership Package Voucher Prepaid Gift Card Select Styl…" at bounding box center [209, 321] width 354 height 195
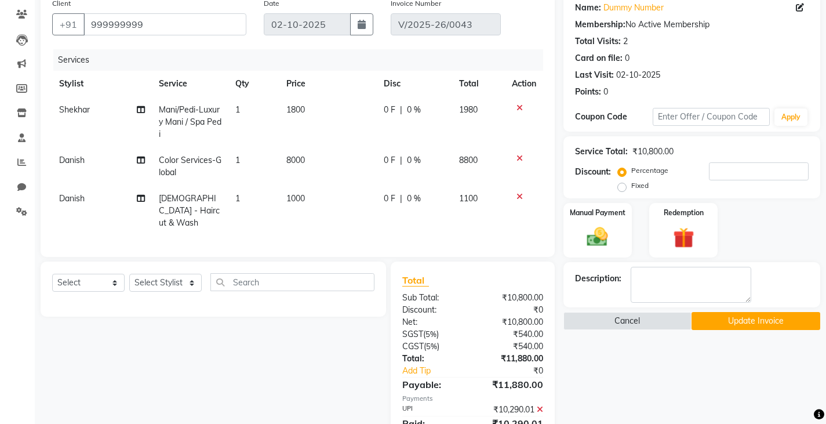
click at [255, 380] on div "Select Service Product Membership Package Voucher Prepaid Gift Card Select Styl…" at bounding box center [209, 359] width 354 height 195
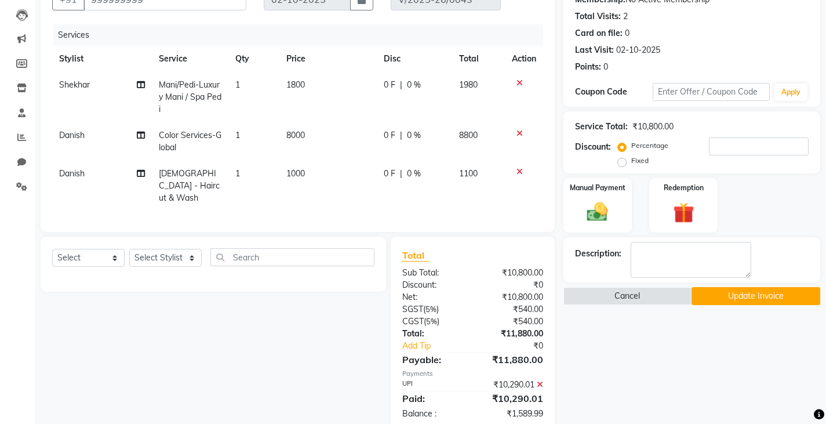
scroll to position [141, 0]
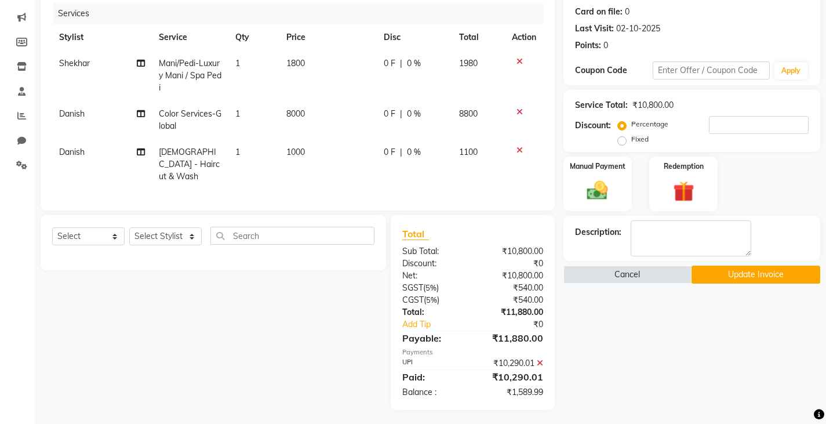
click at [497, 378] on div "₹10,290.01" at bounding box center [512, 377] width 79 height 14
click at [509, 373] on div "₹10,290.01" at bounding box center [512, 377] width 79 height 14
click at [319, 147] on td "1000" at bounding box center [327, 164] width 97 height 50
select select "93106"
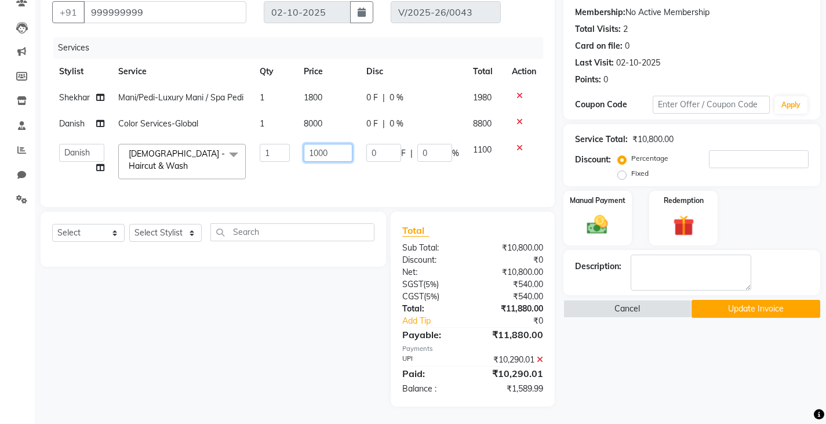
scroll to position [115, 0]
click at [319, 147] on input "1000" at bounding box center [328, 153] width 49 height 18
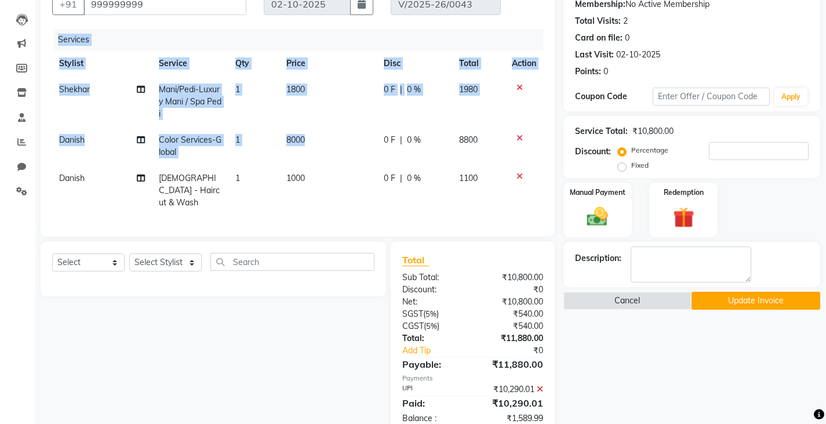
drag, startPoint x: 358, startPoint y: 136, endPoint x: 293, endPoint y: 220, distance: 106.6
click at [293, 220] on div "Services Stylist Service Qty Price Disc Total Action Shekhar Mani/Pedi-Luxury M…" at bounding box center [297, 127] width 491 height 196
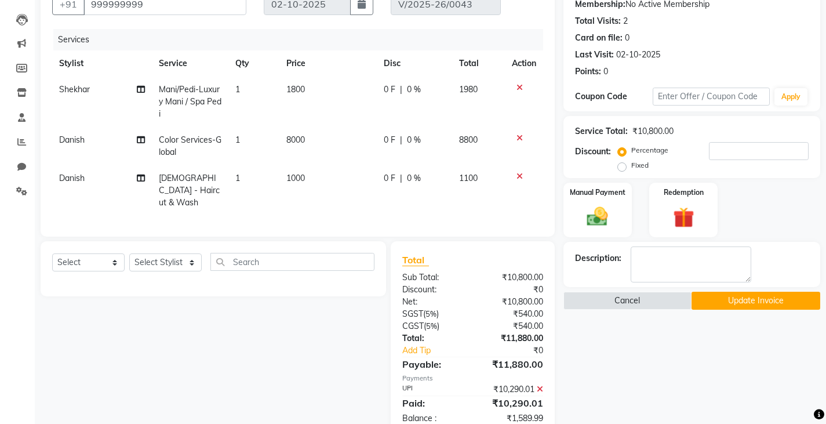
click at [304, 187] on td "1000" at bounding box center [327, 190] width 97 height 50
select select "93106"
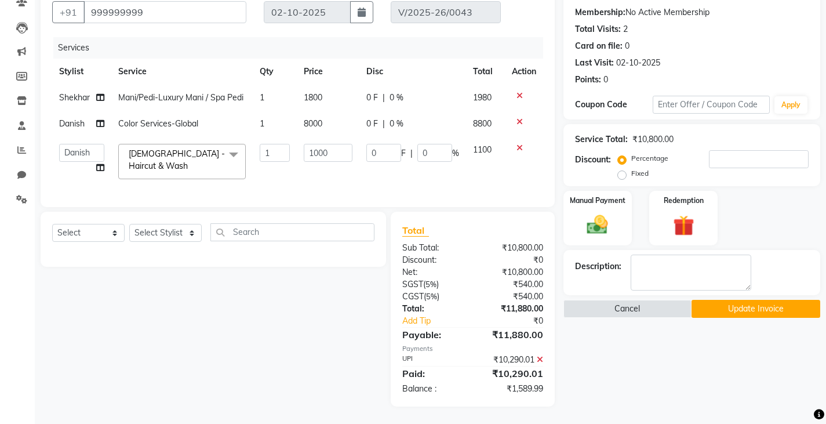
click at [343, 137] on td "1000" at bounding box center [328, 161] width 63 height 49
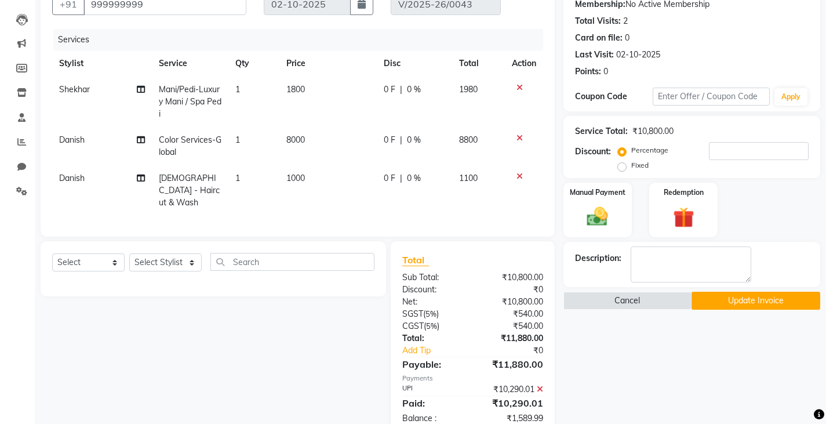
click at [343, 135] on tbody "Shekhar Mani/Pedi-Luxury Mani / Spa Pedi 1 1800 0 F | 0 % 1980 Danish Color Ser…" at bounding box center [297, 146] width 491 height 139
click at [343, 135] on td "8000" at bounding box center [327, 146] width 97 height 38
select select "93106"
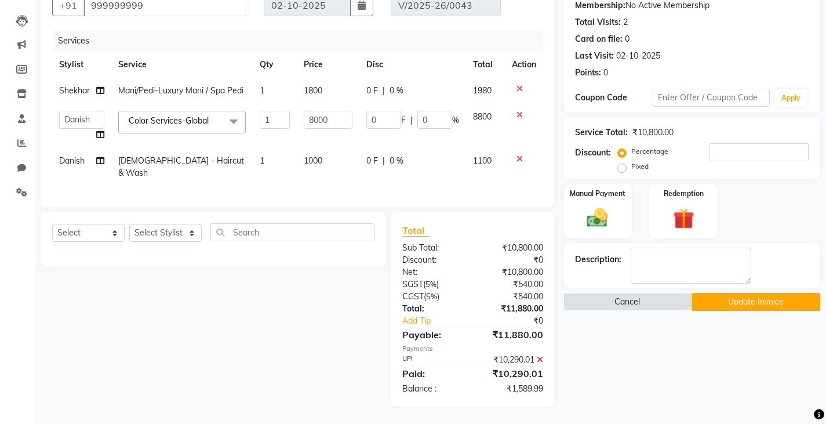
scroll to position [110, 0]
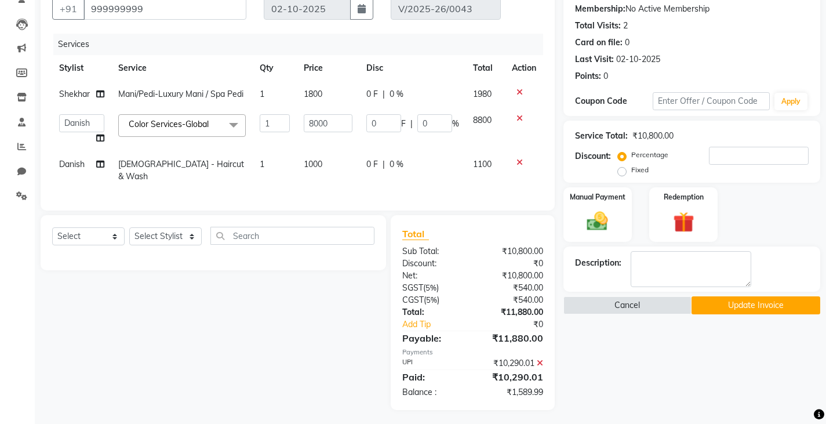
click at [343, 135] on td "8000" at bounding box center [328, 129] width 63 height 44
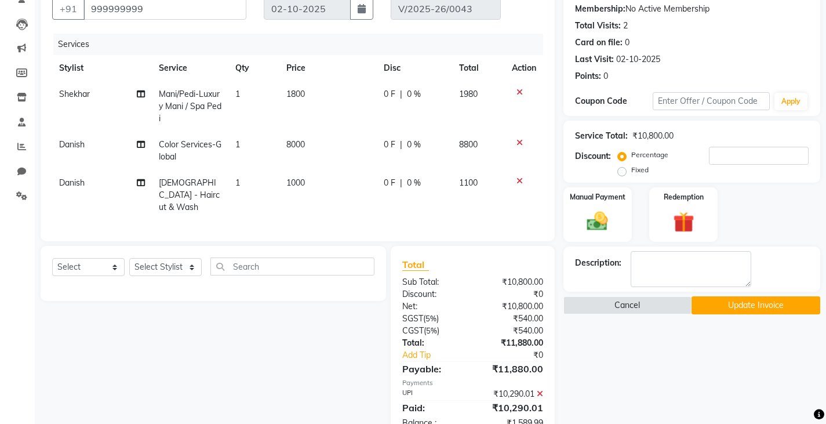
click at [332, 163] on tbody "Shekhar Mani/Pedi-Luxury Mani / Spa Pedi 1 1800 0 F | 0 % 1980 Danish Color Ser…" at bounding box center [297, 150] width 491 height 139
click at [313, 184] on td "1000" at bounding box center [327, 195] width 97 height 50
select select "93106"
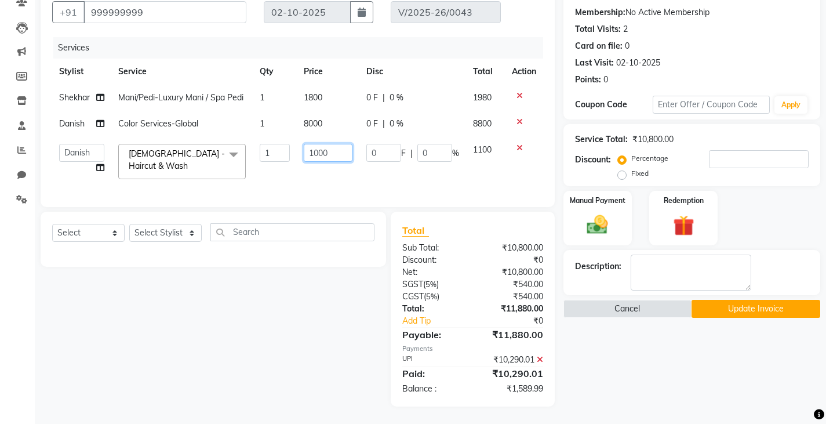
click at [335, 146] on input "1000" at bounding box center [328, 153] width 49 height 18
type input "1"
type input "1500"
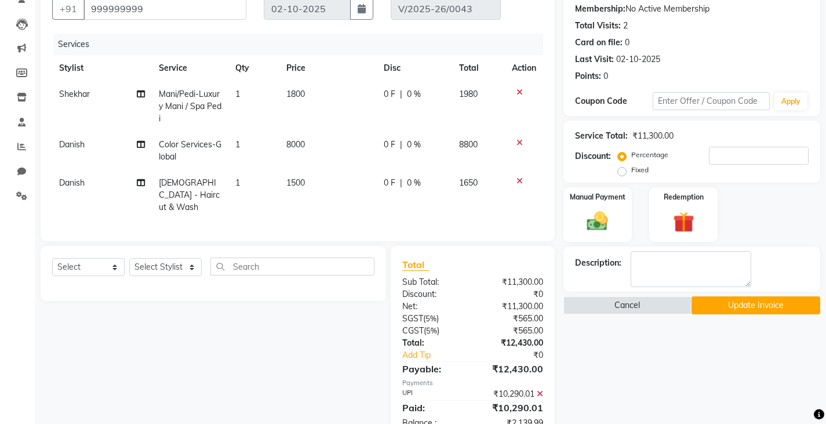
click at [628, 375] on div "Name: Dummy Number Membership: No Active Membership Total Visits: 2 Card on fil…" at bounding box center [697, 209] width 266 height 464
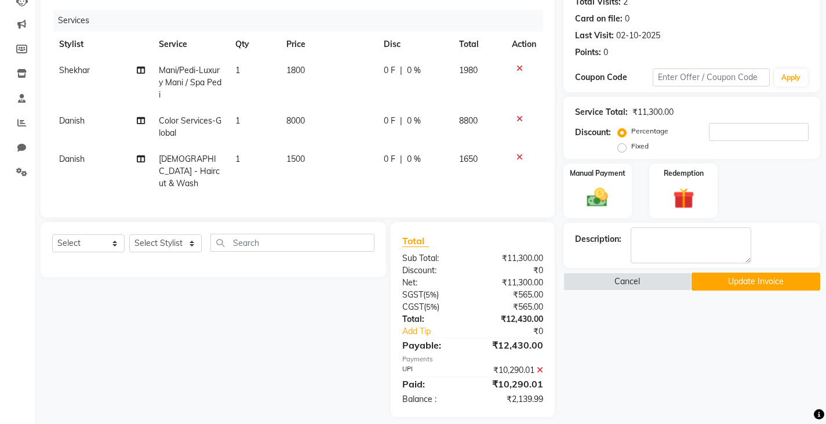
scroll to position [141, 0]
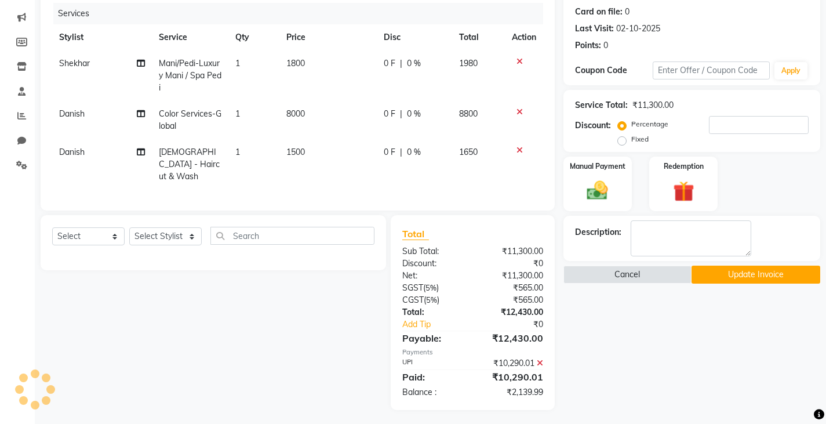
click at [170, 289] on div "Select Service Product Membership Package Voucher Prepaid Gift Card Select Styl…" at bounding box center [209, 312] width 354 height 195
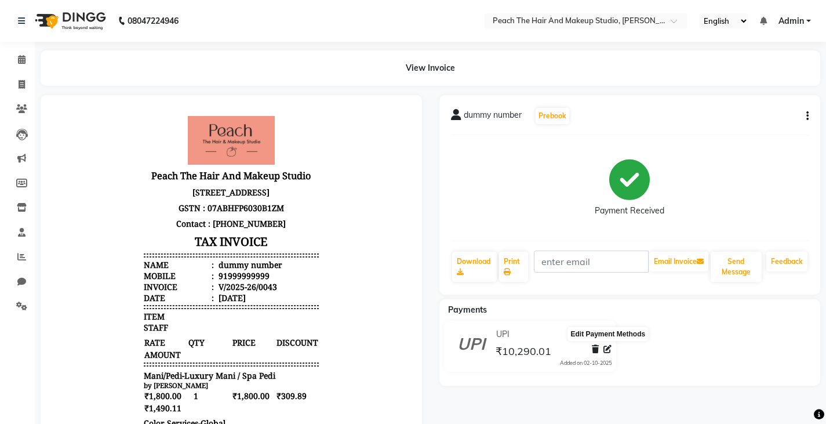
click at [608, 355] on span at bounding box center [608, 349] width 8 height 12
select select "8"
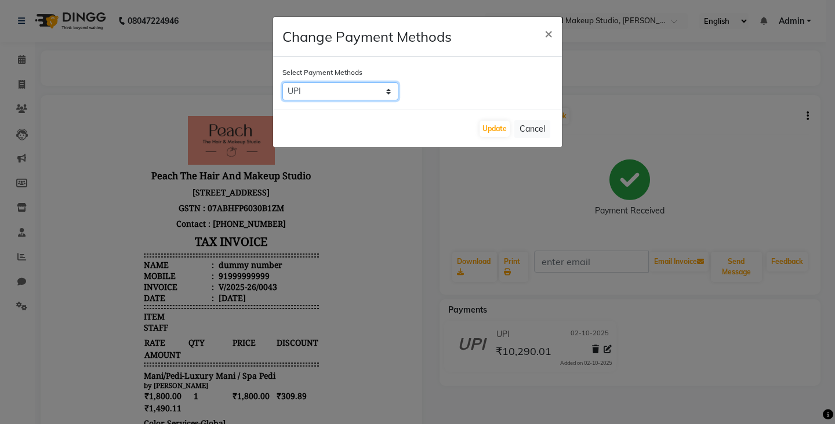
click at [325, 92] on select "CASH CARD UPI" at bounding box center [340, 91] width 116 height 18
click at [539, 132] on button "Cancel" at bounding box center [532, 129] width 36 height 18
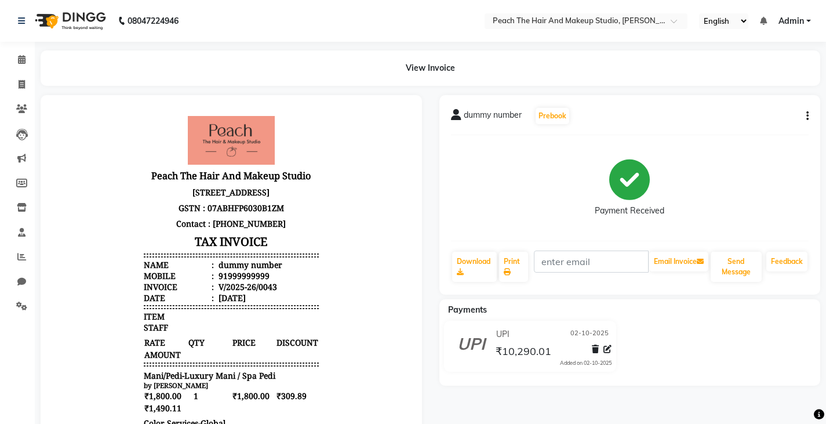
click at [807, 110] on button "button" at bounding box center [805, 116] width 7 height 12
click at [724, 92] on div "Cancel Invoice" at bounding box center [749, 87] width 79 height 14
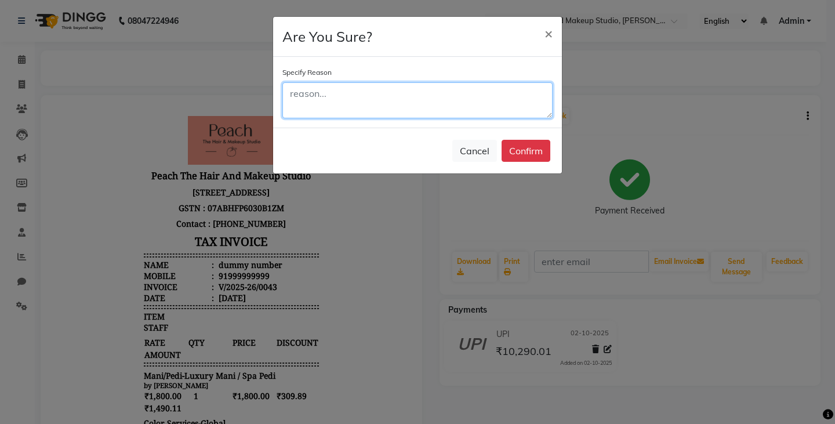
click at [380, 108] on textarea at bounding box center [417, 100] width 270 height 36
type textarea "wrong bill"
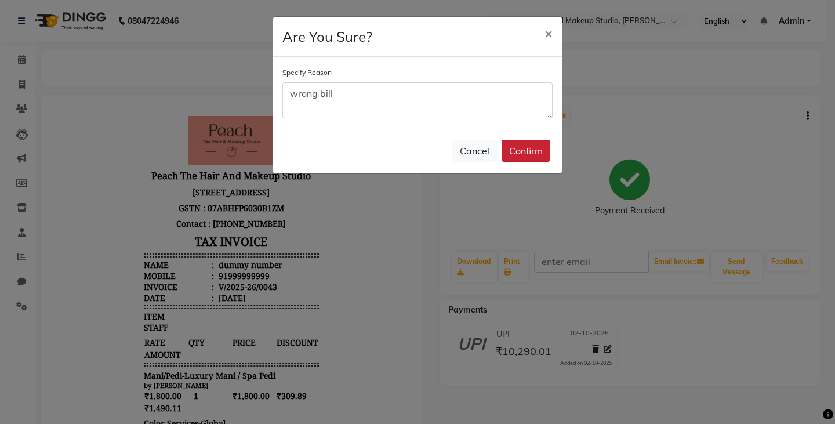
click at [529, 144] on button "Confirm" at bounding box center [526, 151] width 49 height 22
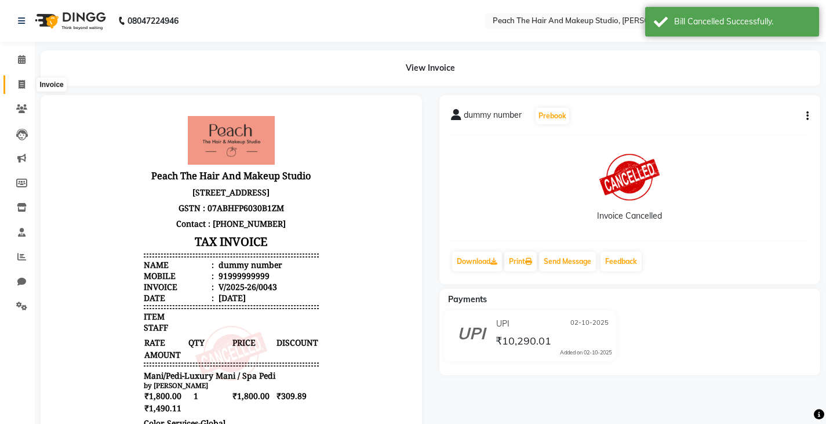
click at [21, 83] on icon at bounding box center [22, 84] width 6 height 9
select select "service"
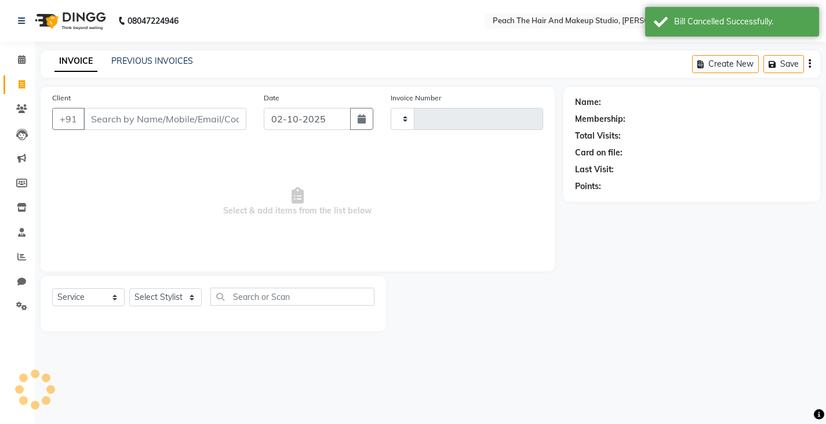
type input "0046"
select select "9105"
click at [20, 60] on icon at bounding box center [22, 59] width 8 height 9
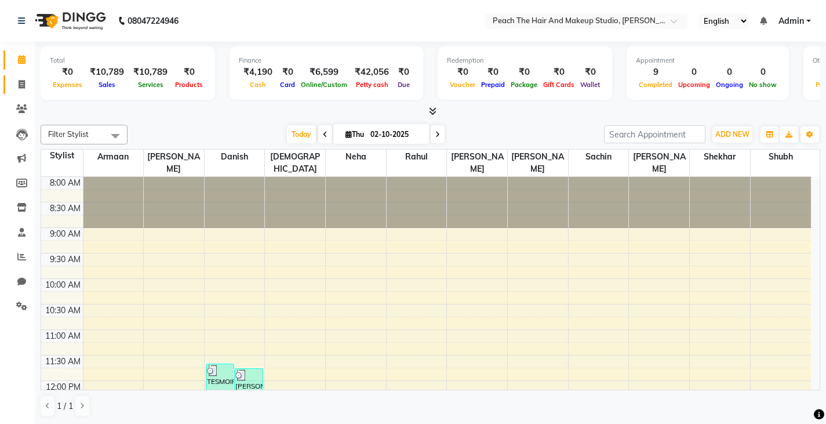
click at [19, 93] on link "Invoice" at bounding box center [17, 84] width 28 height 19
select select "service"
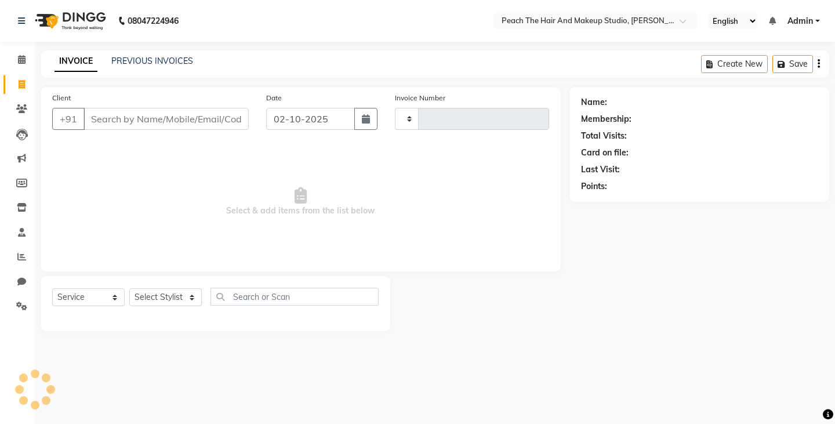
type input "0046"
select select "9105"
click at [132, 60] on link "PREVIOUS INVOICES" at bounding box center [152, 61] width 82 height 10
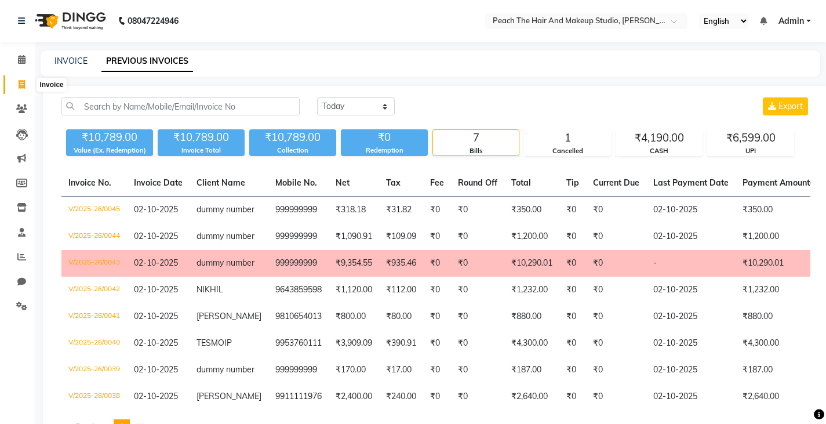
click at [17, 84] on span at bounding box center [22, 84] width 20 height 13
select select "service"
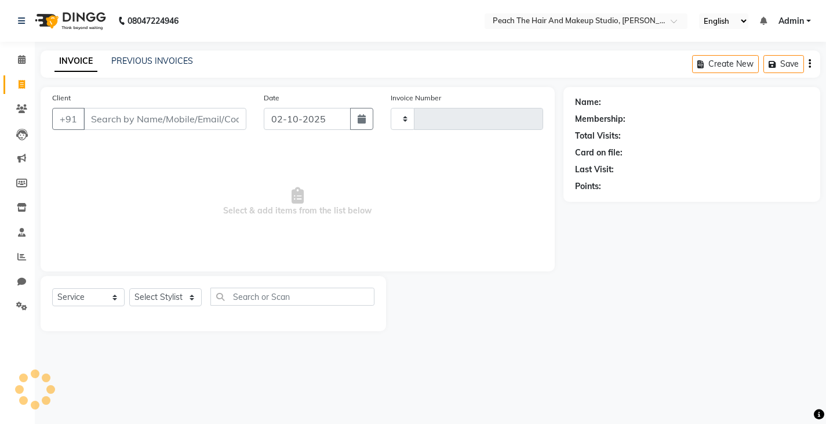
type input "0046"
select select "9105"
click at [117, 107] on div "Client +91" at bounding box center [150, 116] width 214 height 48
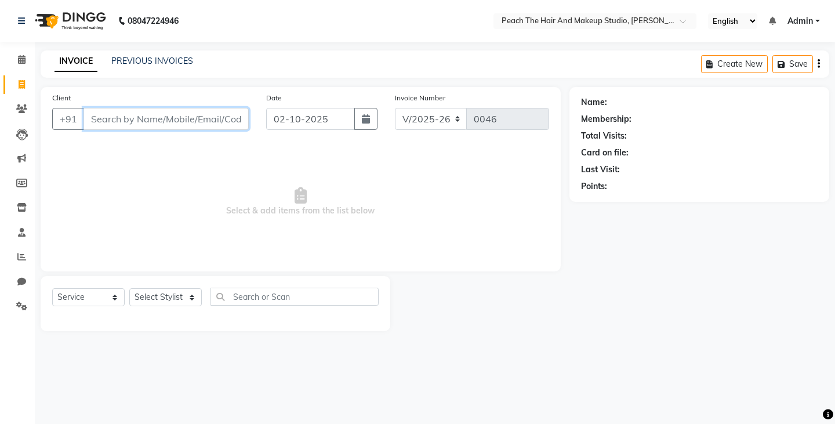
click at [100, 123] on input "Client" at bounding box center [165, 119] width 165 height 22
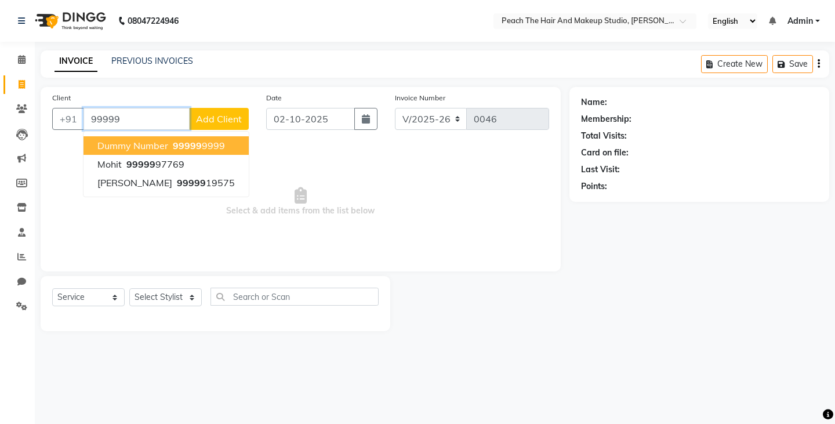
click at [100, 143] on span "dummy number" at bounding box center [132, 146] width 71 height 12
type input "999999999"
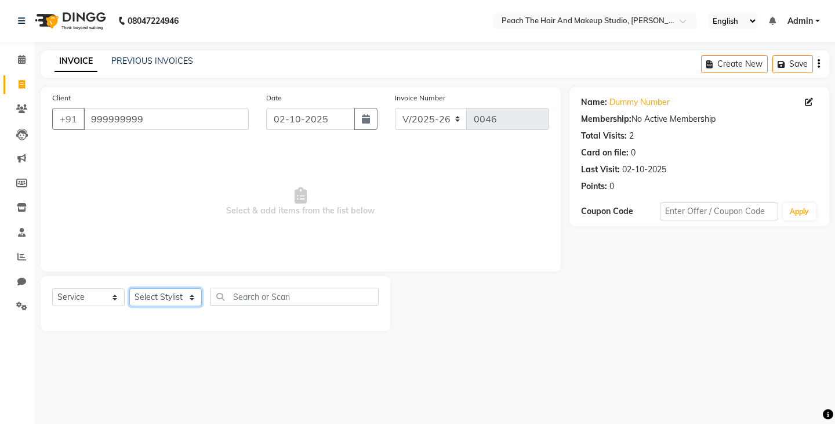
click at [156, 296] on select "Select Stylist Ankit Armaan Ayan Danish Karan Krishna Neha Rahul Ravi Ritik Sac…" at bounding box center [165, 297] width 72 height 18
select select "93106"
click at [129, 288] on select "Select Stylist Ankit Armaan Ayan Danish Karan Krishna Neha Rahul Ravi Ritik Sac…" at bounding box center [165, 297] width 72 height 18
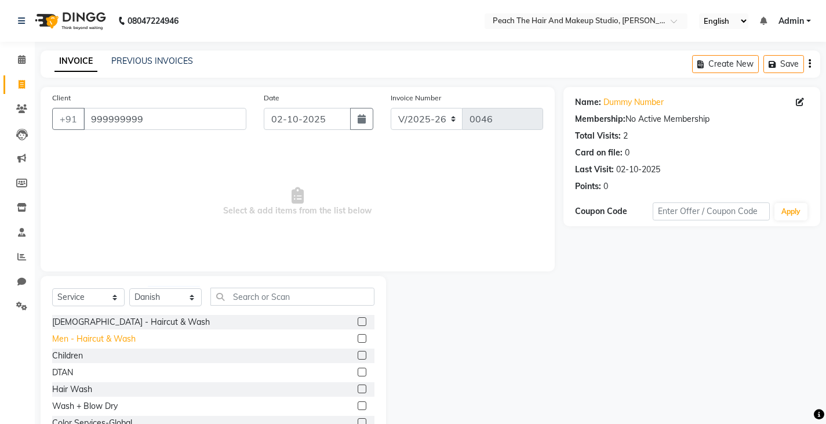
click at [93, 335] on div "Men - Haircut & Wash" at bounding box center [93, 339] width 83 height 12
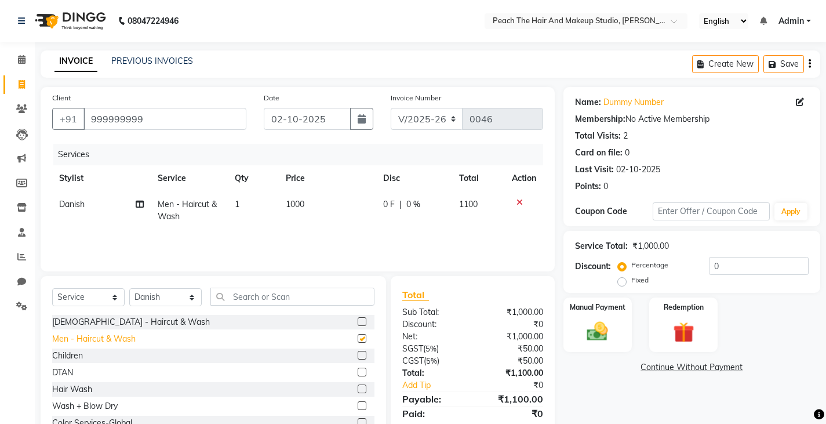
checkbox input "false"
click at [317, 196] on td "1000" at bounding box center [327, 210] width 97 height 38
select select "93106"
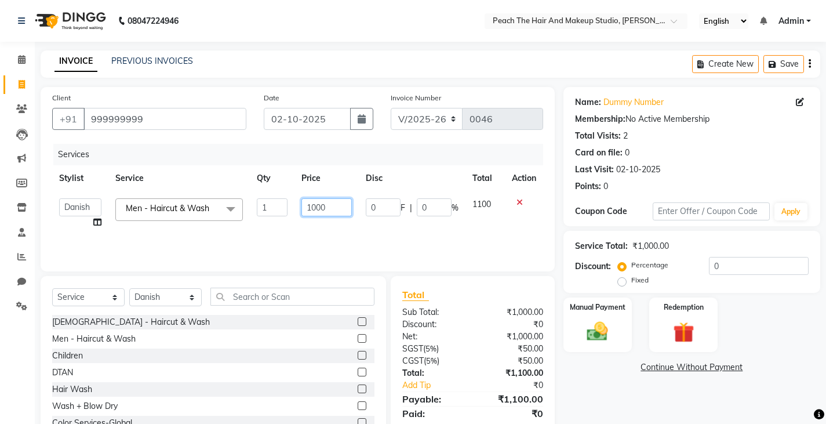
click at [333, 204] on input "1000" at bounding box center [327, 207] width 50 height 18
type input "1"
type input "700"
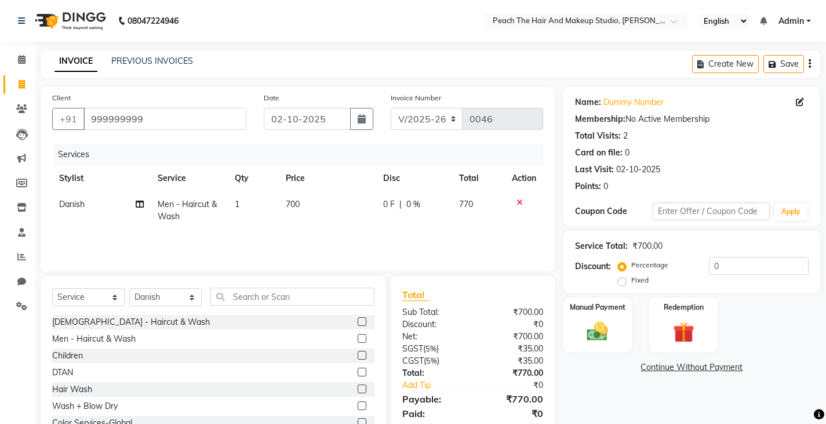
click at [612, 376] on div "Name: Dummy Number Membership: No Active Membership Total Visits: 2 Card on fil…" at bounding box center [697, 267] width 266 height 360
click at [631, 282] on label "Fixed" at bounding box center [639, 280] width 17 height 10
click at [623, 282] on input "Fixed" at bounding box center [624, 280] width 8 height 8
radio input "true"
click at [743, 266] on input "0" at bounding box center [759, 266] width 100 height 18
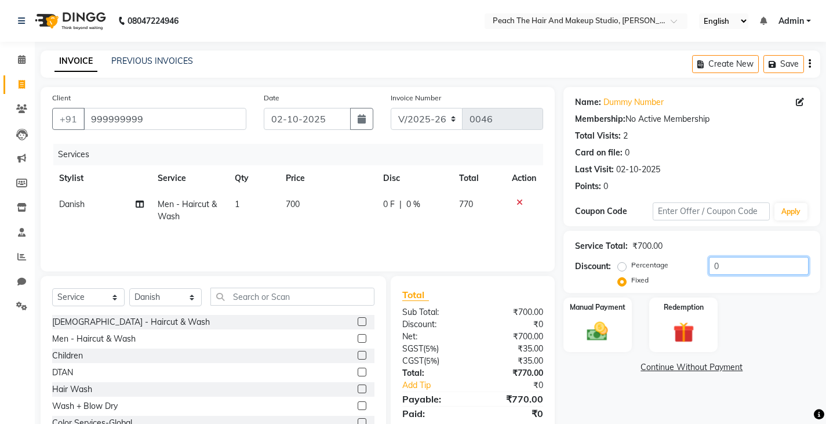
click at [743, 266] on input "0" at bounding box center [759, 266] width 100 height 18
type input "7"
click at [297, 190] on th "Price" at bounding box center [327, 178] width 97 height 26
click at [324, 208] on td "700" at bounding box center [327, 210] width 97 height 38
select select "93106"
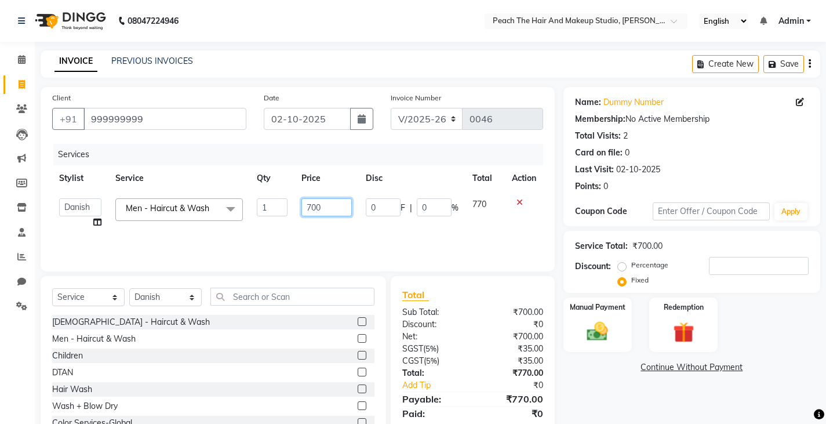
click at [324, 208] on input "700" at bounding box center [327, 207] width 50 height 18
type input "7"
type input "800"
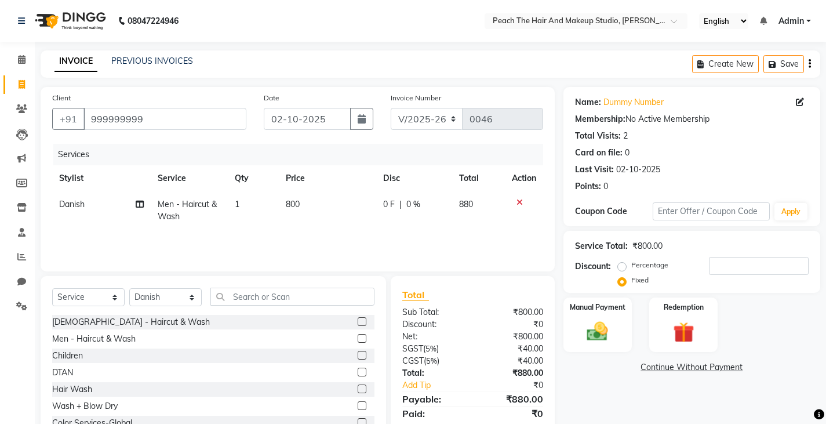
click at [555, 371] on div "Total Sub Total: ₹800.00 Discount: ₹0 Net: ₹800.00 SGST ( 5% ) ₹40.00 CGST ( 5%…" at bounding box center [474, 361] width 177 height 171
click at [735, 266] on input "number" at bounding box center [759, 266] width 100 height 18
type input "80"
click at [575, 348] on div "Manual Payment" at bounding box center [597, 324] width 71 height 57
click at [666, 367] on span "CASH" at bounding box center [660, 367] width 25 height 13
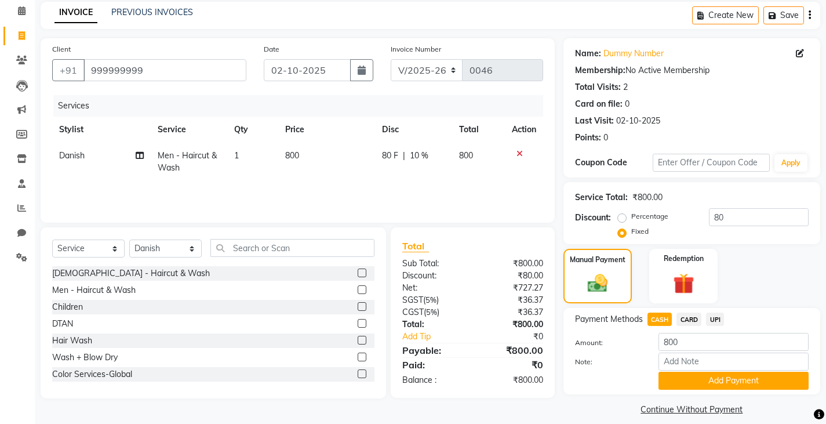
scroll to position [60, 0]
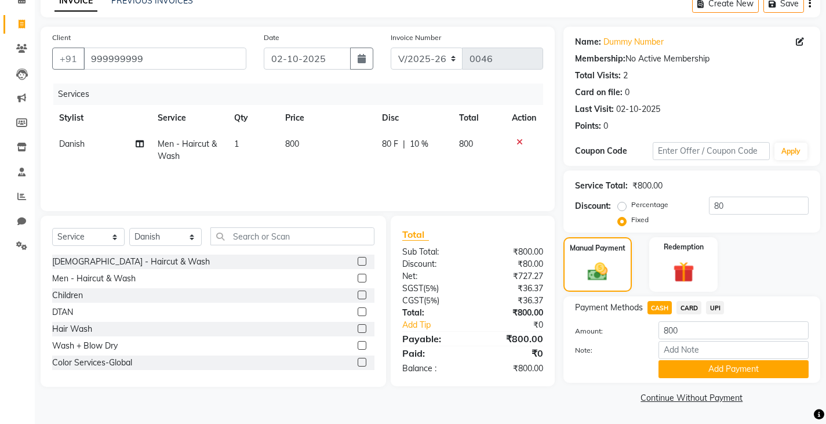
click at [666, 367] on button "Add Payment" at bounding box center [734, 369] width 150 height 18
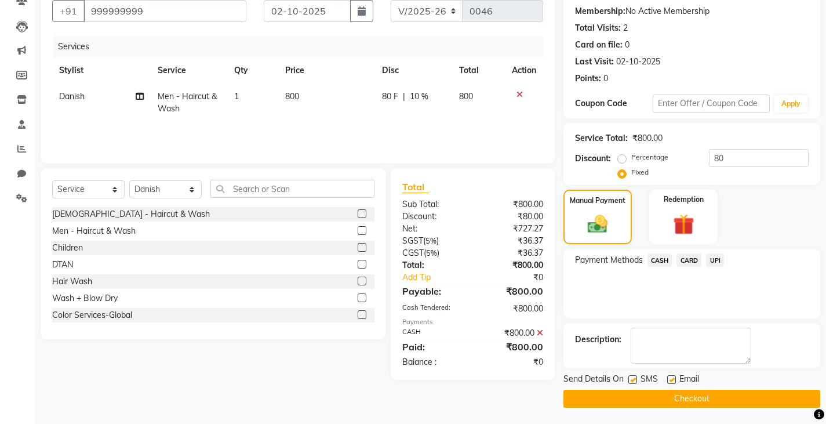
scroll to position [109, 0]
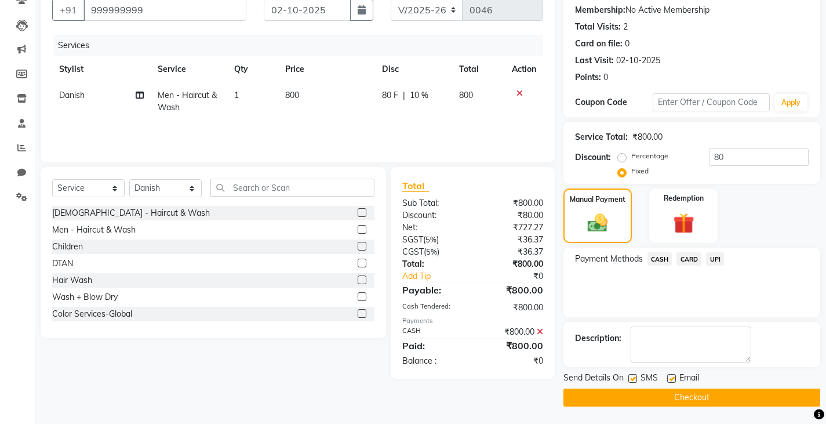
click at [631, 377] on label at bounding box center [633, 378] width 9 height 9
click at [631, 377] on input "checkbox" at bounding box center [633, 379] width 8 height 8
checkbox input "false"
click at [602, 393] on button "Checkout" at bounding box center [692, 397] width 257 height 18
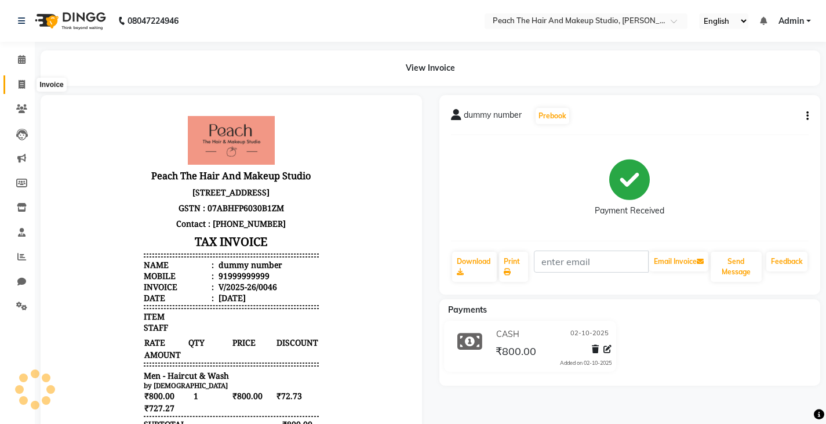
click at [21, 81] on icon at bounding box center [22, 84] width 6 height 9
select select "service"
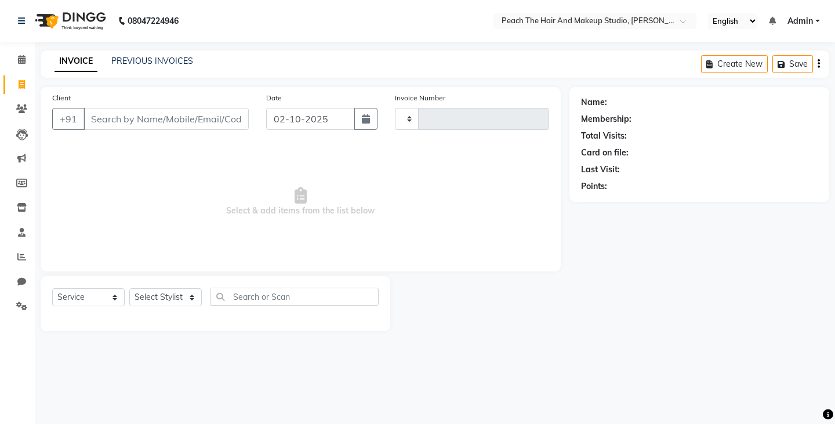
type input "0047"
select select "9105"
click at [121, 60] on link "PREVIOUS INVOICES" at bounding box center [152, 61] width 82 height 10
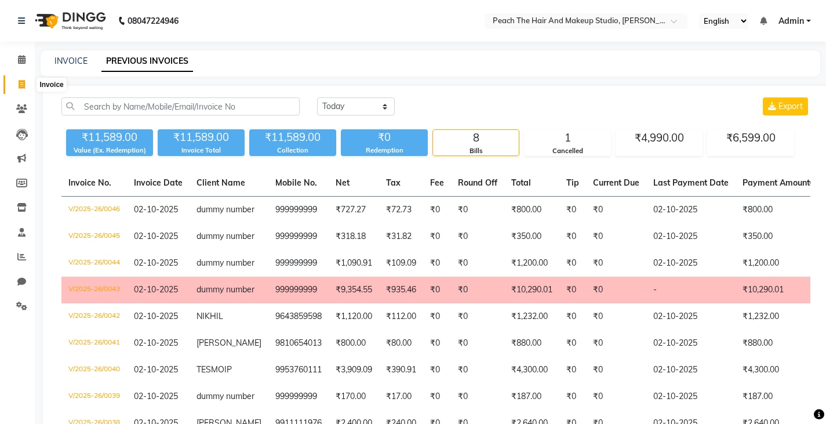
click at [23, 86] on icon at bounding box center [22, 84] width 6 height 9
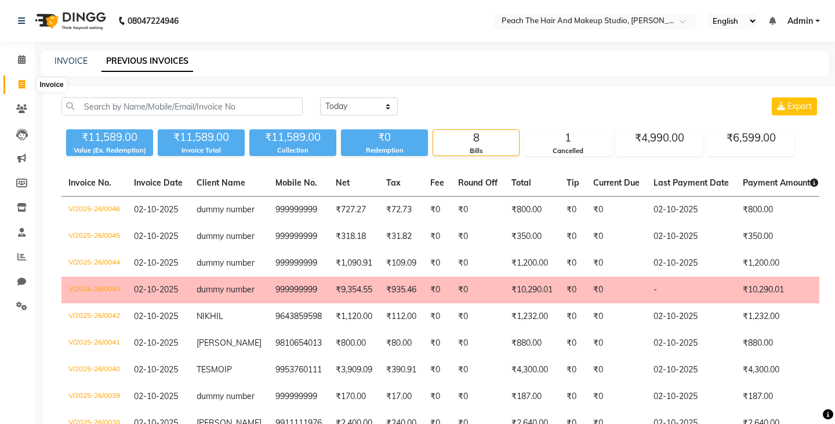
select select "service"
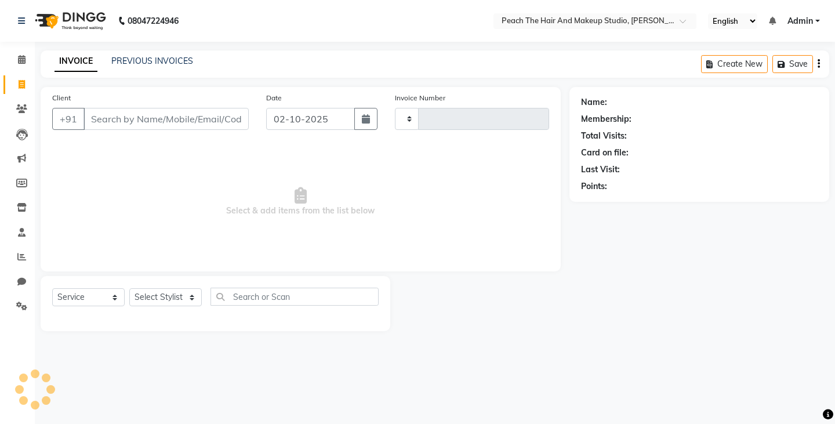
type input "0047"
select select "9105"
click at [23, 86] on icon at bounding box center [22, 84] width 6 height 9
select select "service"
type input "0047"
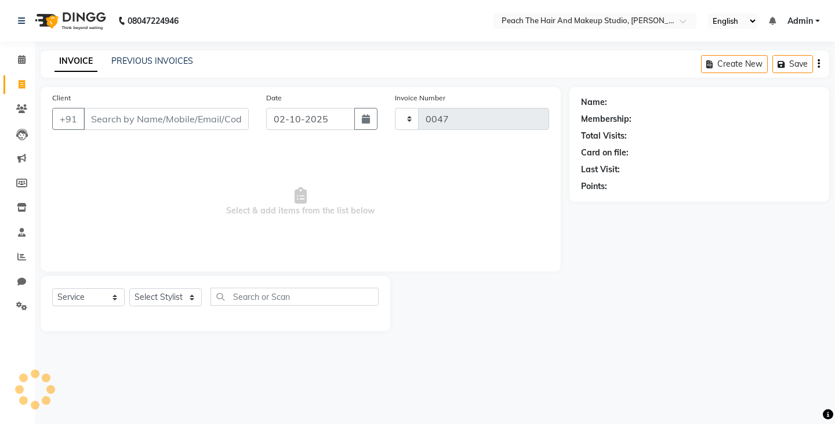
select select "9105"
click at [23, 86] on icon at bounding box center [22, 84] width 6 height 9
select select "9105"
select select "service"
click at [98, 108] on input "Client" at bounding box center [165, 119] width 165 height 22
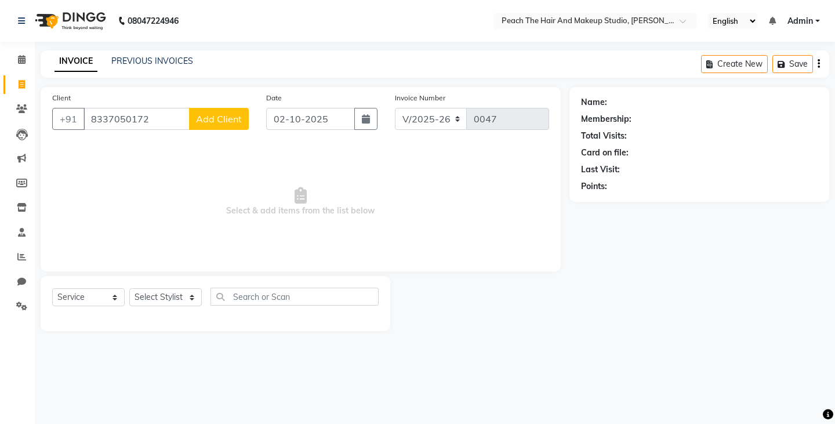
type input "8337050172"
click at [227, 120] on span "Add Client" at bounding box center [219, 119] width 46 height 12
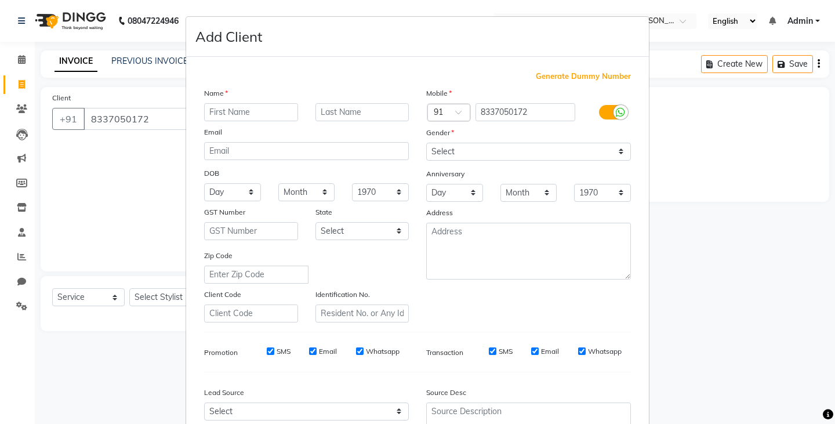
click at [227, 120] on input "text" at bounding box center [251, 112] width 94 height 18
type input "angali"
click at [446, 146] on select "Select Male Female Other Prefer Not To Say" at bounding box center [528, 152] width 205 height 18
select select "female"
click at [426, 143] on select "Select Male Female Other Prefer Not To Say" at bounding box center [528, 152] width 205 height 18
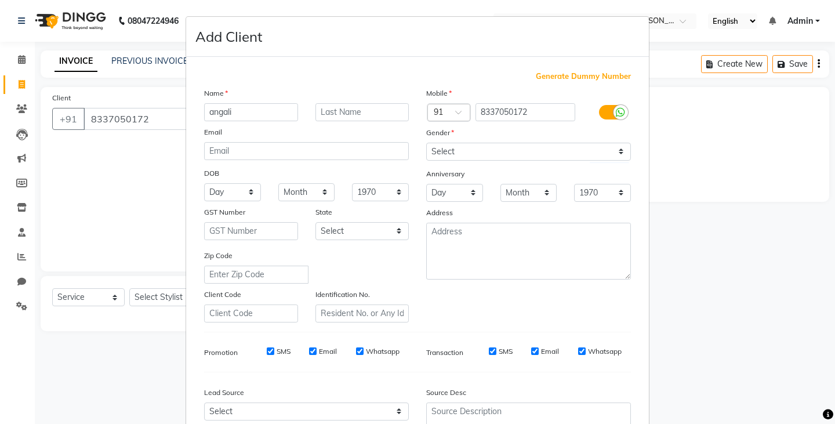
click at [712, 294] on ngb-modal-window "Add Client Generate Dummy Number Name angali Email DOB Day 01 02 03 04 05 06 07…" at bounding box center [417, 212] width 835 height 424
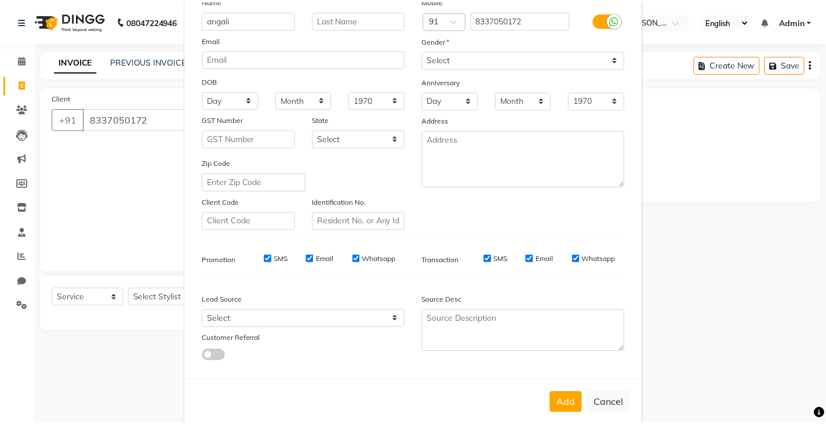
scroll to position [111, 0]
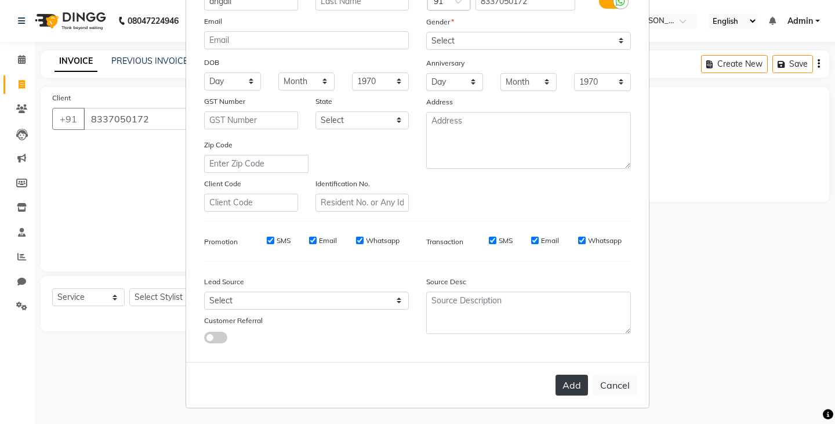
click at [568, 377] on button "Add" at bounding box center [571, 385] width 32 height 21
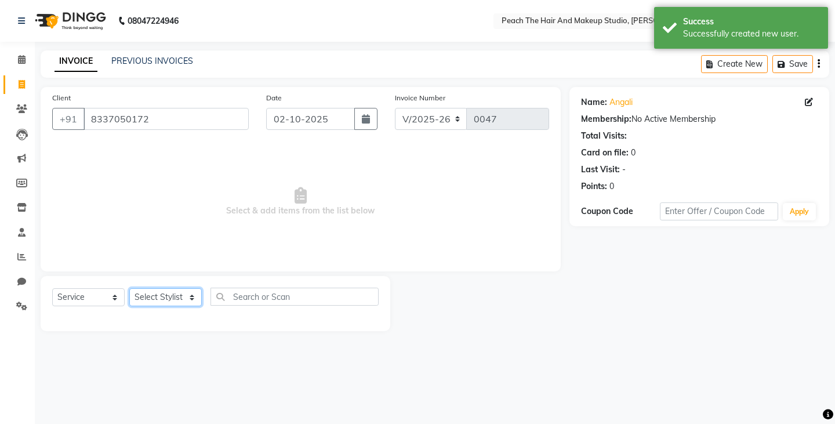
click at [183, 297] on select "Select Stylist Ankit Armaan Ayan Danish Karan Krishna Neha Rahul Ravi Ritik Sac…" at bounding box center [165, 297] width 72 height 18
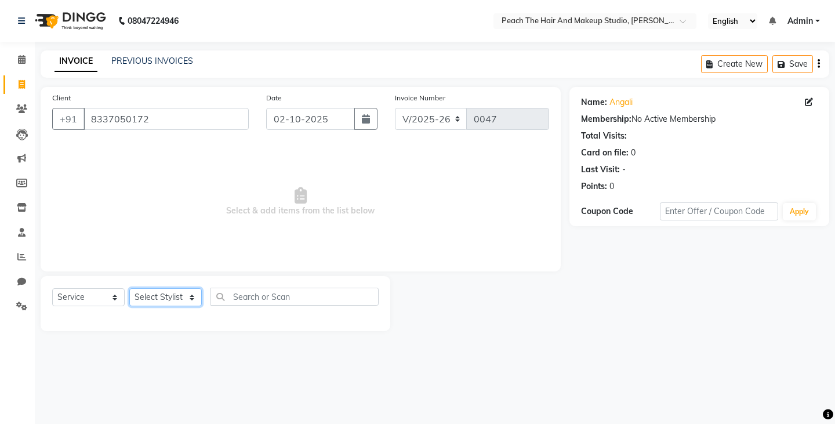
select select "93106"
click at [129, 288] on select "Select Stylist Ankit Armaan Ayan Danish Karan Krishna Neha Rahul Ravi Ritik Sac…" at bounding box center [165, 297] width 72 height 18
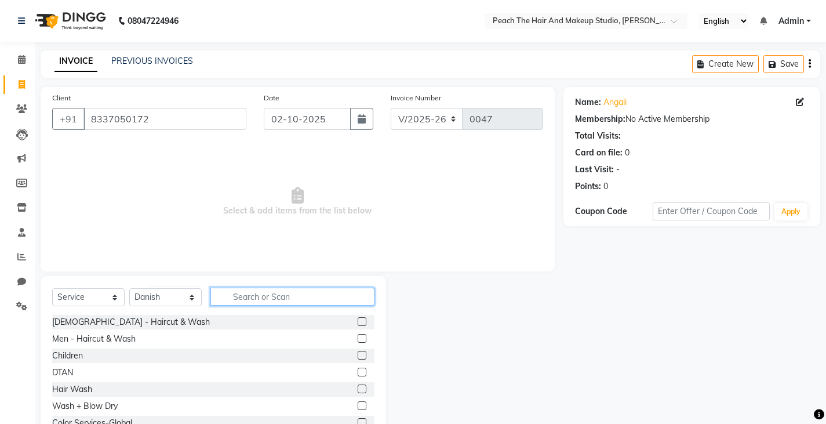
click at [233, 303] on input "text" at bounding box center [292, 297] width 164 height 18
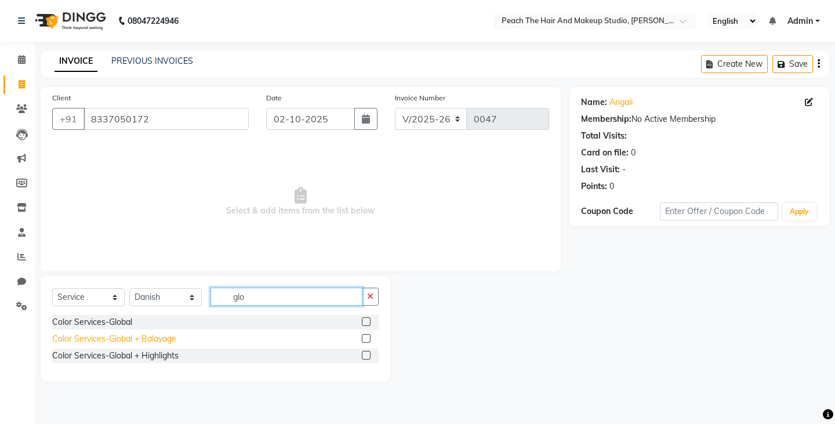
type input "glo"
click at [108, 343] on div "Color Services-Global + Balayage" at bounding box center [114, 339] width 124 height 12
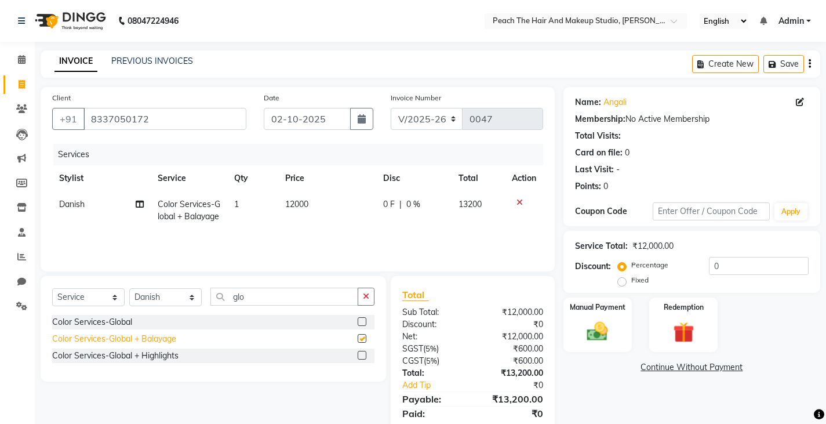
checkbox input "false"
click at [337, 211] on td "12000" at bounding box center [327, 210] width 98 height 38
select select "93106"
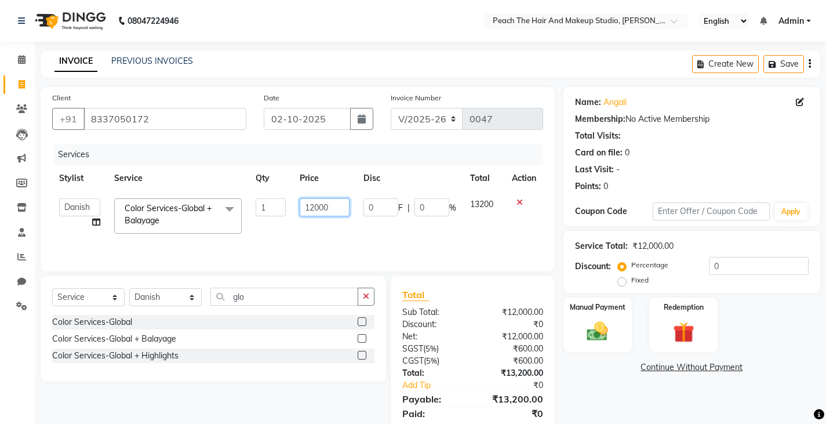
click at [337, 210] on input "12000" at bounding box center [324, 207] width 49 height 18
type input "11000"
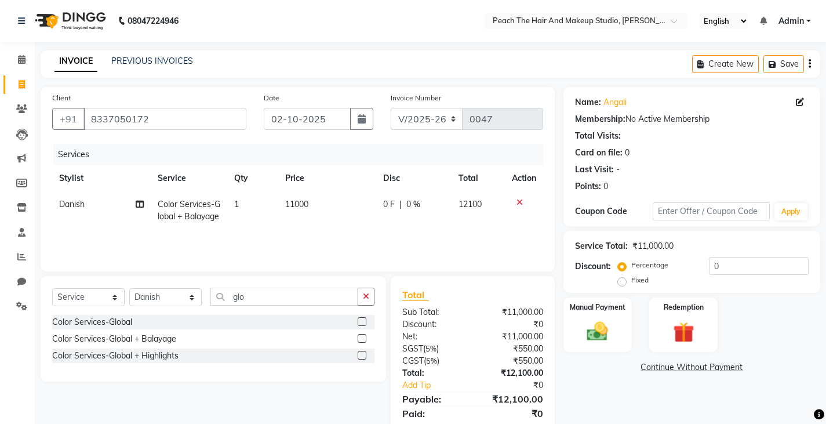
click at [596, 390] on div "Name: Angali Membership: No Active Membership Total Visits: Card on file: 0 Las…" at bounding box center [697, 266] width 266 height 359
click at [742, 266] on input "0" at bounding box center [759, 266] width 100 height 18
click at [631, 283] on label "Fixed" at bounding box center [639, 280] width 17 height 10
click at [623, 283] on input "Fixed" at bounding box center [624, 280] width 8 height 8
radio input "true"
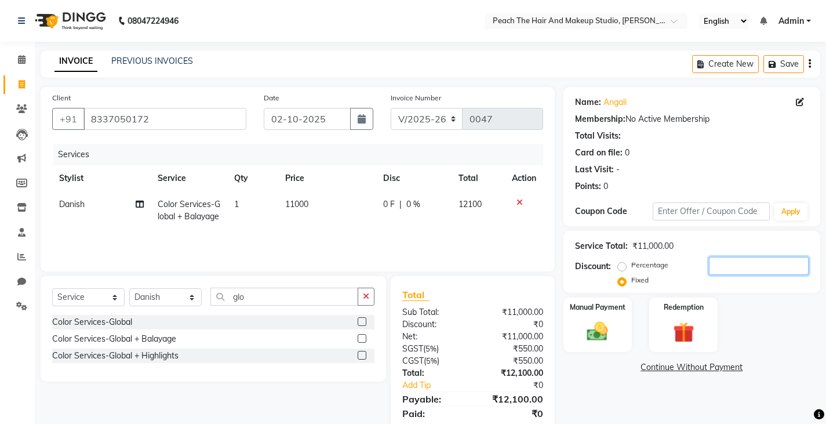
click at [751, 263] on input "number" at bounding box center [759, 266] width 100 height 18
type input "100"
click at [758, 335] on div "Manual Payment Redemption" at bounding box center [692, 324] width 274 height 55
click at [607, 342] on img at bounding box center [597, 331] width 35 height 25
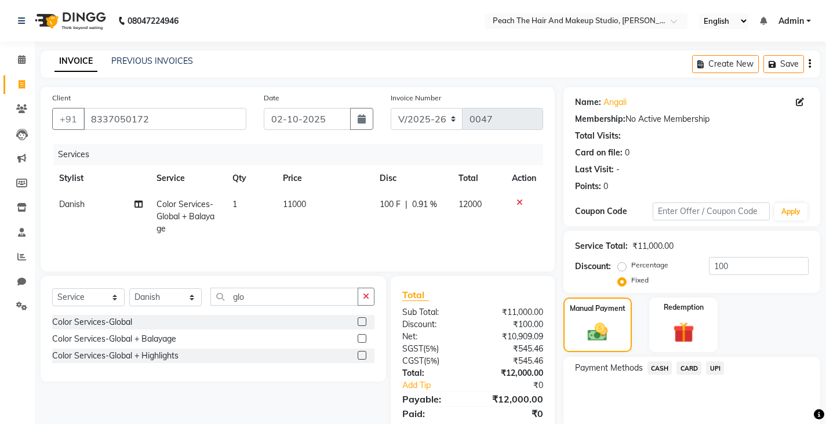
click at [715, 366] on span "UPI" at bounding box center [715, 367] width 18 height 13
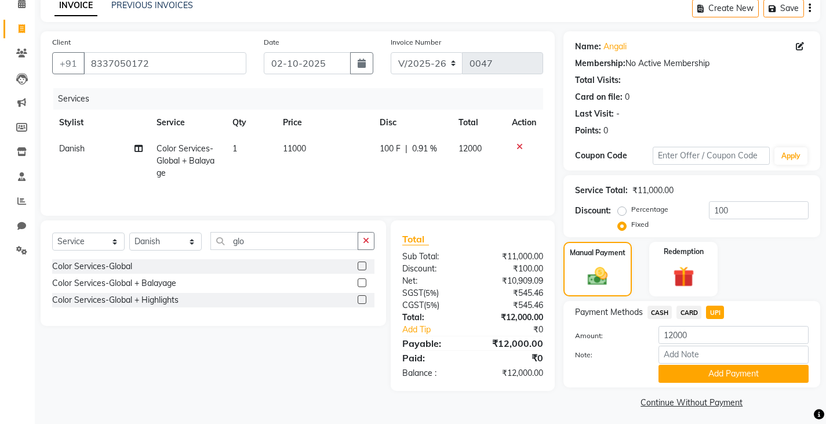
scroll to position [60, 0]
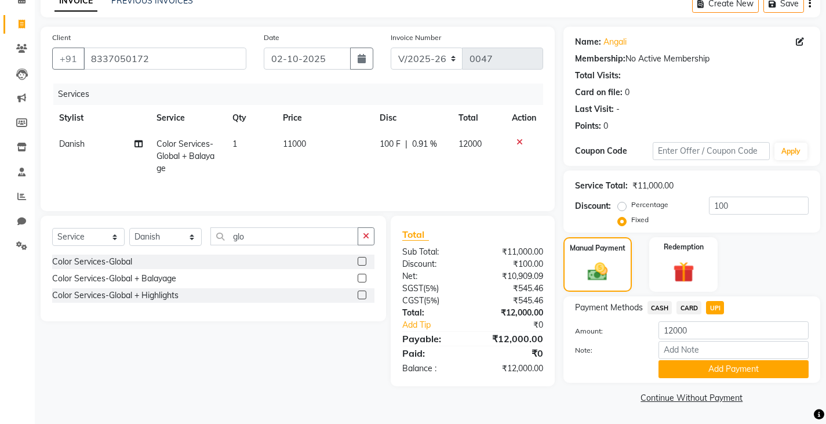
click at [715, 366] on button "Add Payment" at bounding box center [734, 369] width 150 height 18
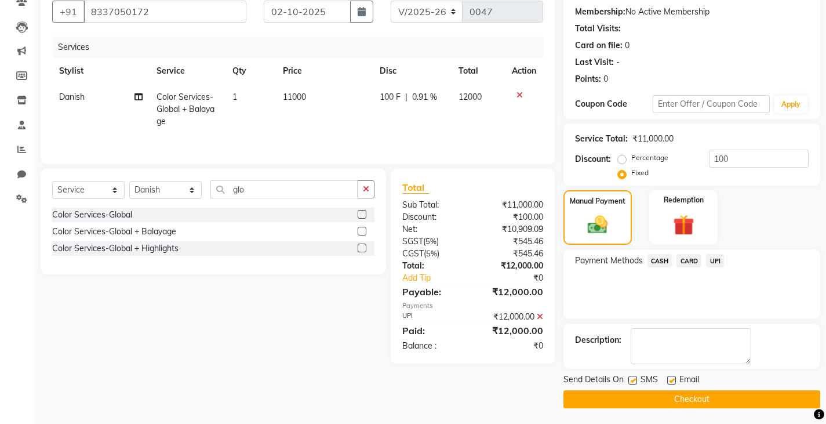
scroll to position [109, 0]
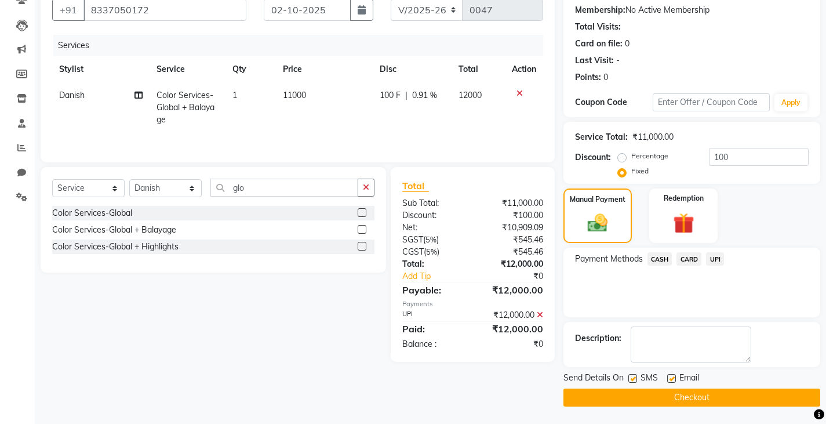
click at [632, 378] on label at bounding box center [633, 378] width 9 height 9
click at [632, 378] on input "checkbox" at bounding box center [633, 379] width 8 height 8
checkbox input "false"
click at [672, 381] on label at bounding box center [671, 378] width 9 height 9
click at [672, 381] on input "checkbox" at bounding box center [671, 379] width 8 height 8
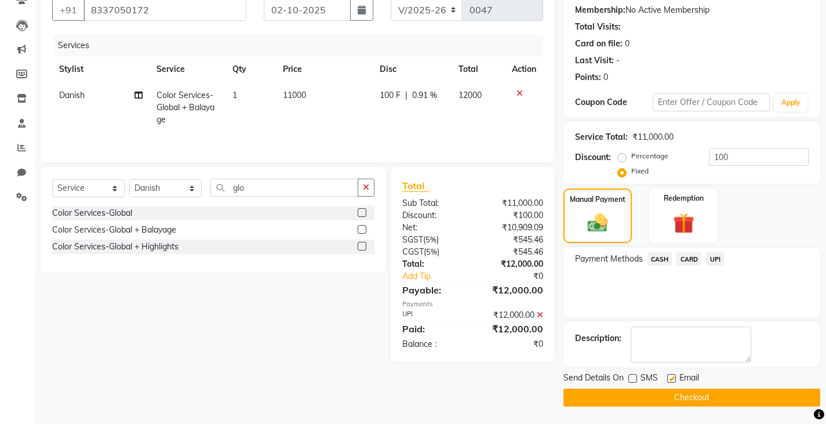
checkbox input "false"
click at [580, 402] on button "Checkout" at bounding box center [692, 397] width 257 height 18
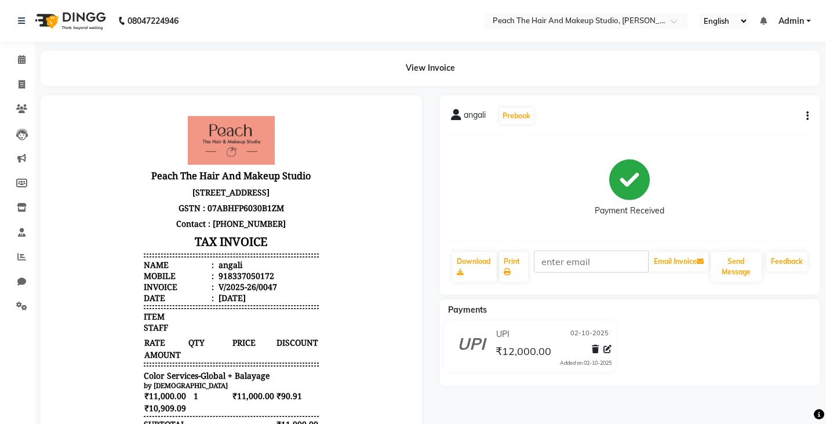
click at [549, 388] on div "angali Prebook Payment Received Download Print Email Invoice Send Message Feedb…" at bounding box center [630, 334] width 399 height 478
click at [21, 79] on span at bounding box center [22, 84] width 20 height 13
select select "service"
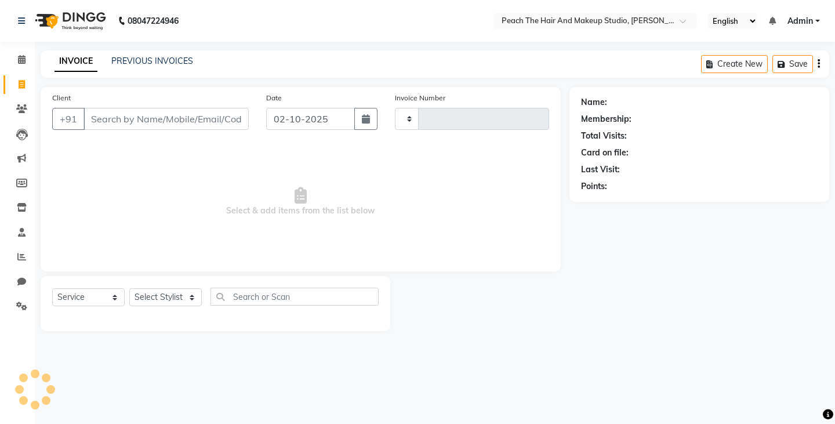
type input "0048"
select select "9105"
click at [139, 60] on link "PREVIOUS INVOICES" at bounding box center [152, 61] width 82 height 10
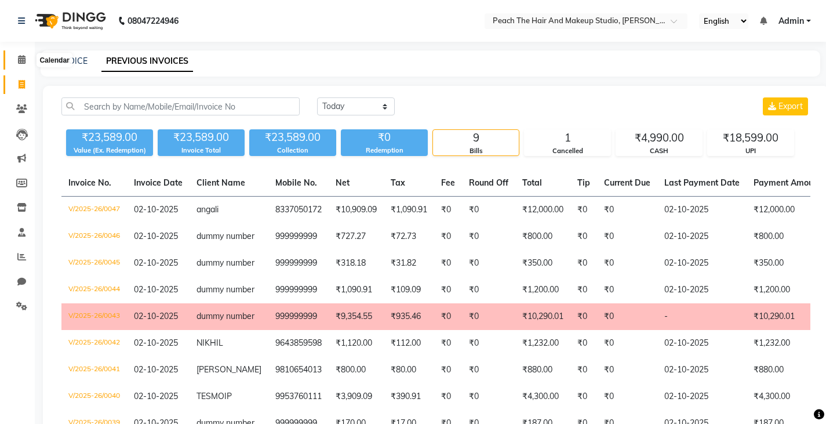
click at [19, 58] on icon at bounding box center [22, 59] width 8 height 9
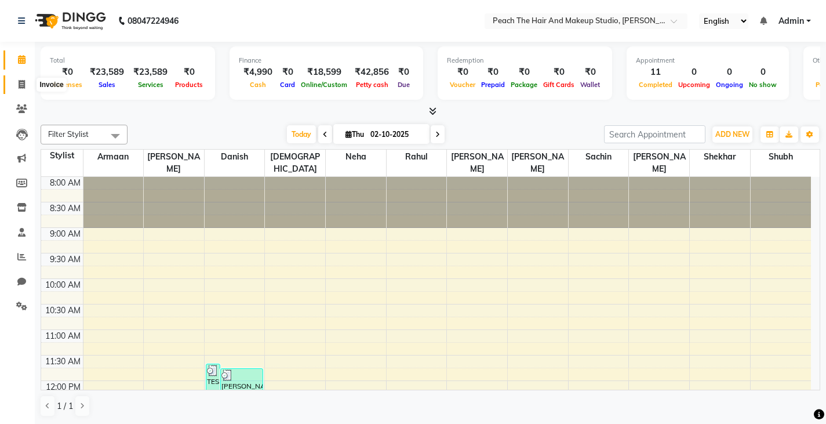
click at [20, 87] on icon at bounding box center [22, 84] width 6 height 9
select select "service"
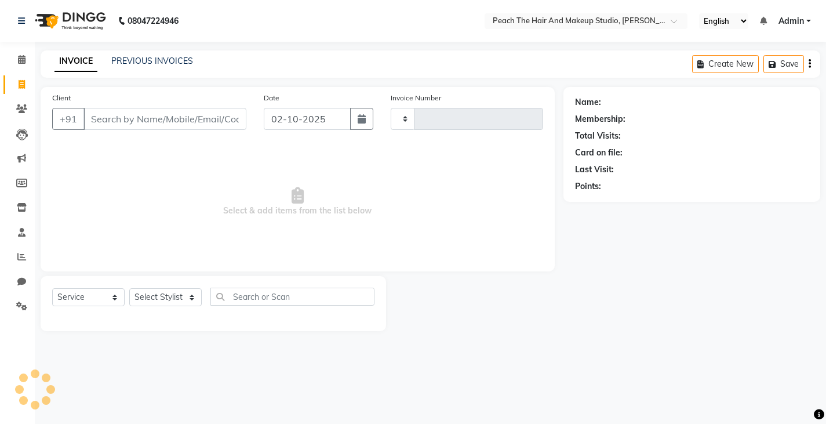
type input "0048"
select select "9105"
click at [22, 60] on icon at bounding box center [22, 59] width 8 height 9
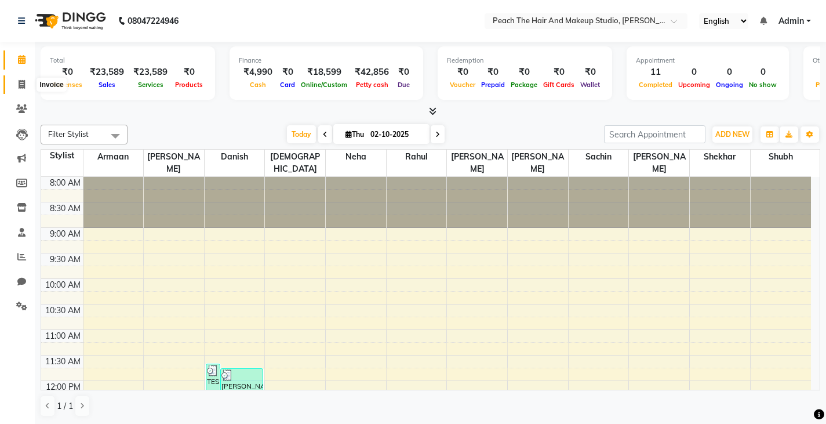
click at [19, 84] on icon at bounding box center [22, 84] width 6 height 9
select select "service"
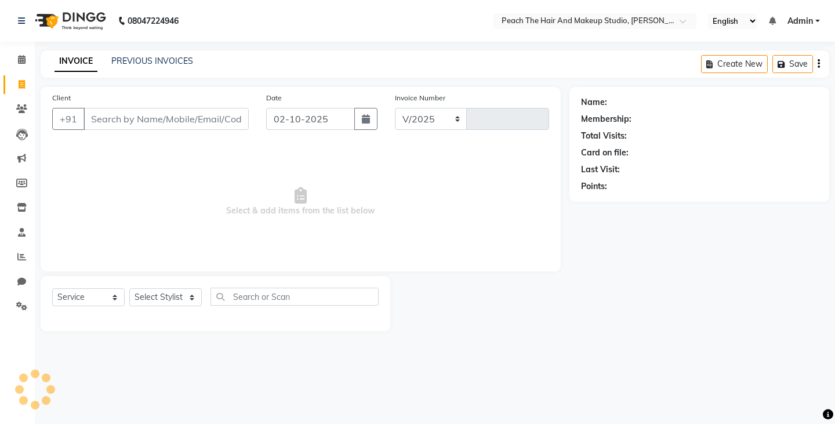
select select "9105"
type input "0048"
click at [138, 56] on div "PREVIOUS INVOICES" at bounding box center [152, 61] width 82 height 12
click at [124, 60] on link "PREVIOUS INVOICES" at bounding box center [152, 61] width 82 height 10
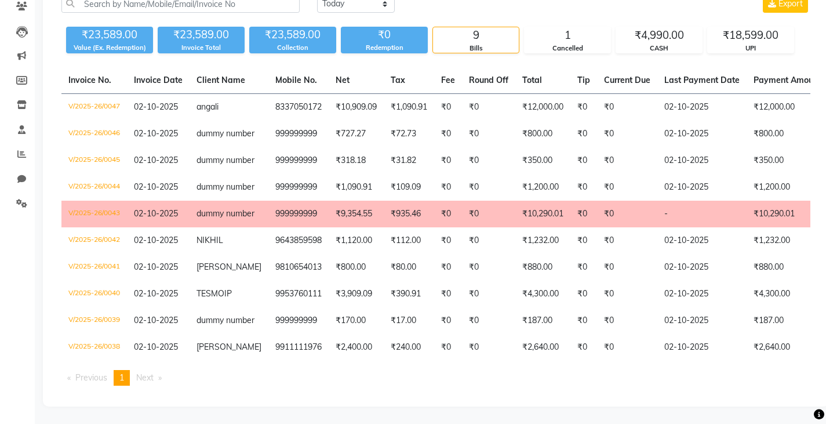
scroll to position [100, 0]
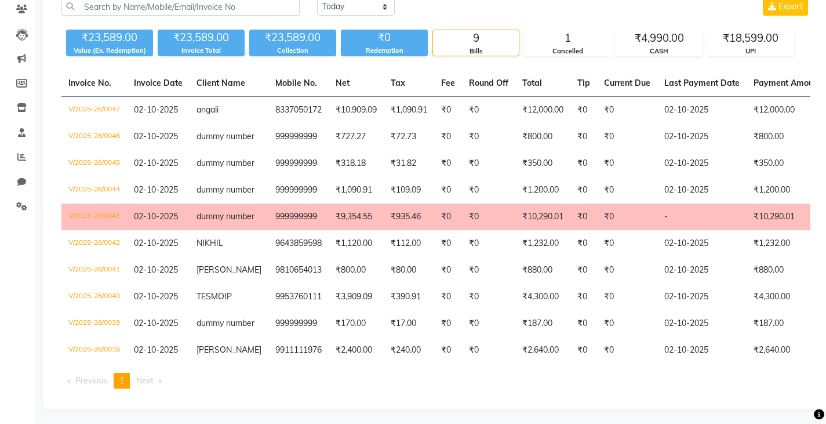
click at [437, 337] on td "₹0" at bounding box center [448, 323] width 28 height 27
